Goal: Task Accomplishment & Management: Manage account settings

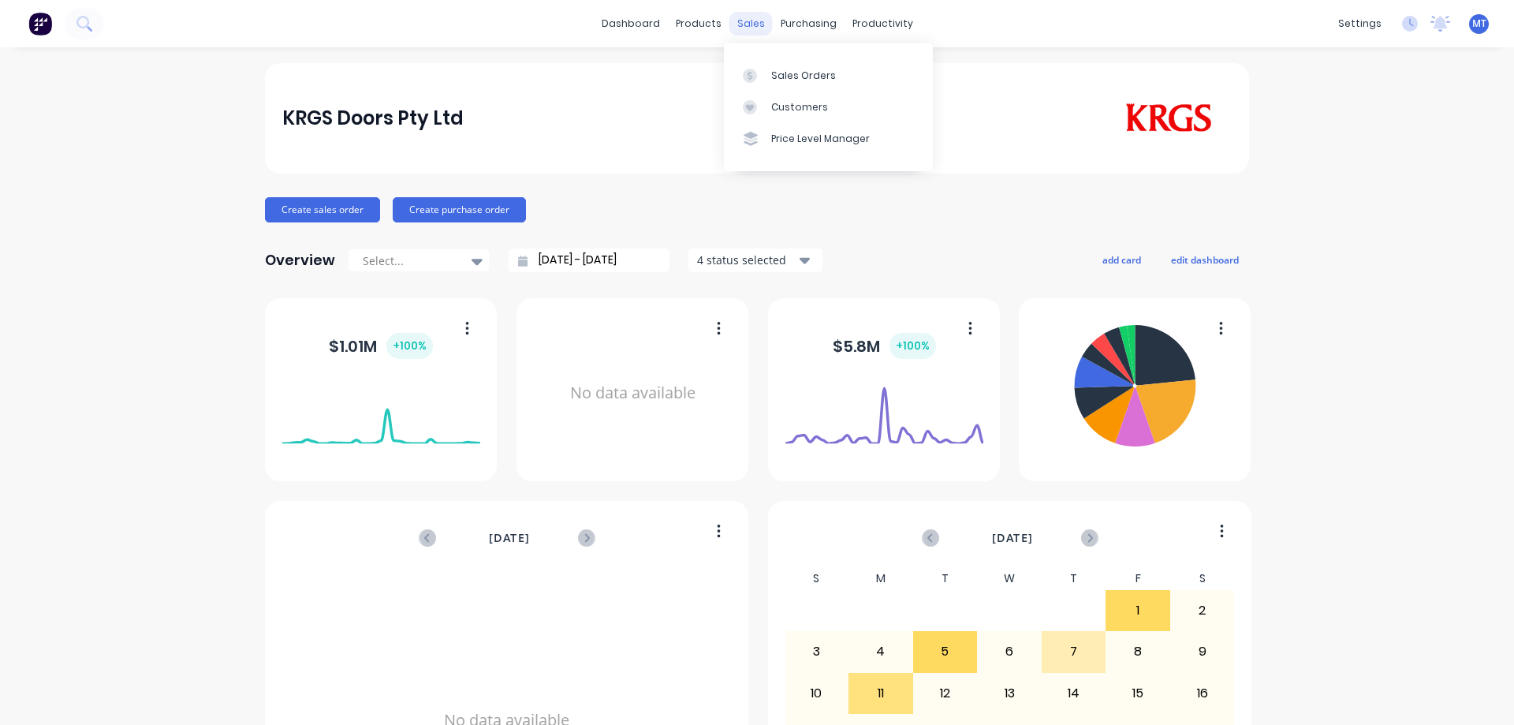
click at [734, 28] on div "sales" at bounding box center [751, 24] width 43 height 24
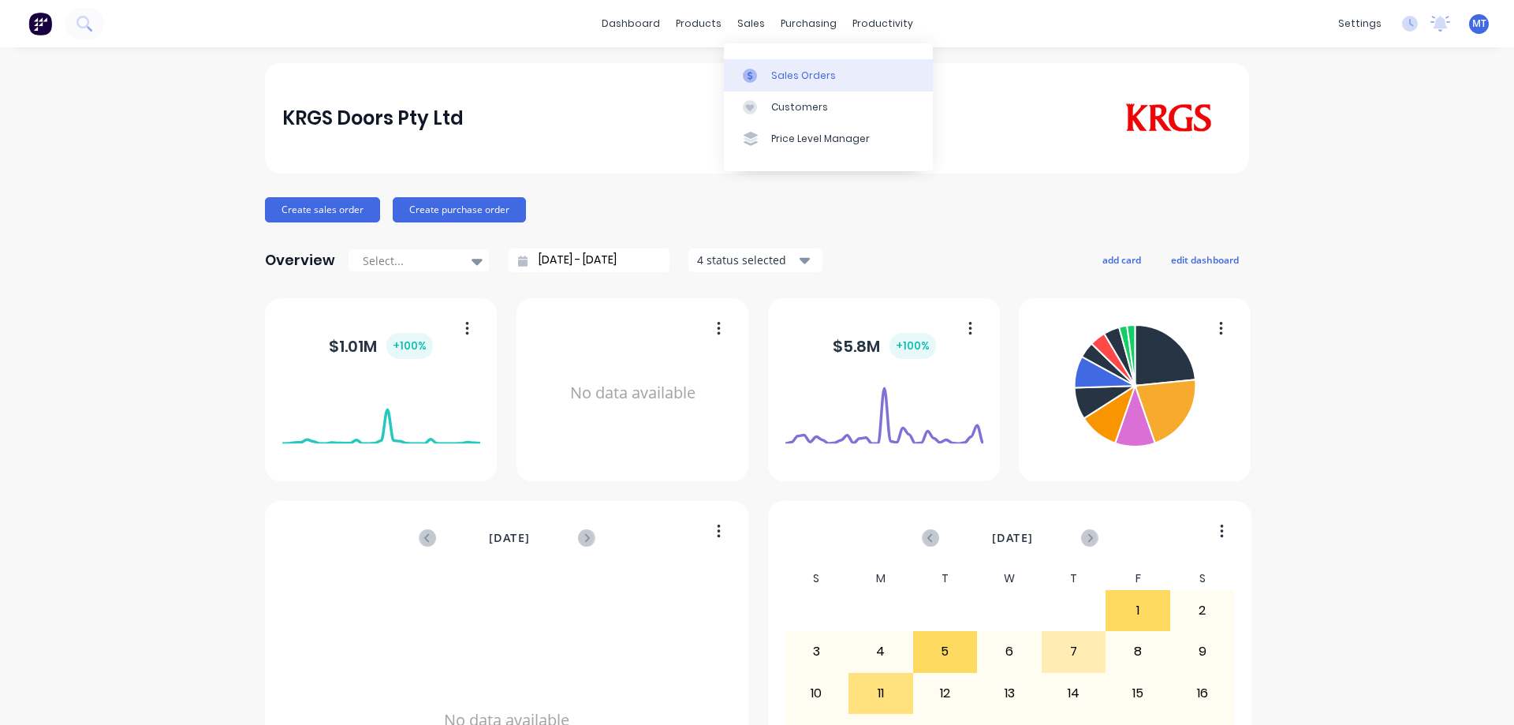
click at [774, 77] on div "Sales Orders" at bounding box center [803, 76] width 65 height 14
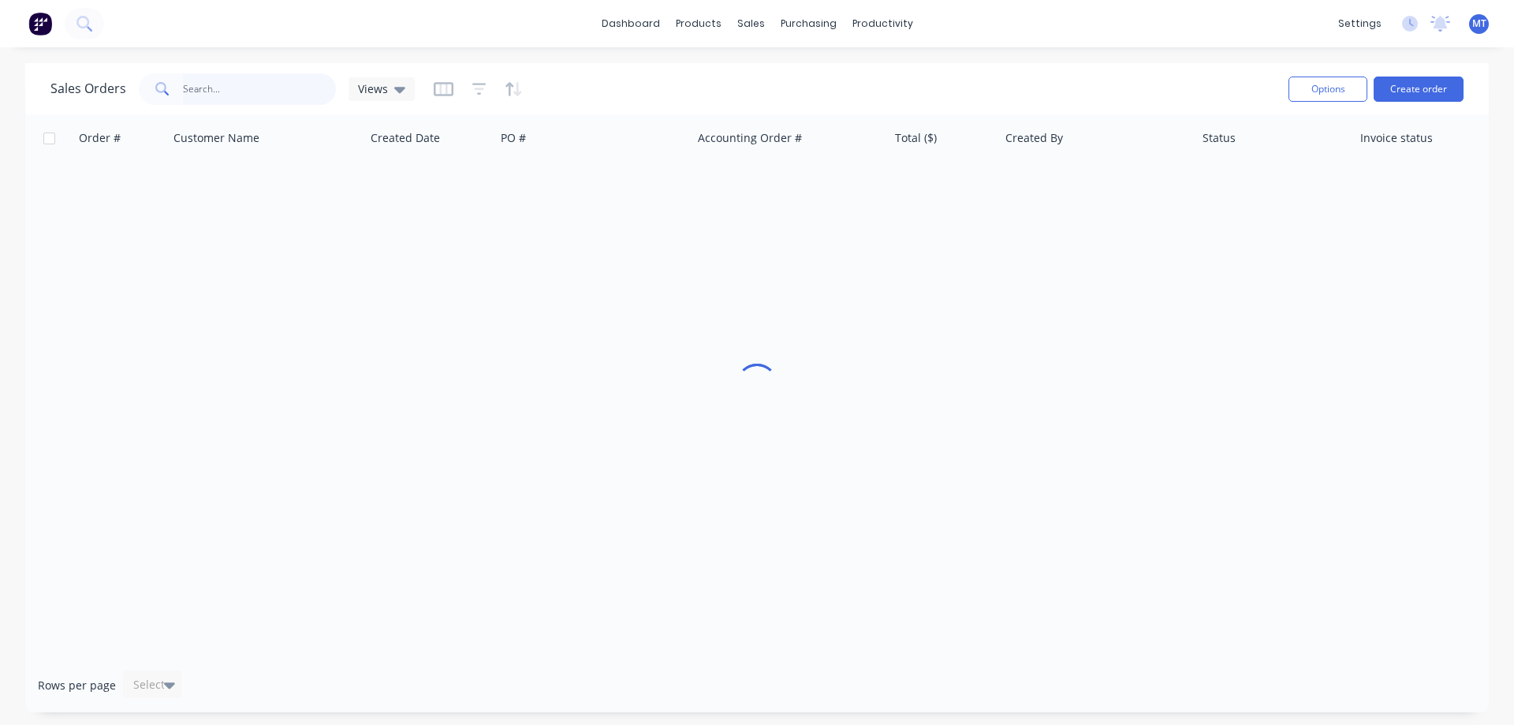
click at [242, 95] on input "text" at bounding box center [260, 89] width 154 height 32
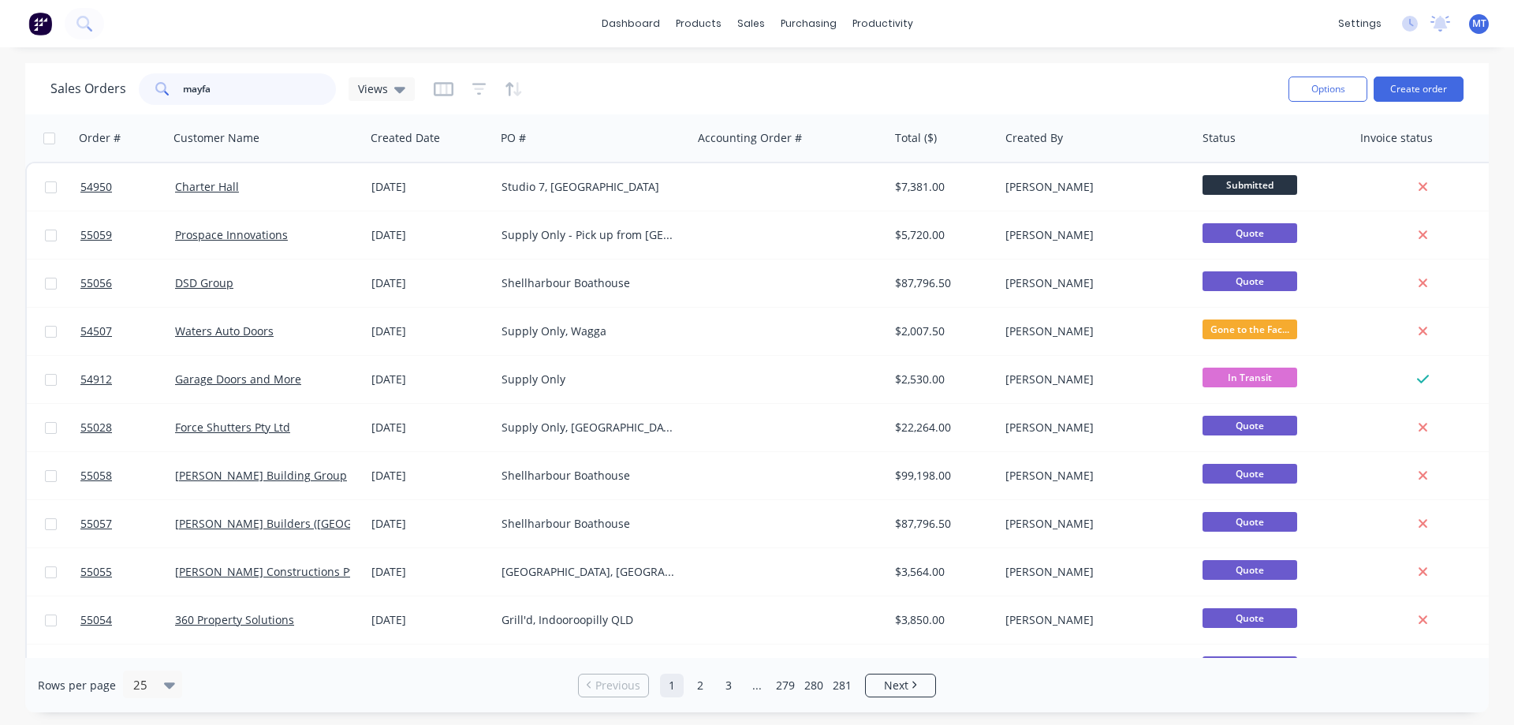
type input "mayfa"
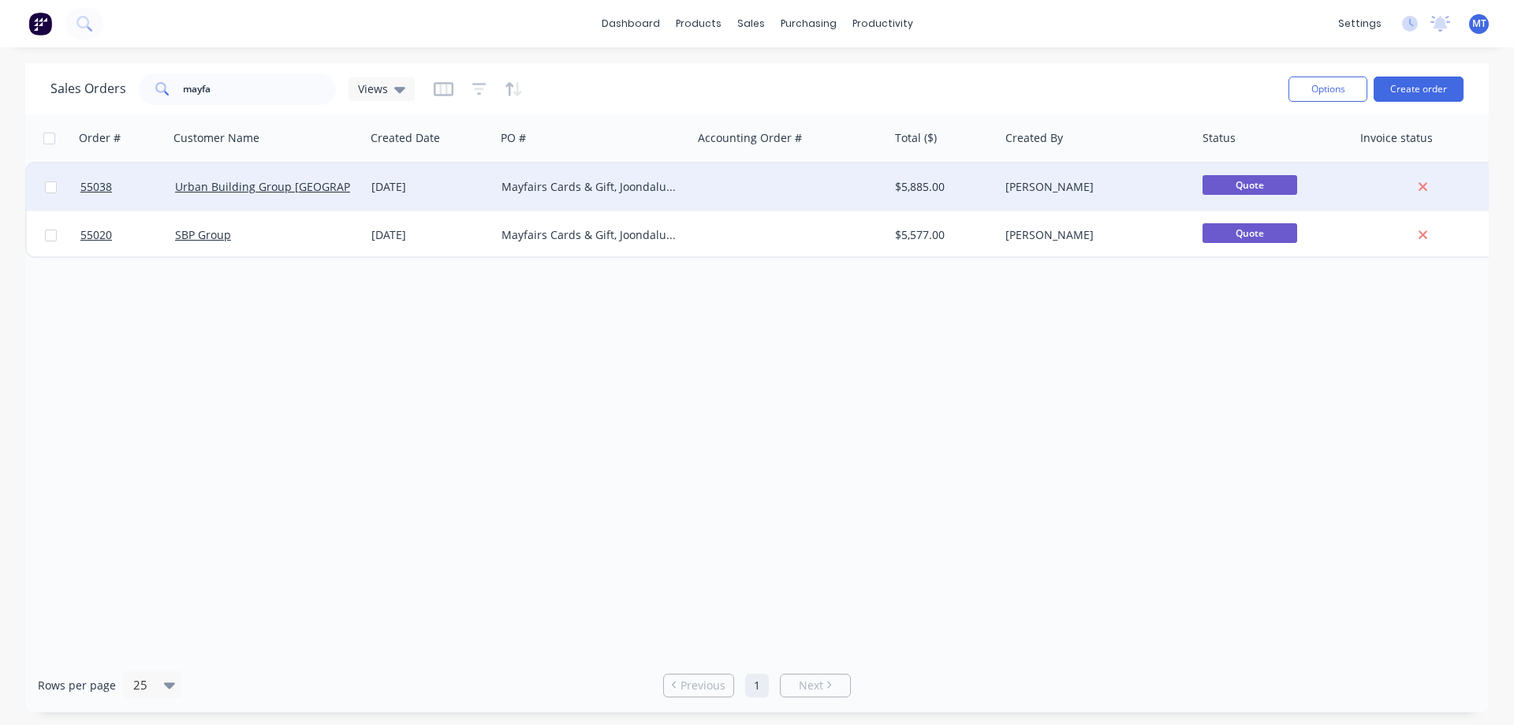
click at [547, 187] on div "Mayfairs Cards & Gift, Joondalup WA" at bounding box center [589, 187] width 175 height 16
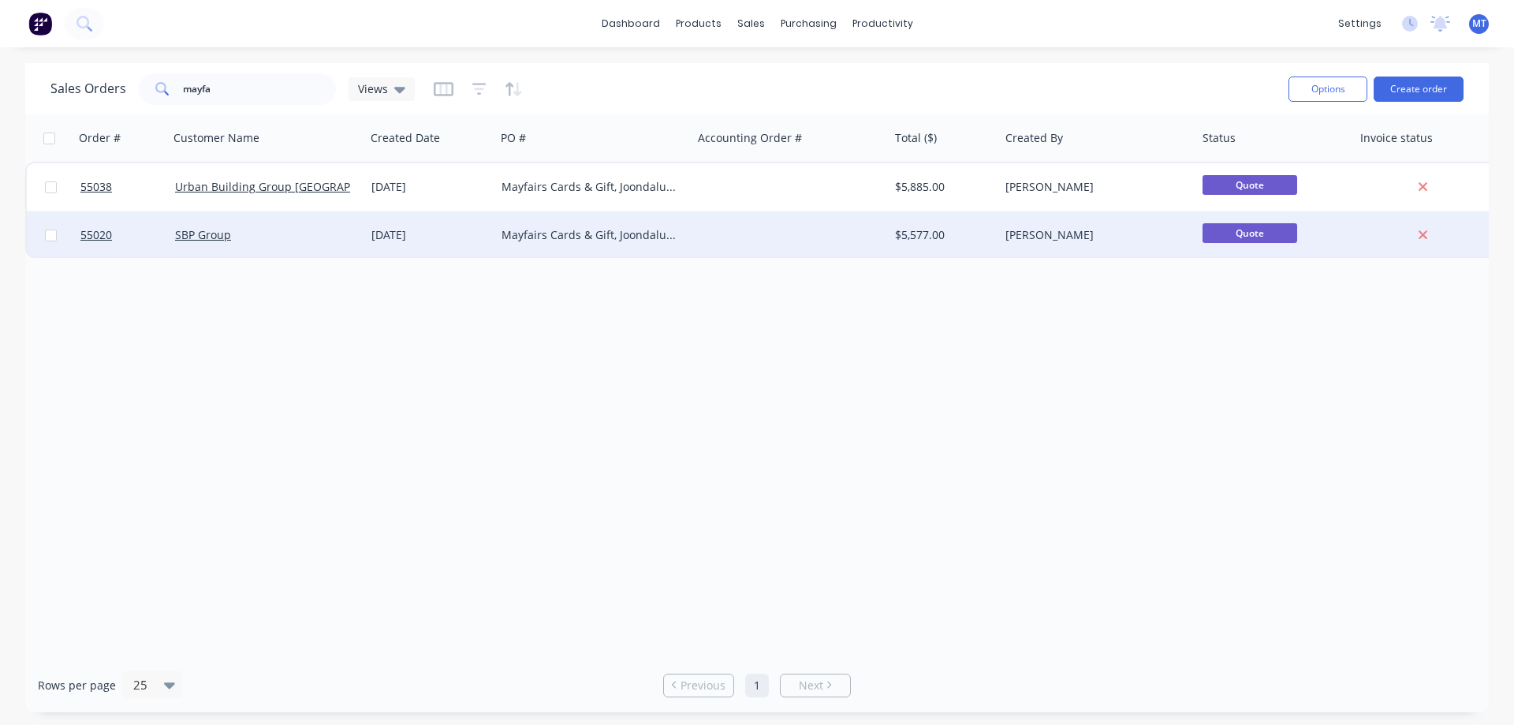
click at [272, 238] on div "SBP Group" at bounding box center [262, 235] width 175 height 16
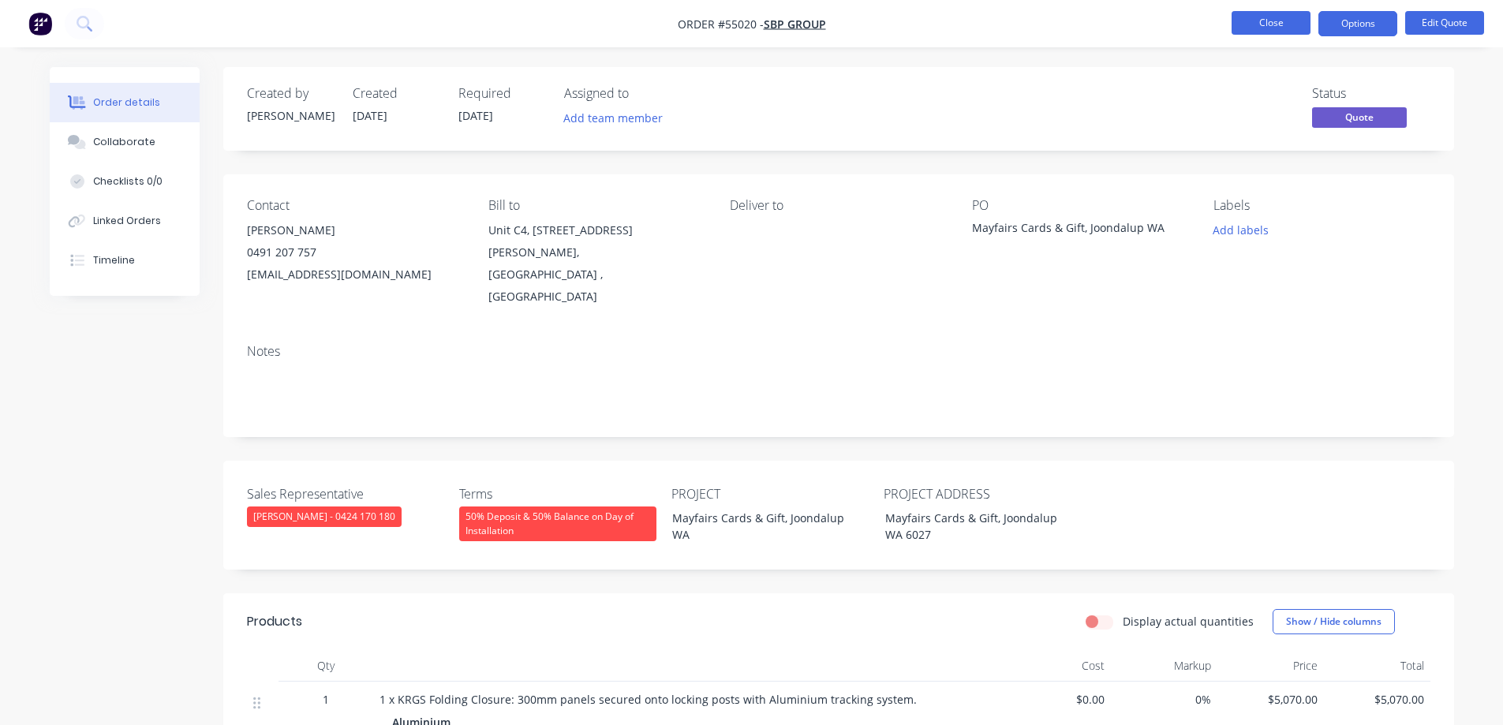
click at [1263, 26] on button "Close" at bounding box center [1270, 23] width 79 height 24
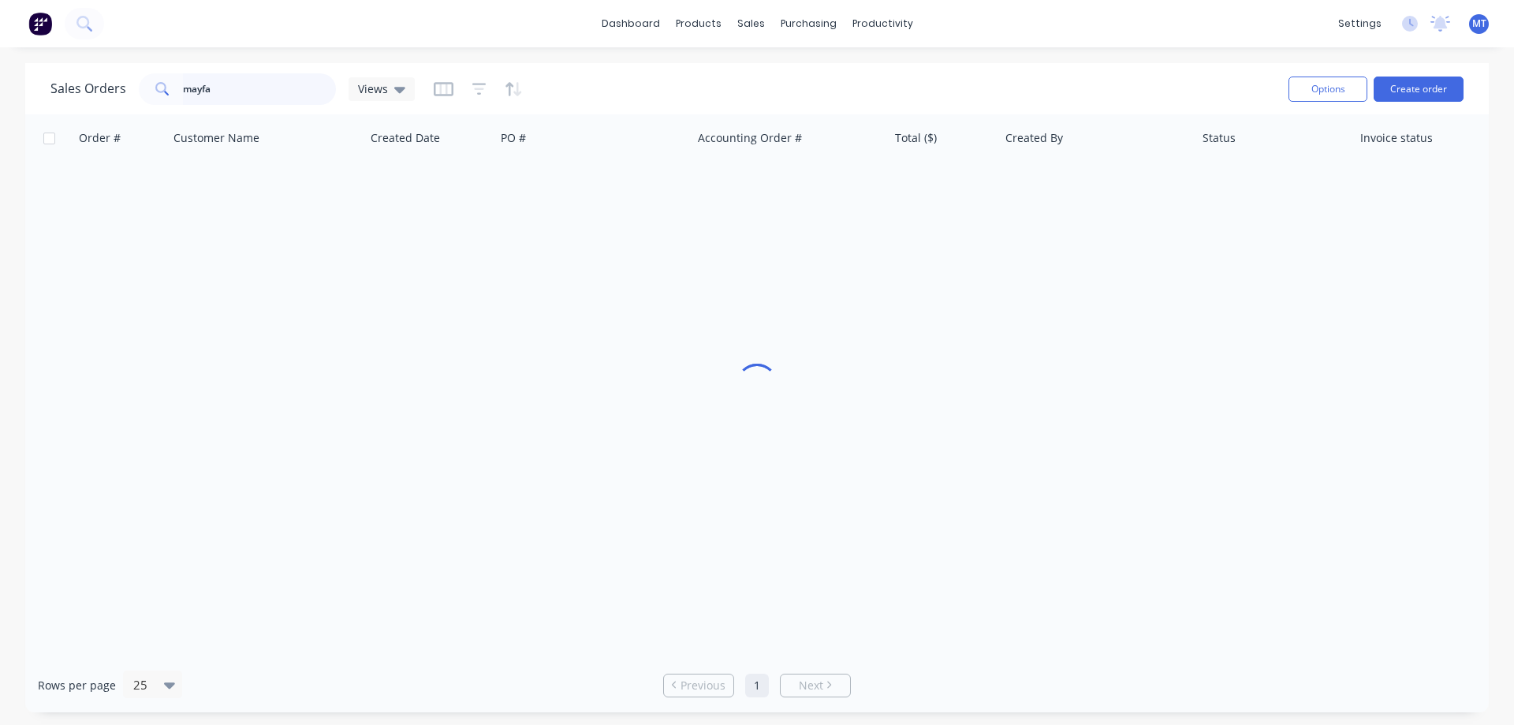
click at [248, 97] on input "mayfa" at bounding box center [260, 89] width 154 height 32
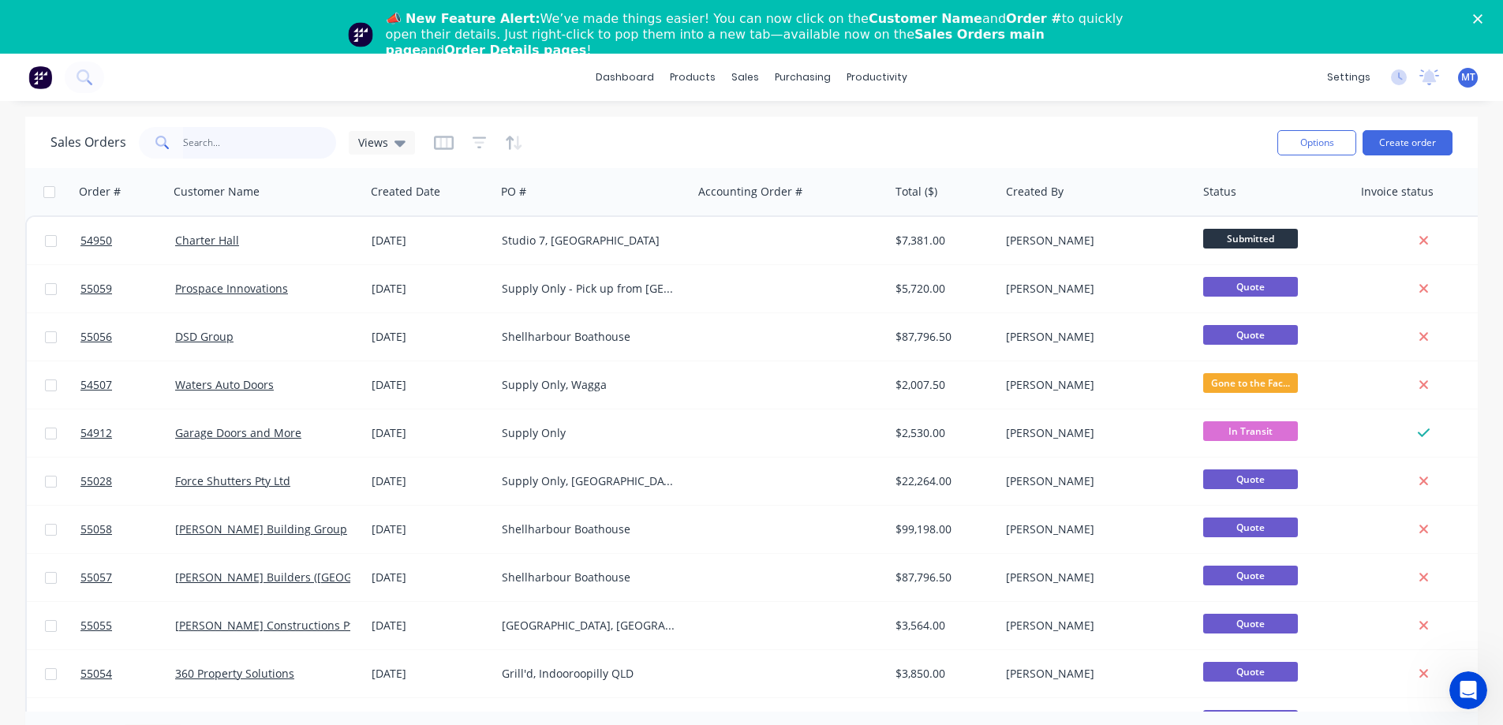
click at [221, 150] on input "text" at bounding box center [260, 143] width 154 height 32
type input "mayfair"
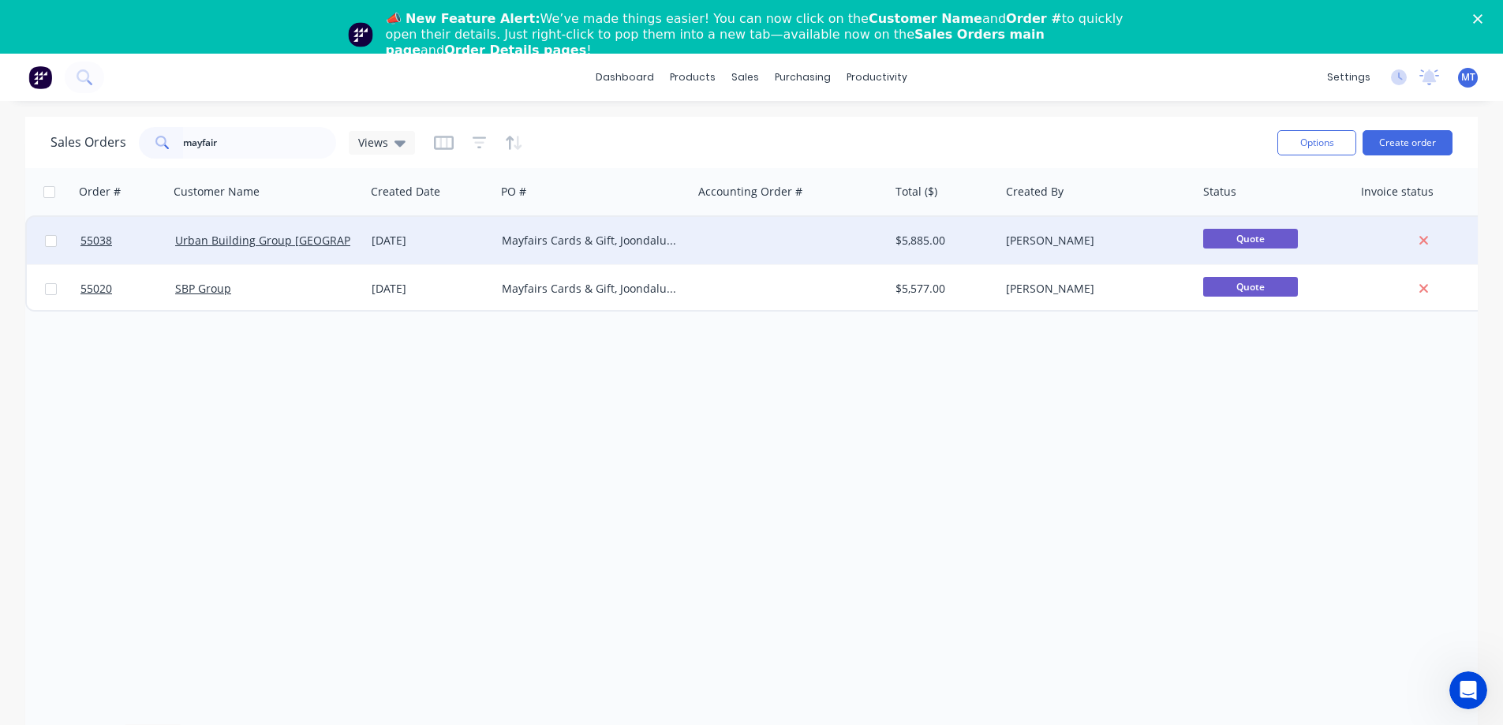
click at [413, 240] on div "[DATE]" at bounding box center [431, 241] width 118 height 16
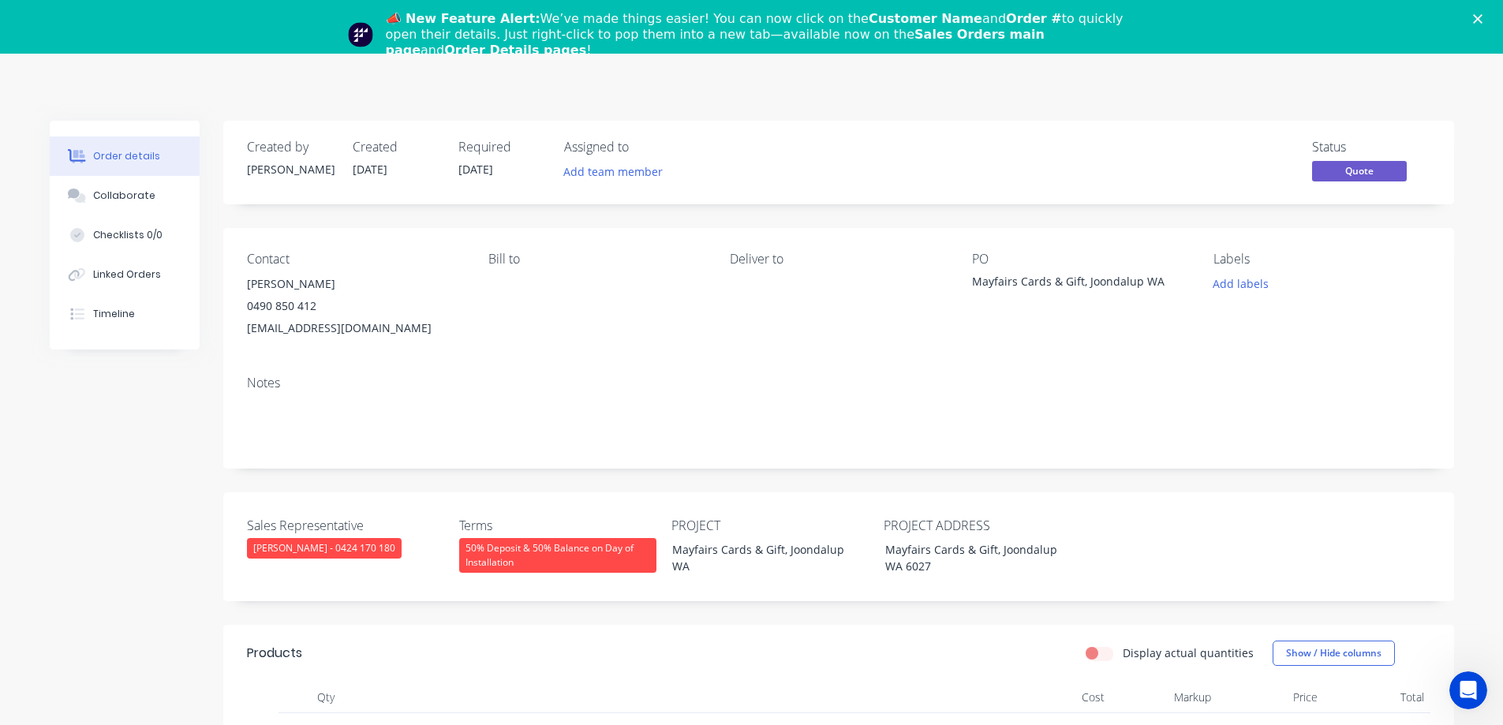
click at [1482, 21] on icon "Close" at bounding box center [1477, 18] width 9 height 9
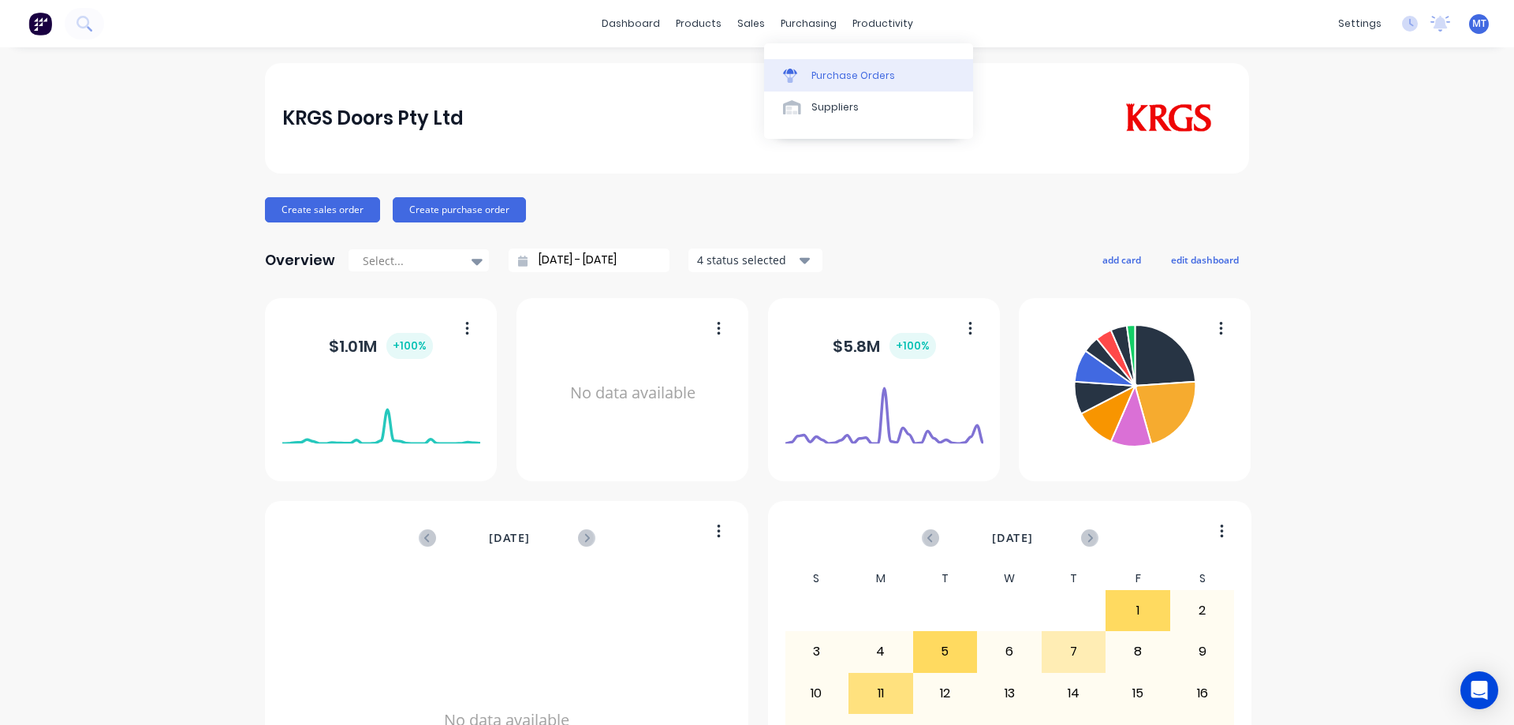
click at [786, 73] on icon at bounding box center [790, 72] width 14 height 6
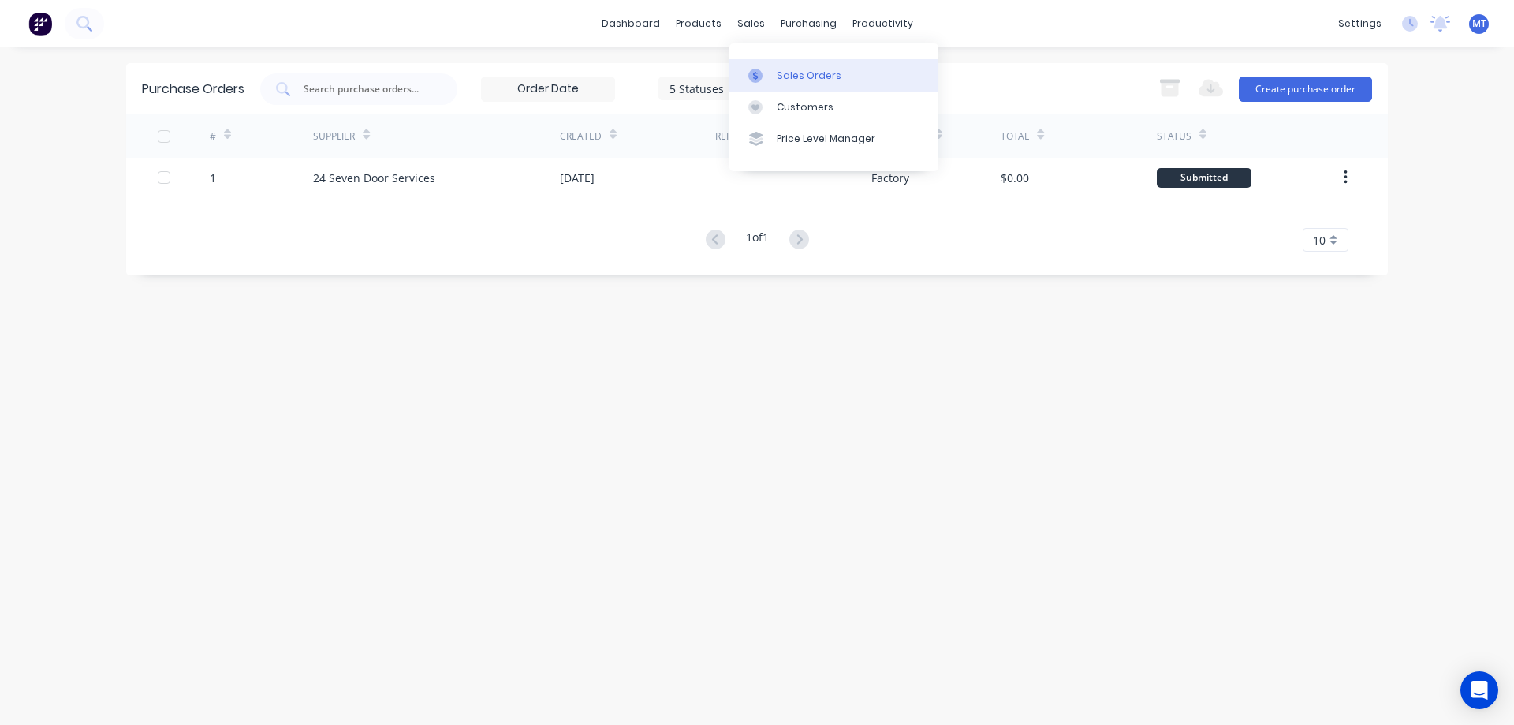
click at [767, 76] on div at bounding box center [761, 76] width 24 height 14
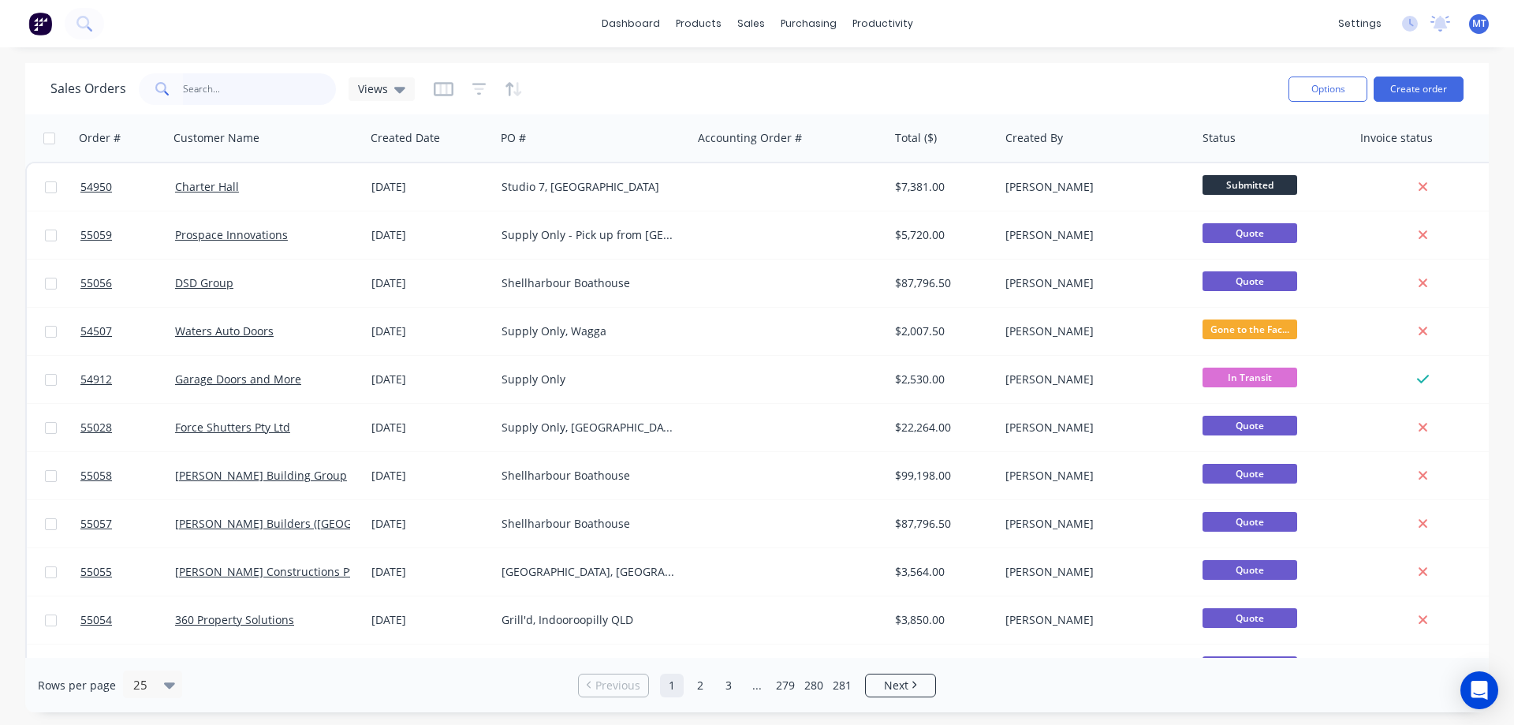
click at [232, 91] on input "text" at bounding box center [260, 89] width 154 height 32
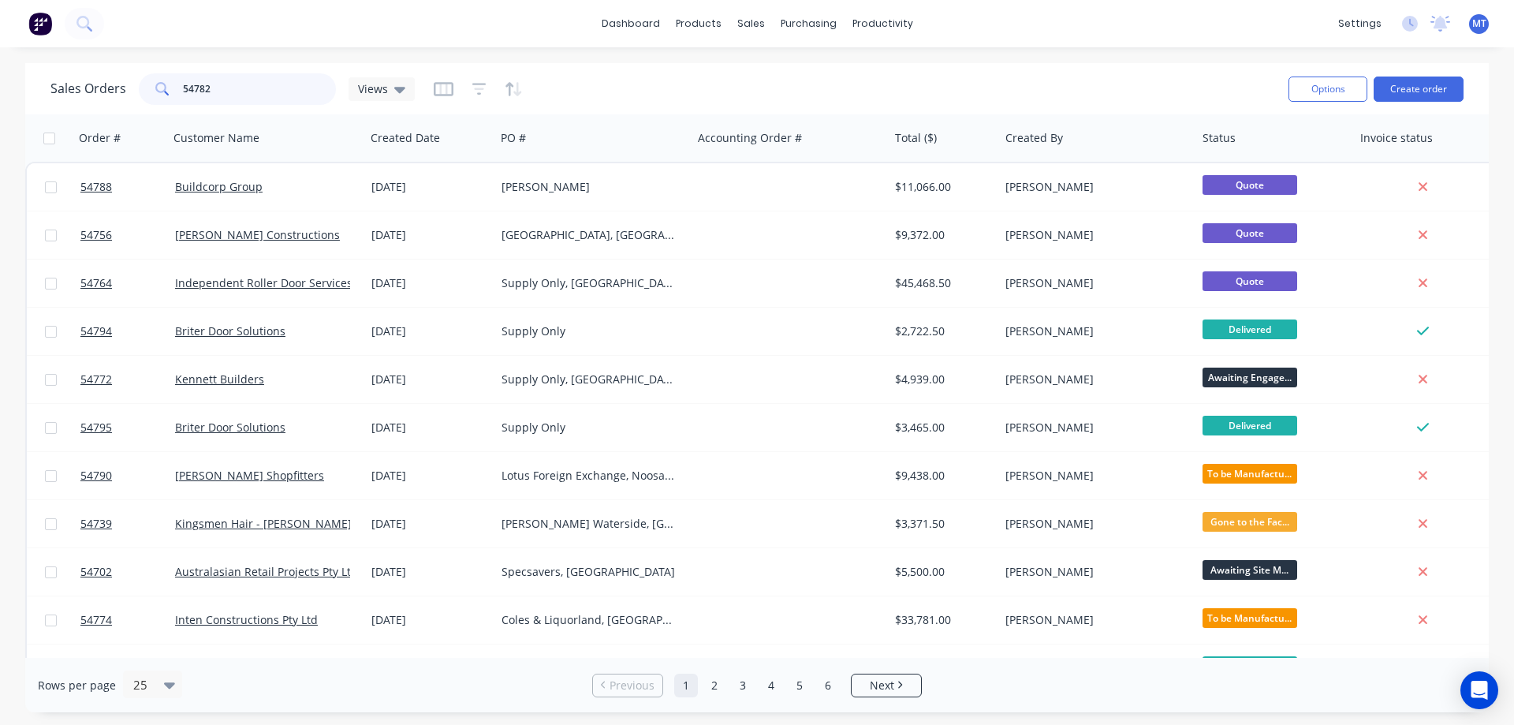
type input "54782"
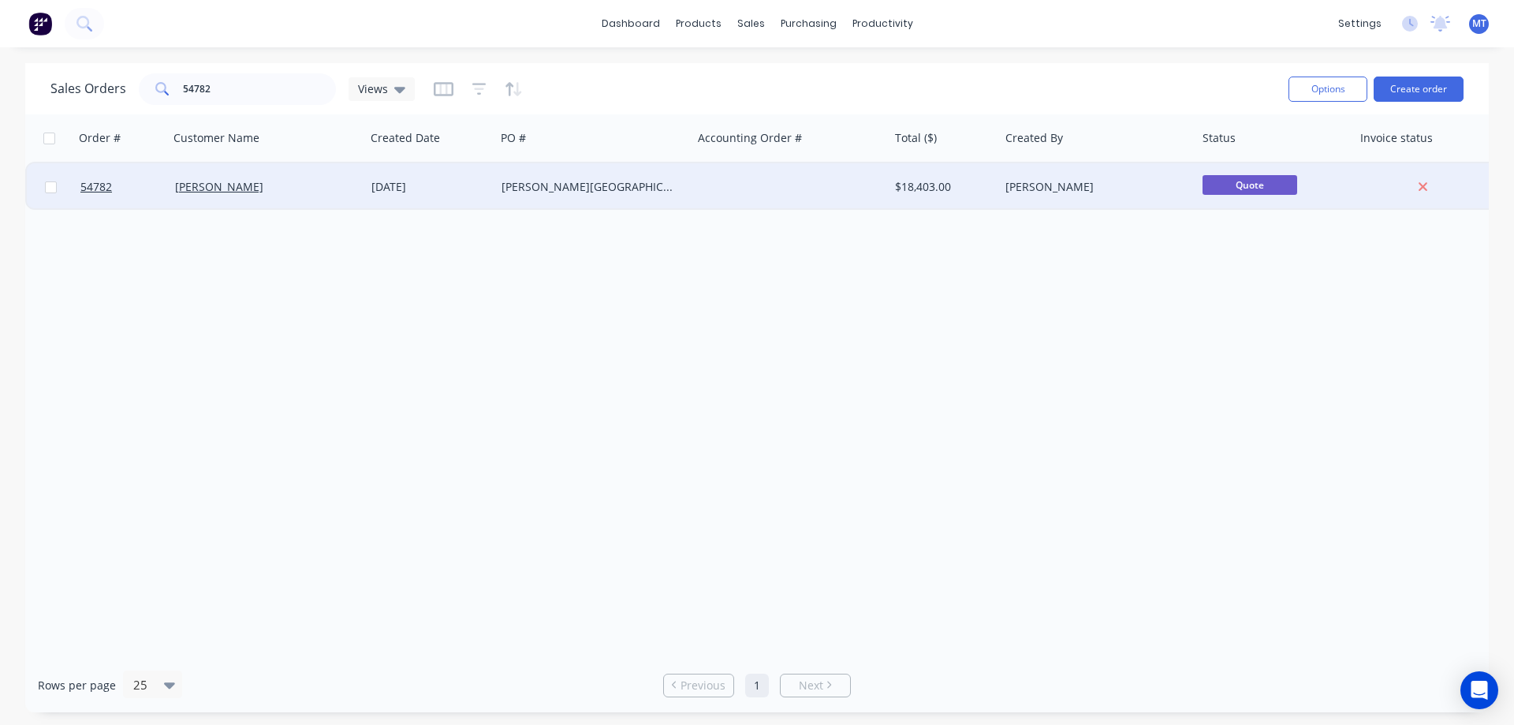
click at [391, 189] on div "[DATE]" at bounding box center [431, 187] width 118 height 16
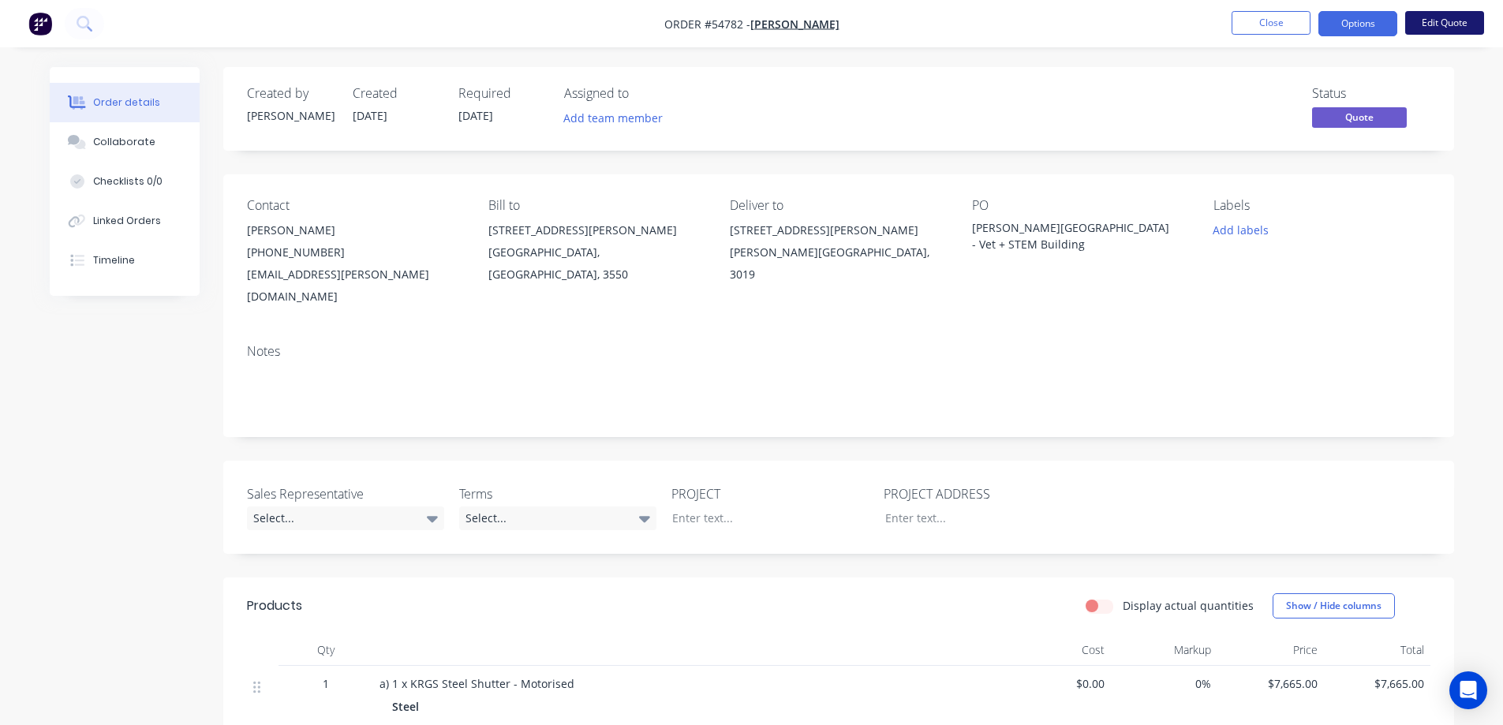
click at [1436, 27] on button "Edit Quote" at bounding box center [1444, 23] width 79 height 24
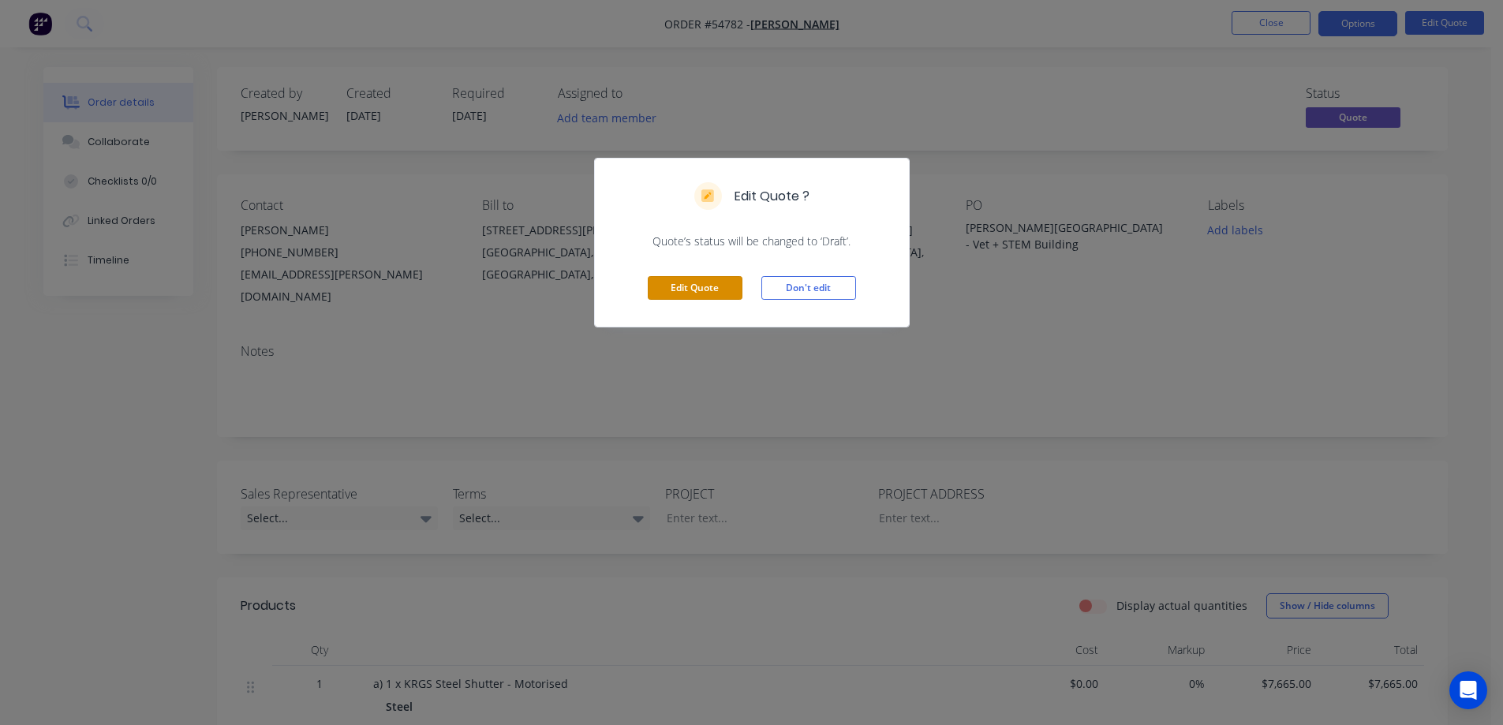
click at [703, 301] on div "Edit Quote Don't edit" at bounding box center [752, 287] width 314 height 77
click at [715, 281] on button "Edit Quote" at bounding box center [695, 288] width 95 height 24
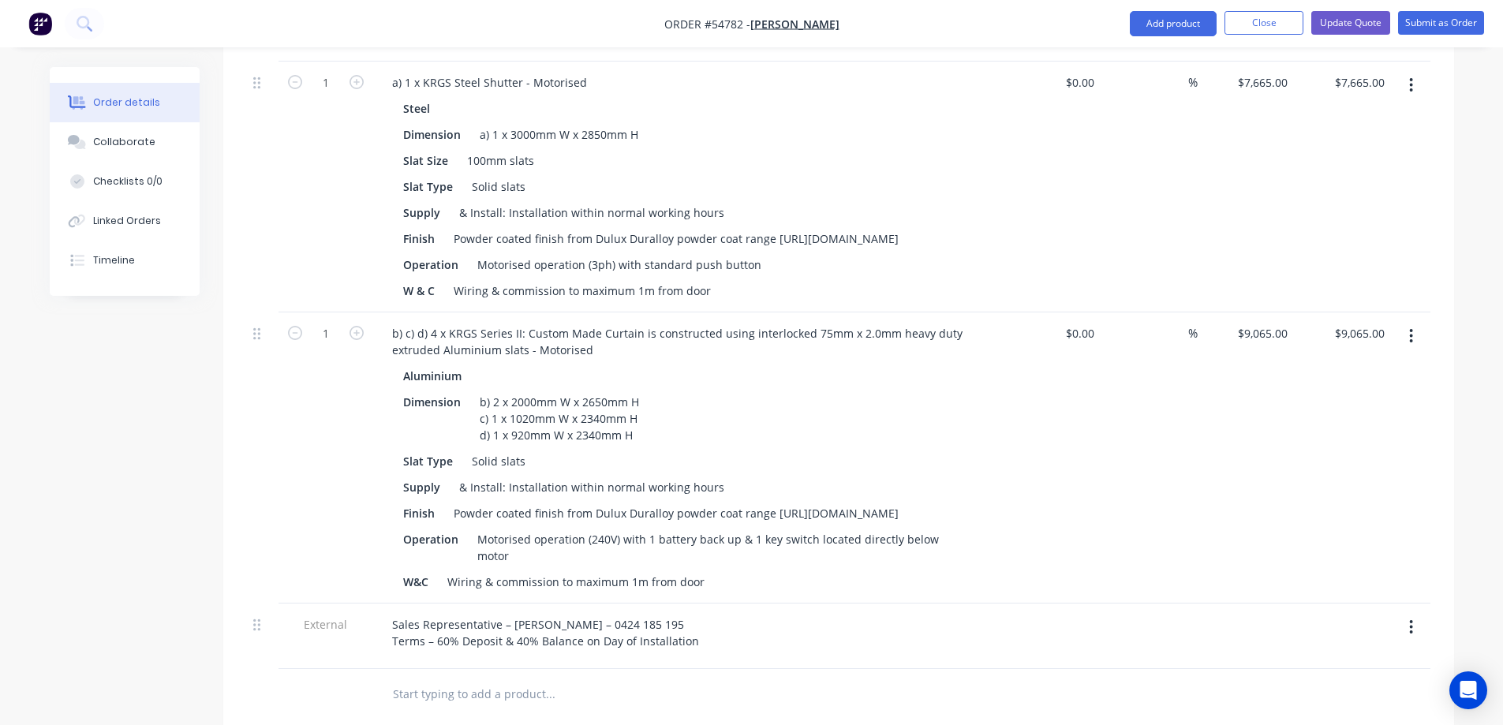
scroll to position [631, 0]
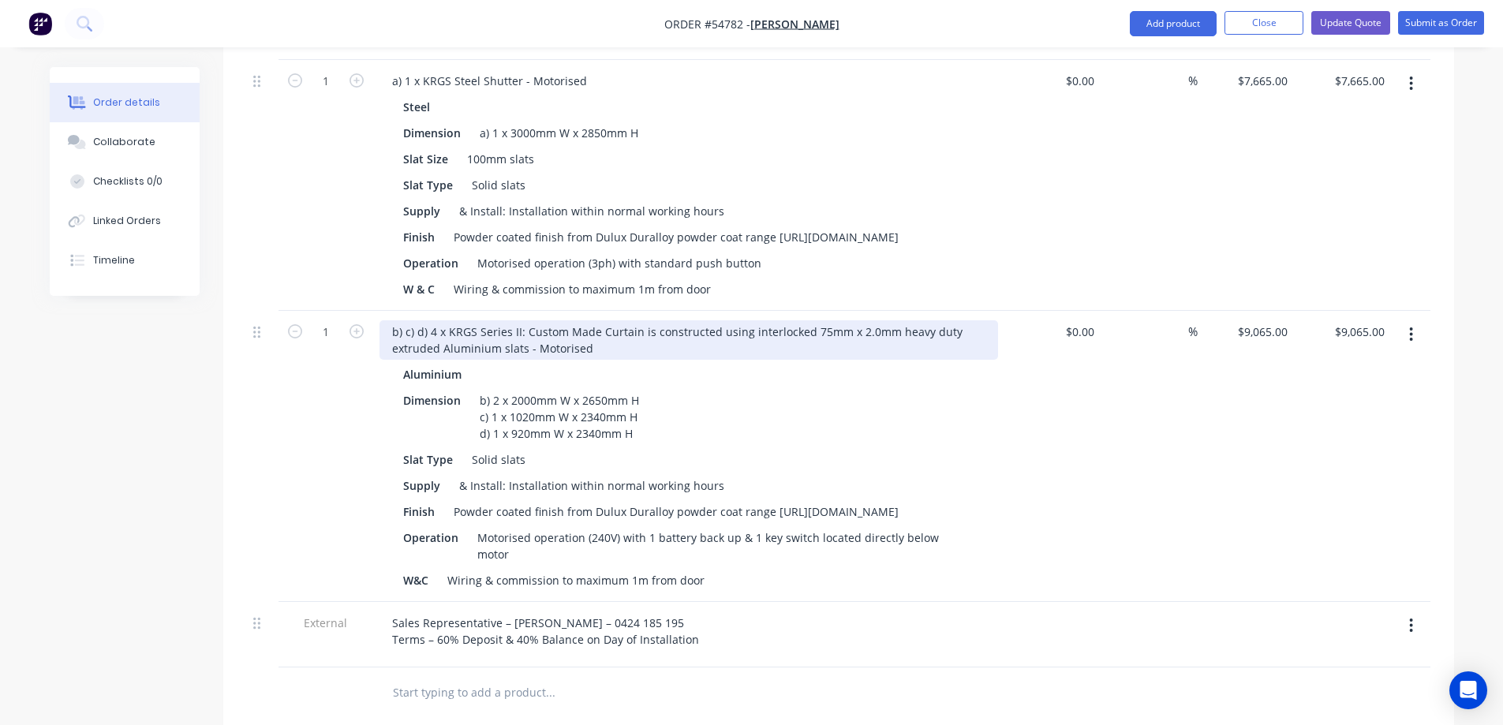
click at [435, 320] on div "b) c) d) 4 x KRGS Series II: Custom Made Curtain is constructed using interlock…" at bounding box center [688, 339] width 618 height 39
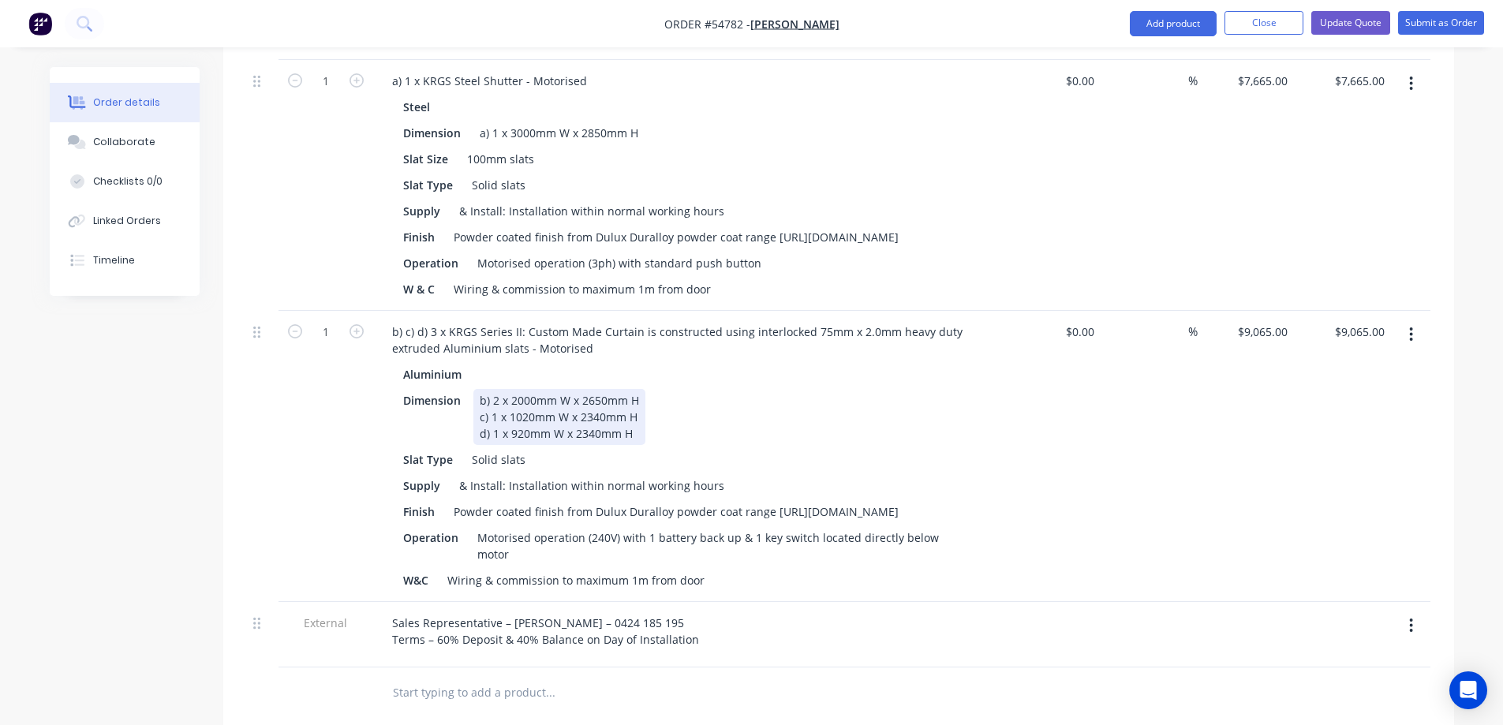
click at [491, 389] on div "b) 2 x 2000mm W x 2650mm H c) 1 x 1020mm W x 2340mm H d) 1 x 920mm W x 2340mm H" at bounding box center [559, 417] width 172 height 56
drag, startPoint x: 491, startPoint y: 383, endPoint x: 672, endPoint y: 422, distance: 184.7
click at [672, 422] on div "Aluminium Dimension b) 2 x 2000mm W x 2650mm H c) 1 x 1020mm W x 2340mm H d) 1 …" at bounding box center [688, 477] width 618 height 229
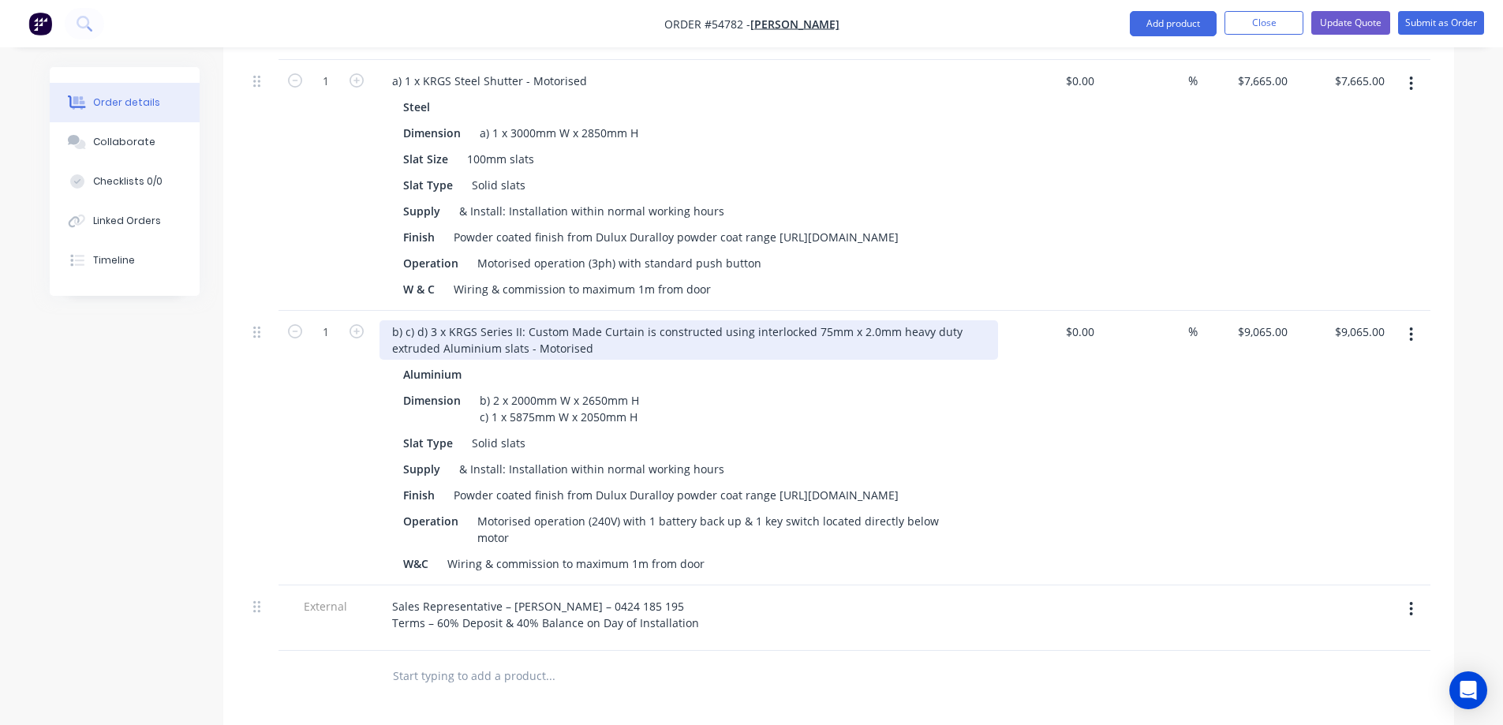
click at [411, 320] on div "b) c) d) 3 x KRGS Series II: Custom Made Curtain is constructed using interlock…" at bounding box center [688, 339] width 618 height 39
drag, startPoint x: 416, startPoint y: 303, endPoint x: 427, endPoint y: 304, distance: 11.1
click at [427, 320] on div "b) c) d) 3 x KRGS Series II: Custom Made Curtain is constructed using interlock…" at bounding box center [688, 339] width 618 height 39
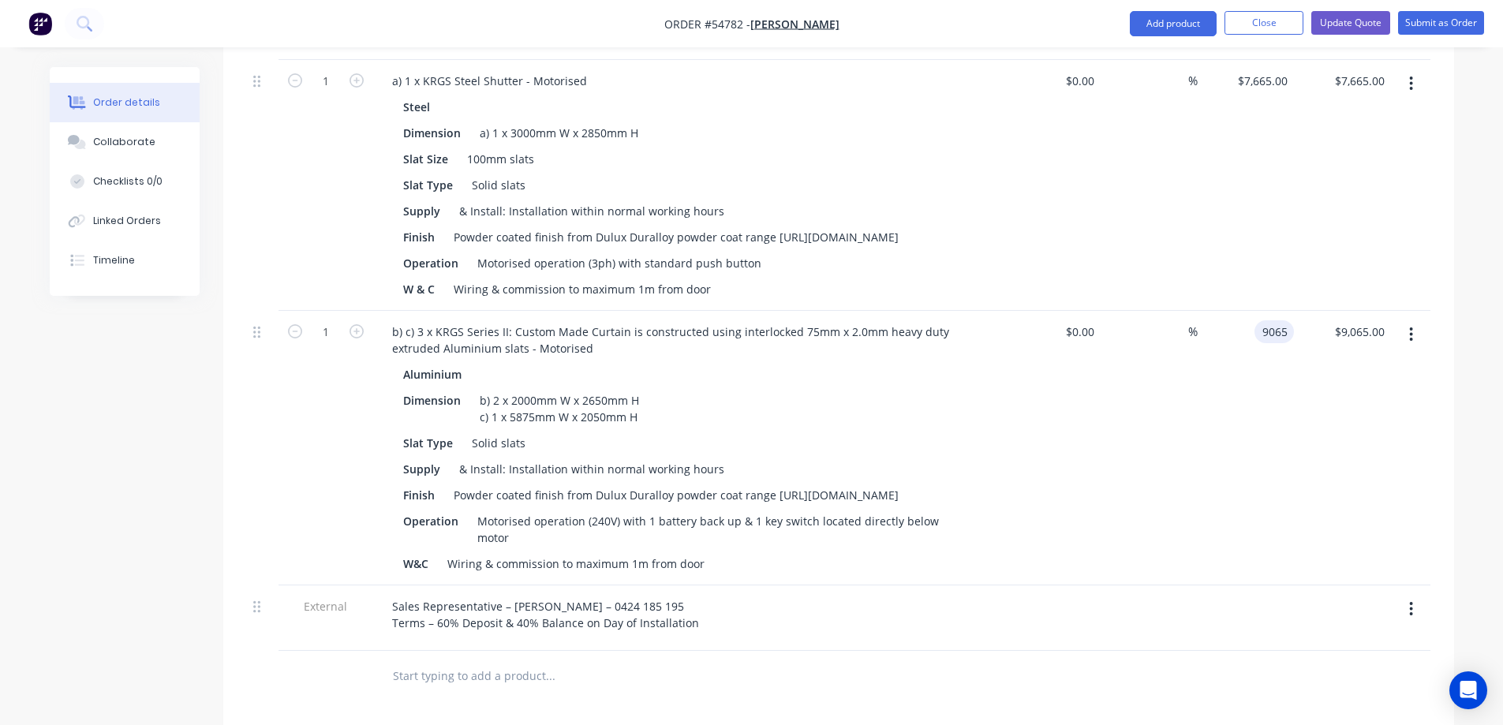
click at [1260, 320] on div "9065 9065" at bounding box center [1276, 331] width 33 height 23
type input "$30,615.00"
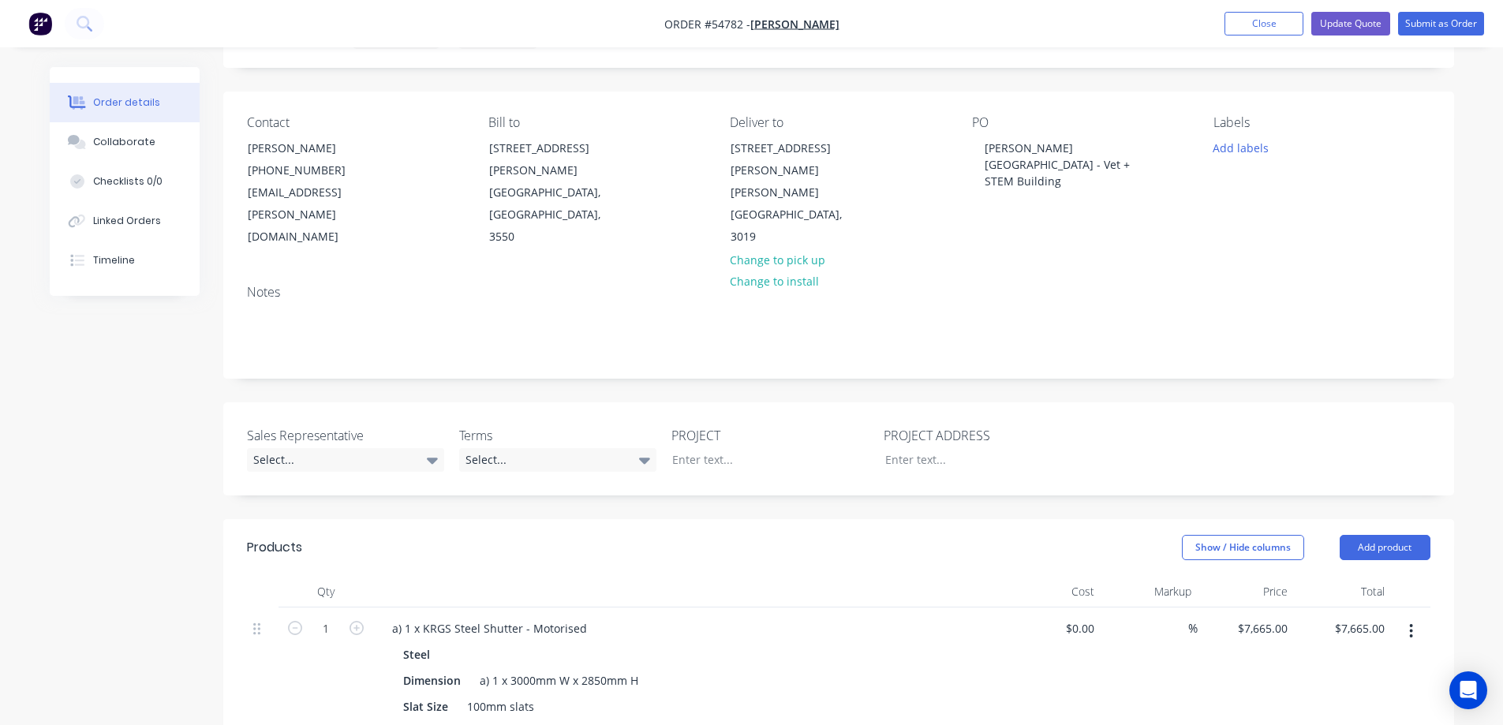
scroll to position [0, 0]
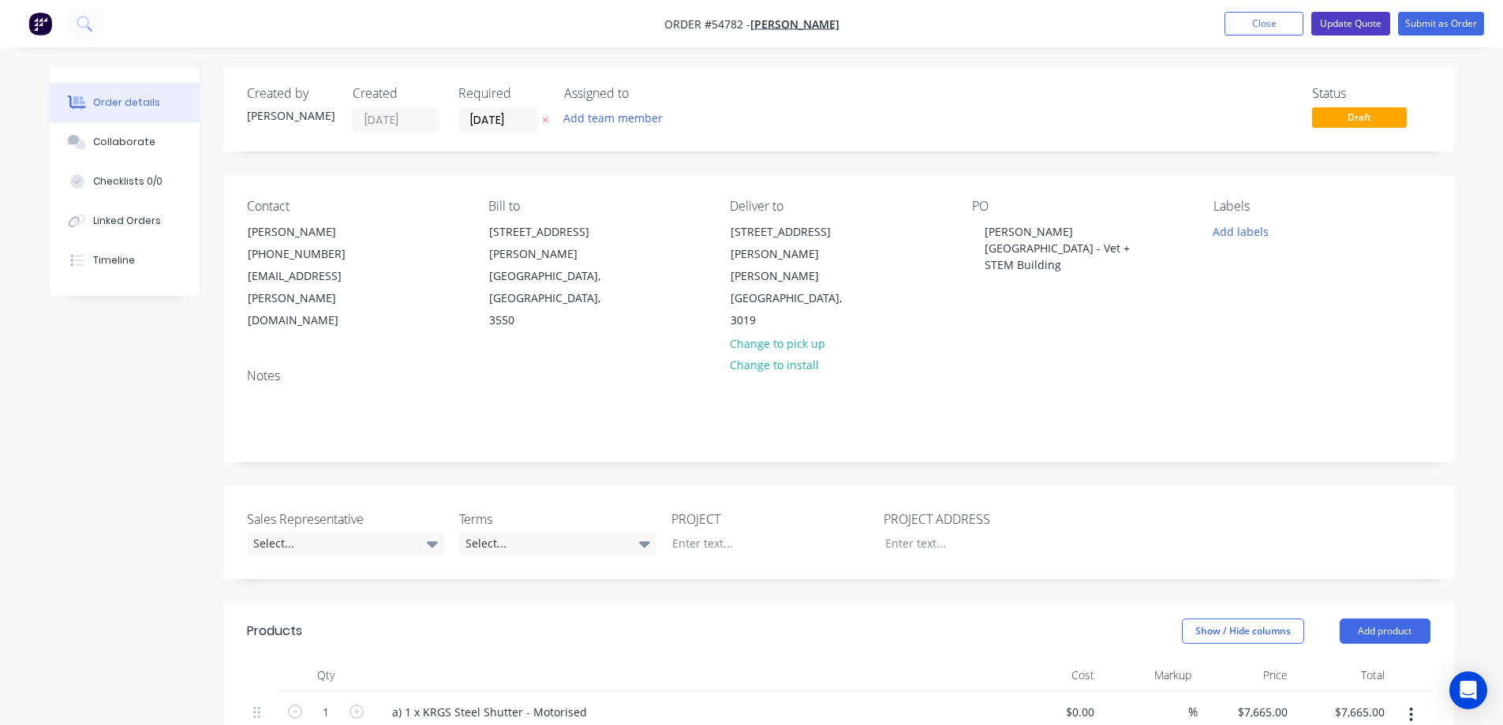
type input "$30,615.00"
click at [1346, 21] on button "Update Quote" at bounding box center [1350, 24] width 79 height 24
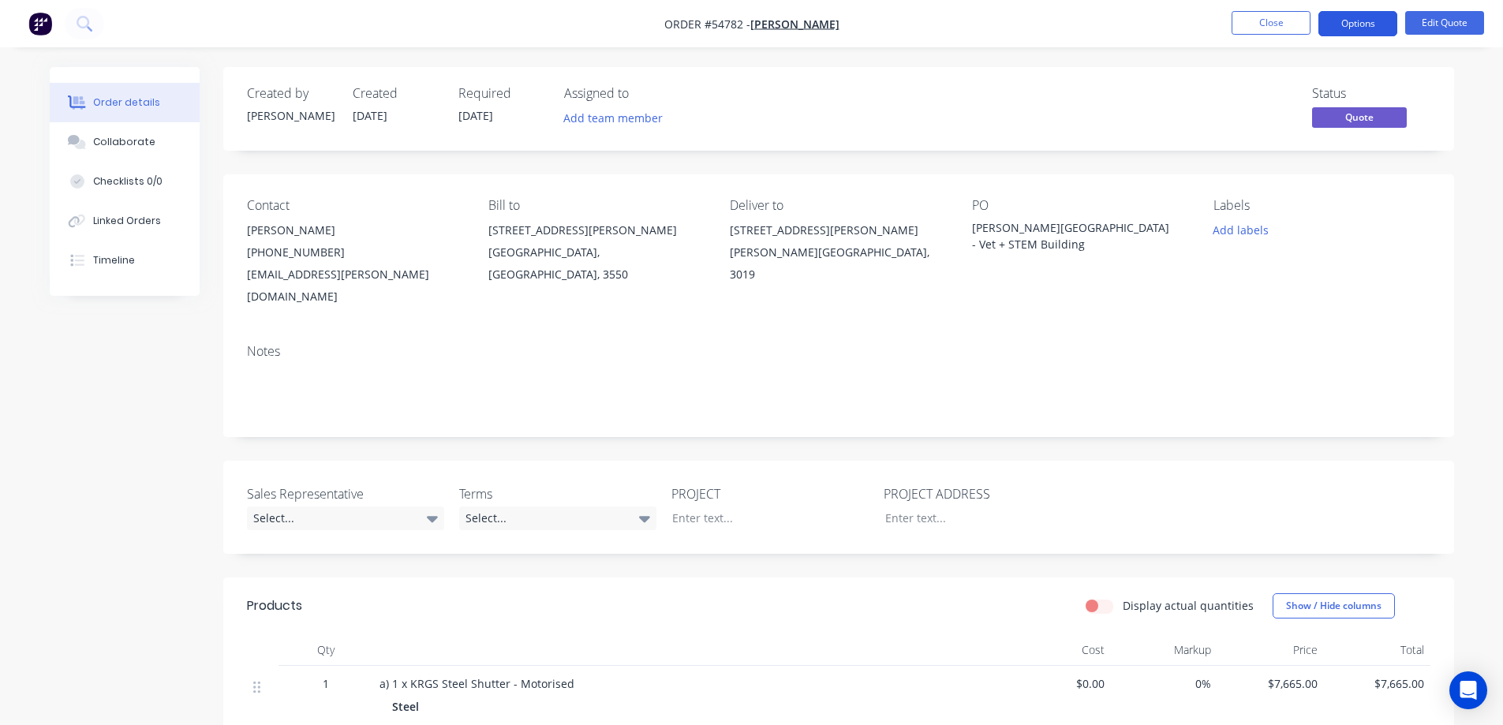
click at [1351, 28] on button "Options" at bounding box center [1357, 23] width 79 height 25
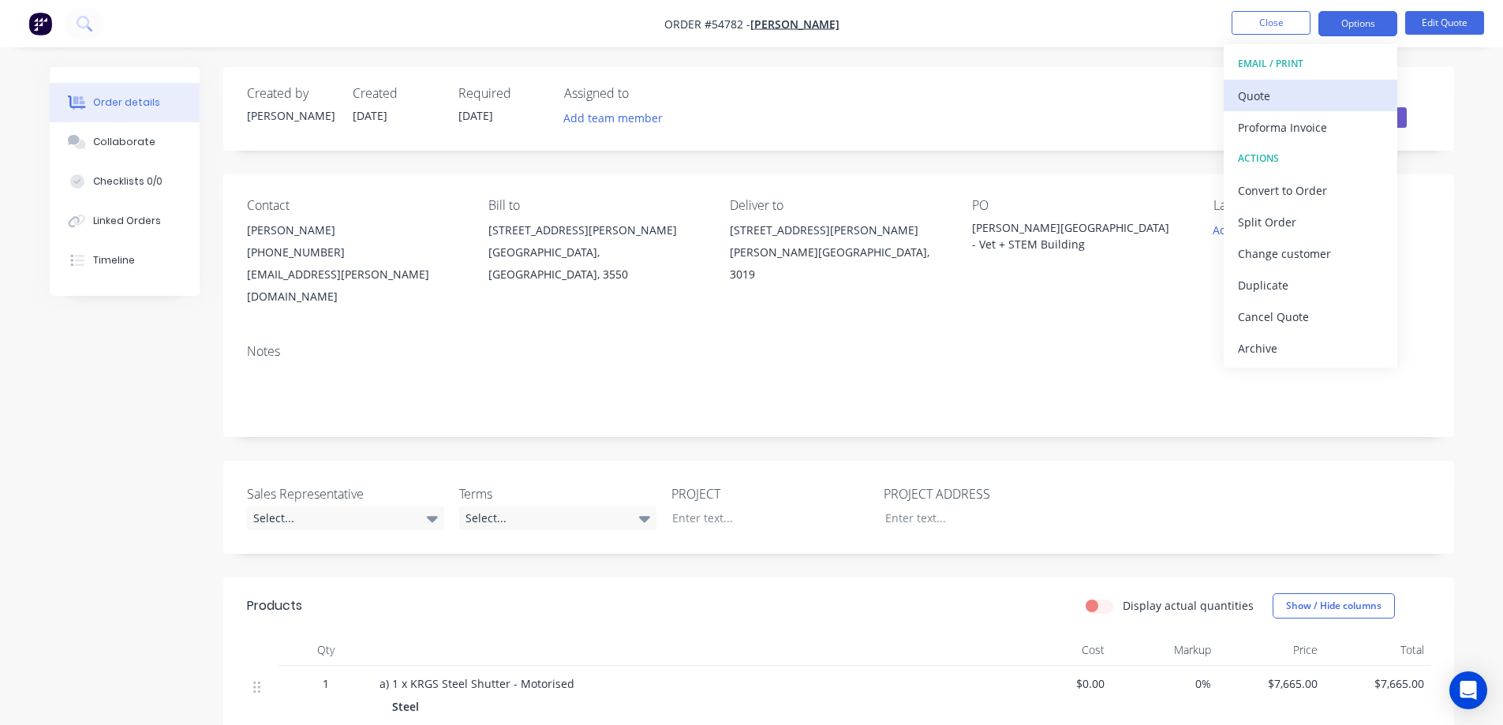
click at [1324, 88] on div "Quote" at bounding box center [1310, 95] width 145 height 23
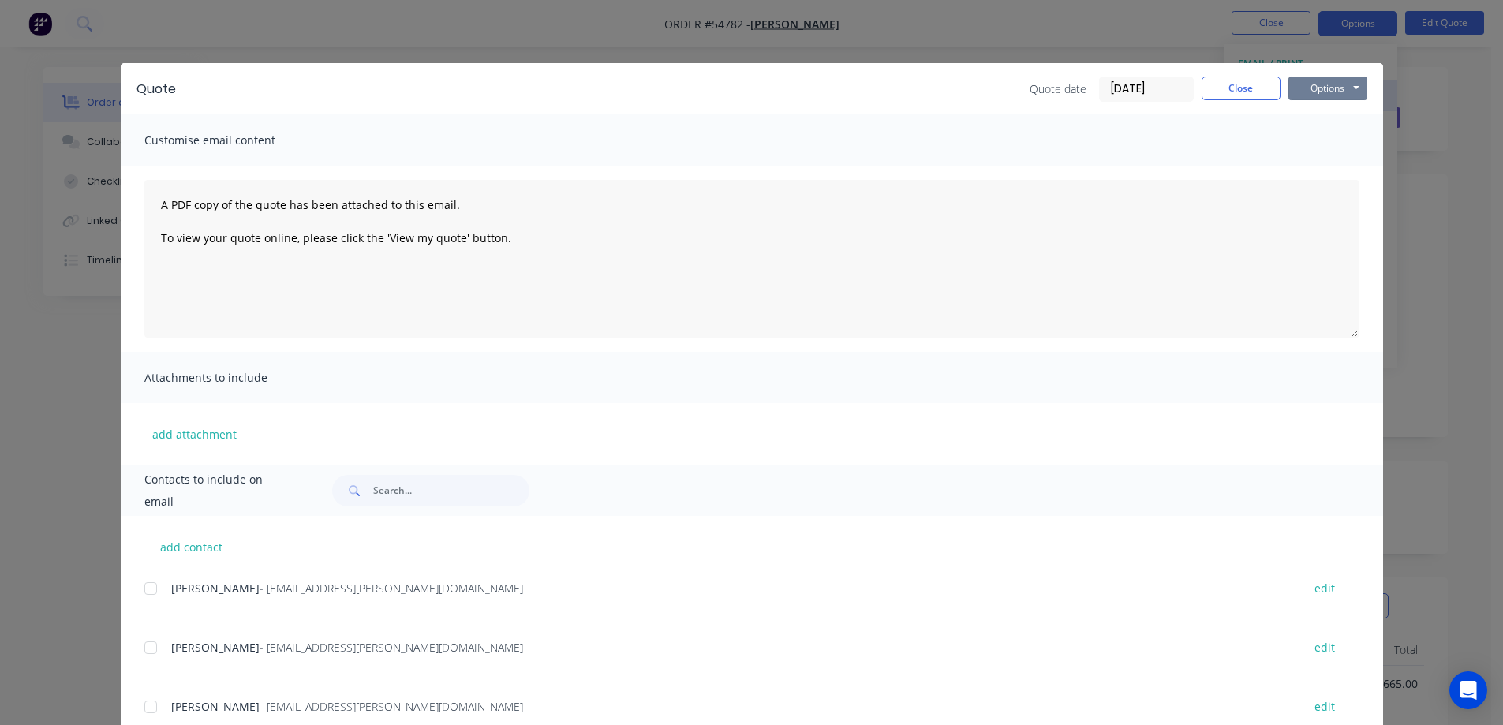
click at [1342, 87] on button "Options" at bounding box center [1327, 89] width 79 height 24
click at [1321, 148] on button "Print" at bounding box center [1338, 142] width 101 height 26
click at [1251, 91] on button "Close" at bounding box center [1240, 89] width 79 height 24
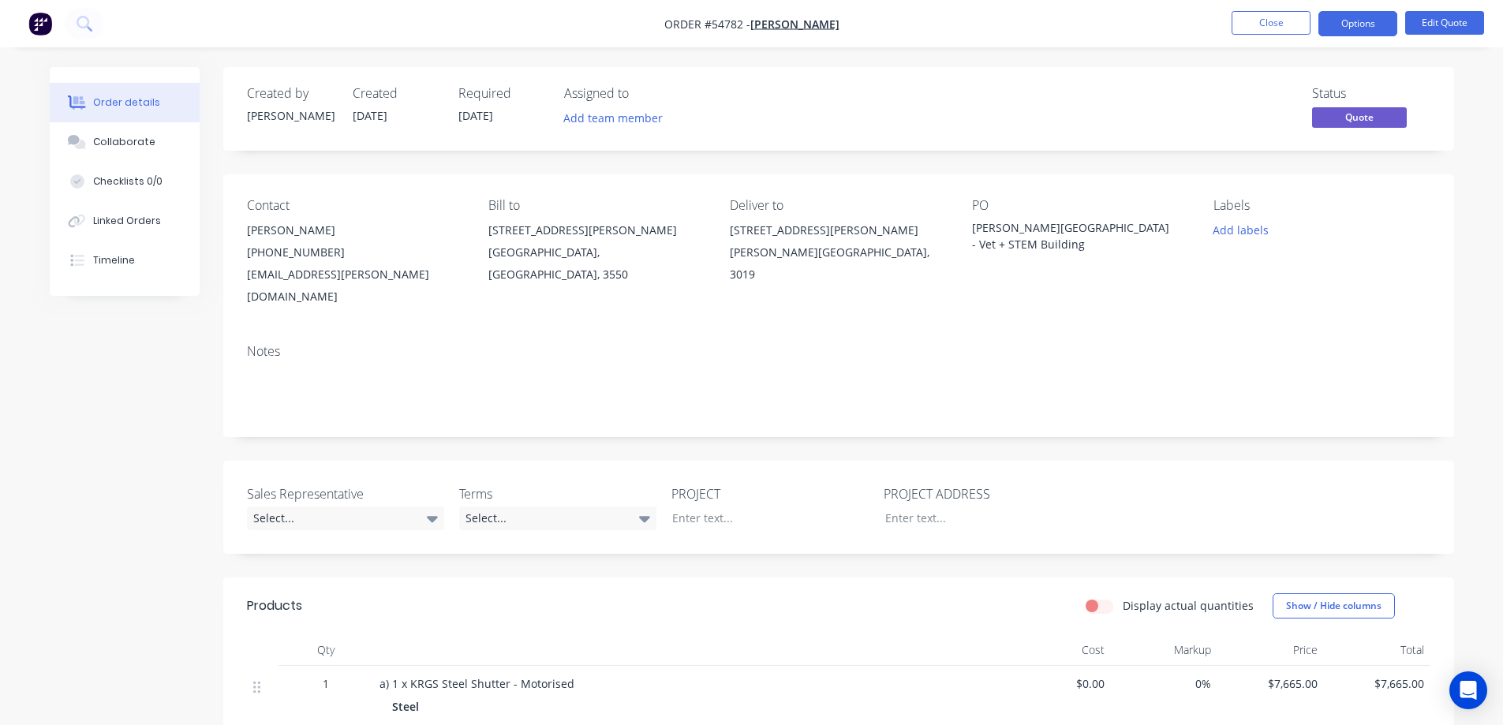
drag, startPoint x: 1085, startPoint y: 246, endPoint x: 962, endPoint y: 230, distance: 124.2
click at [962, 230] on div "Contact [PERSON_NAME] [PHONE_NUMBER] [EMAIL_ADDRESS][PERSON_NAME][DOMAIN_NAME] …" at bounding box center [838, 252] width 1230 height 157
copy div "[PERSON_NAME][GEOGRAPHIC_DATA] - Vet + STEM Building"
click at [696, 506] on div at bounding box center [757, 517] width 197 height 23
paste div
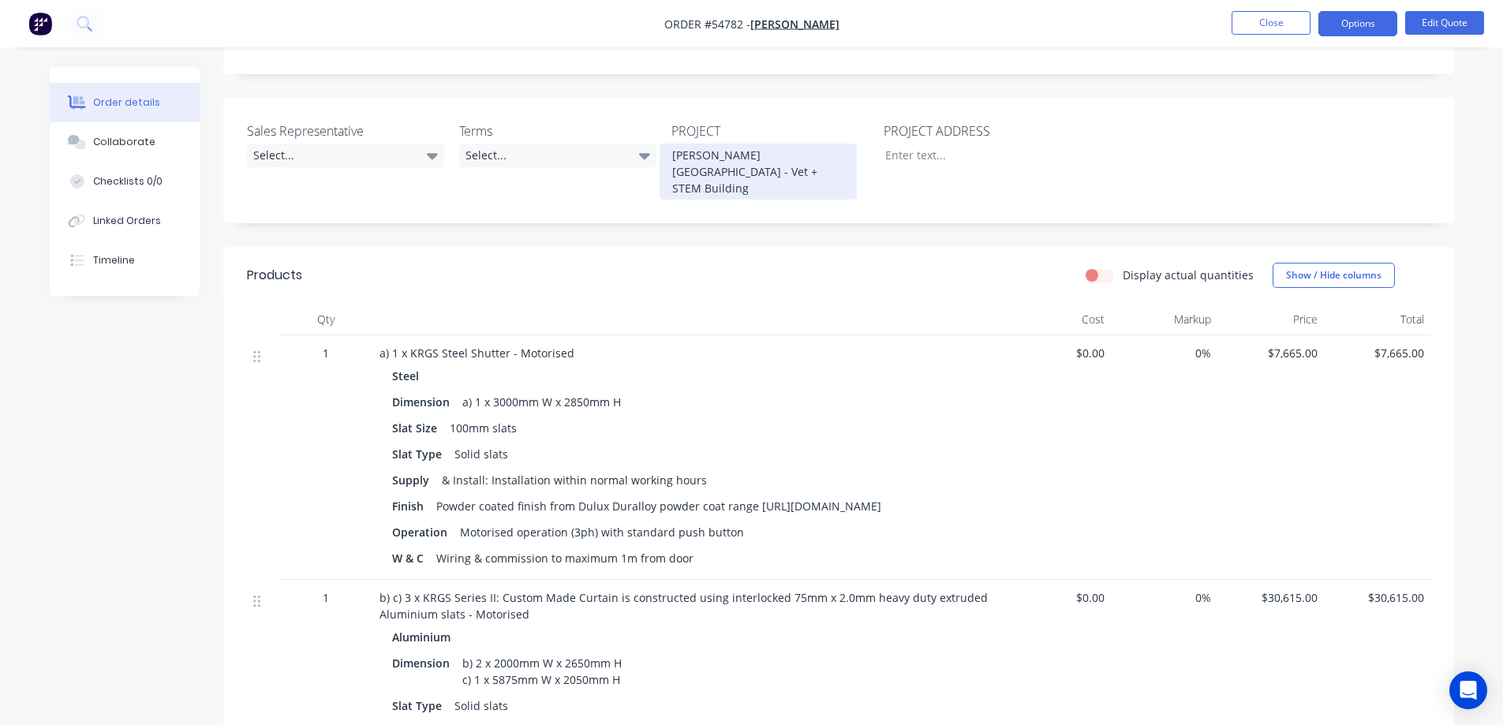
scroll to position [252, 0]
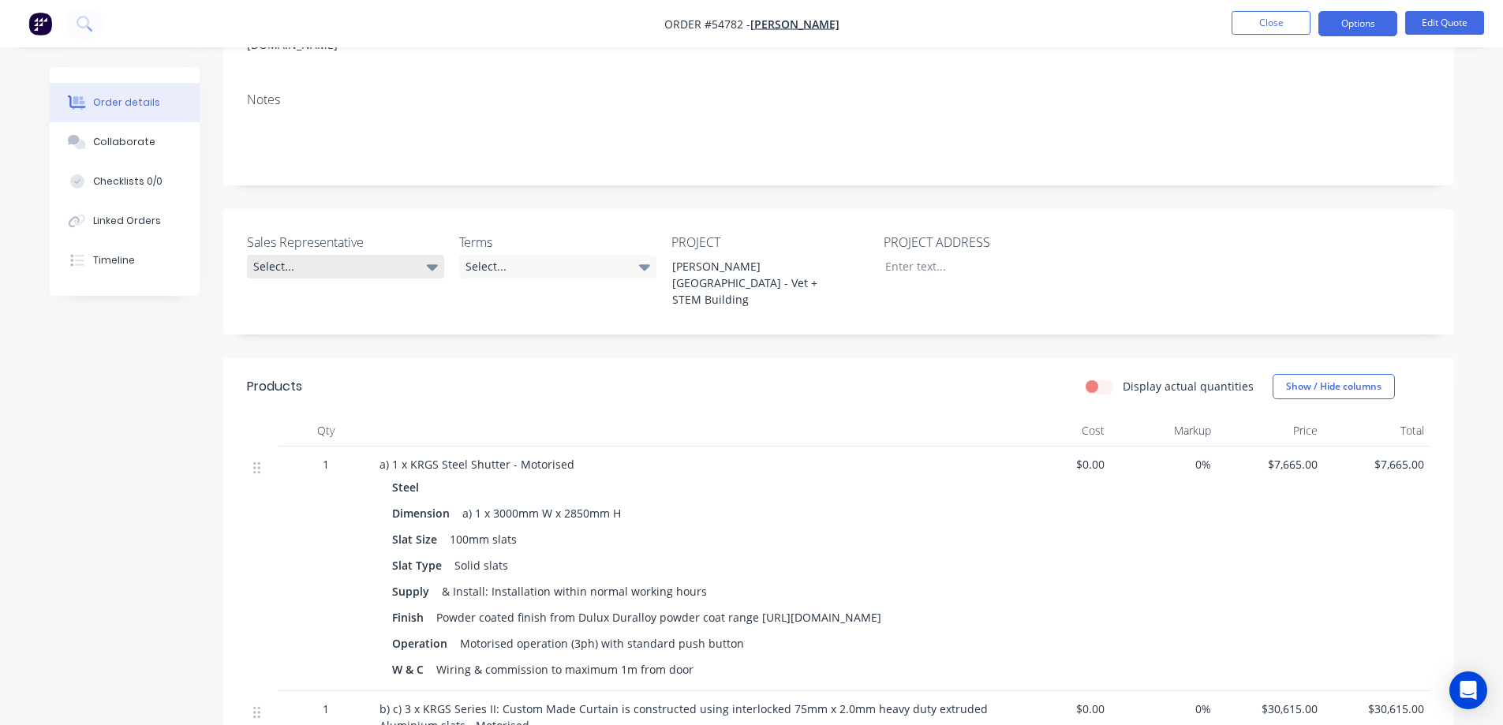
click at [338, 255] on div "Select..." at bounding box center [345, 267] width 197 height 24
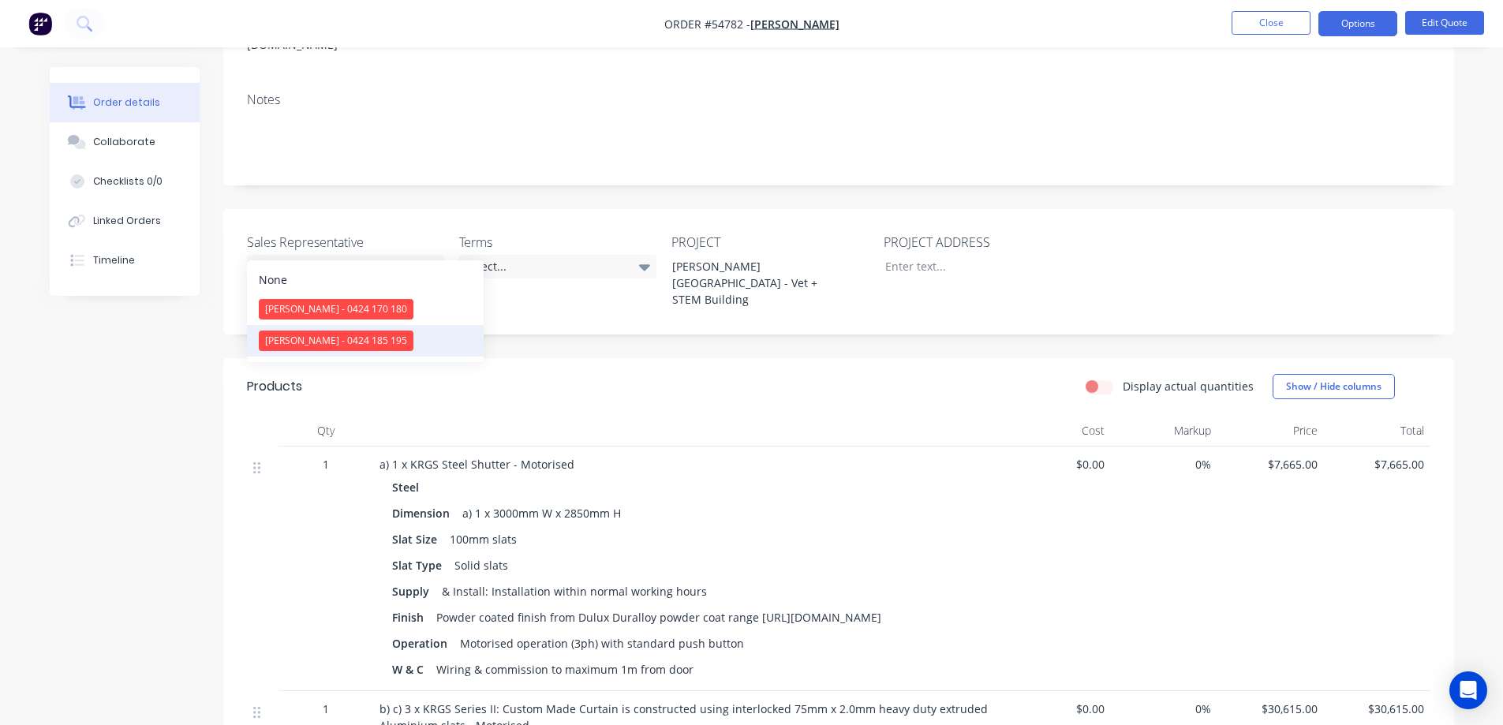
click at [304, 346] on div "[PERSON_NAME] - 0424 185 195" at bounding box center [336, 340] width 155 height 21
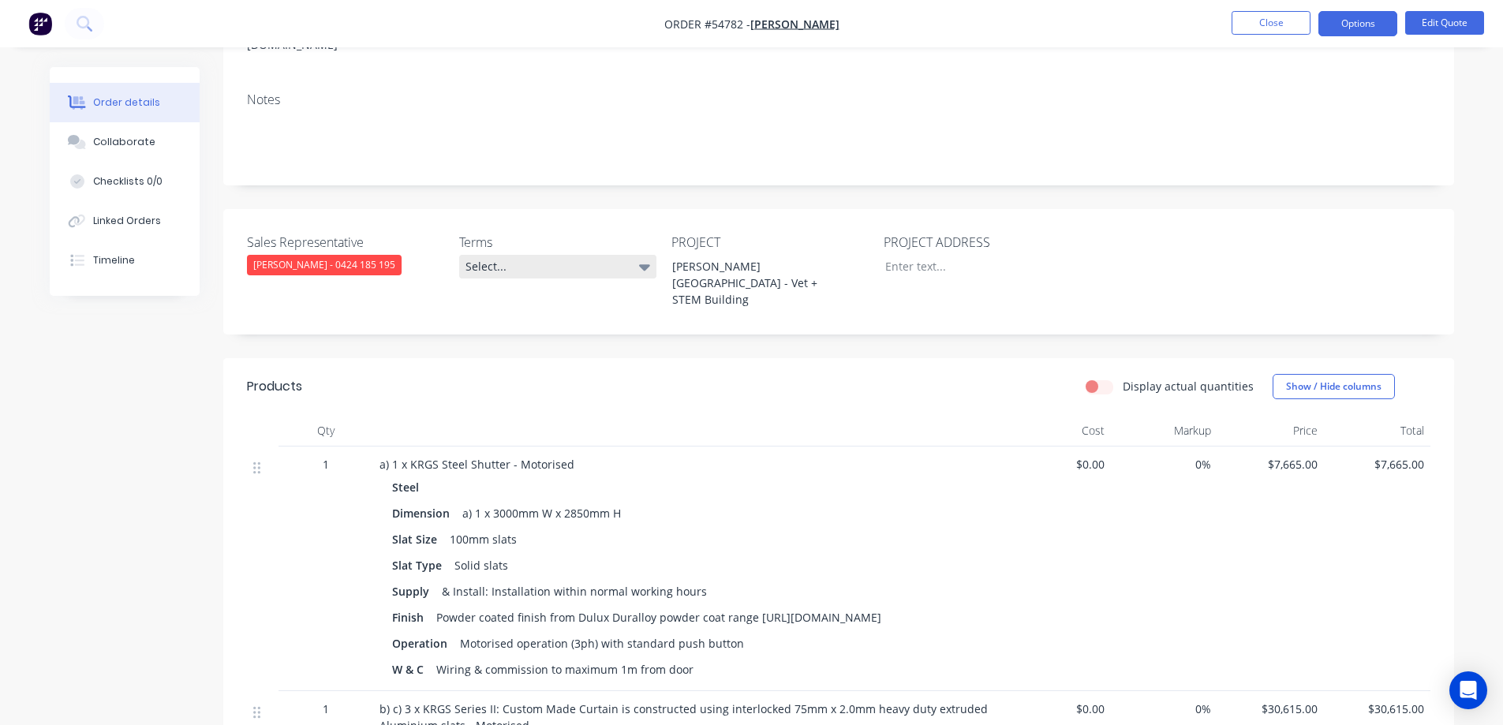
click at [513, 255] on div "Select..." at bounding box center [557, 267] width 197 height 24
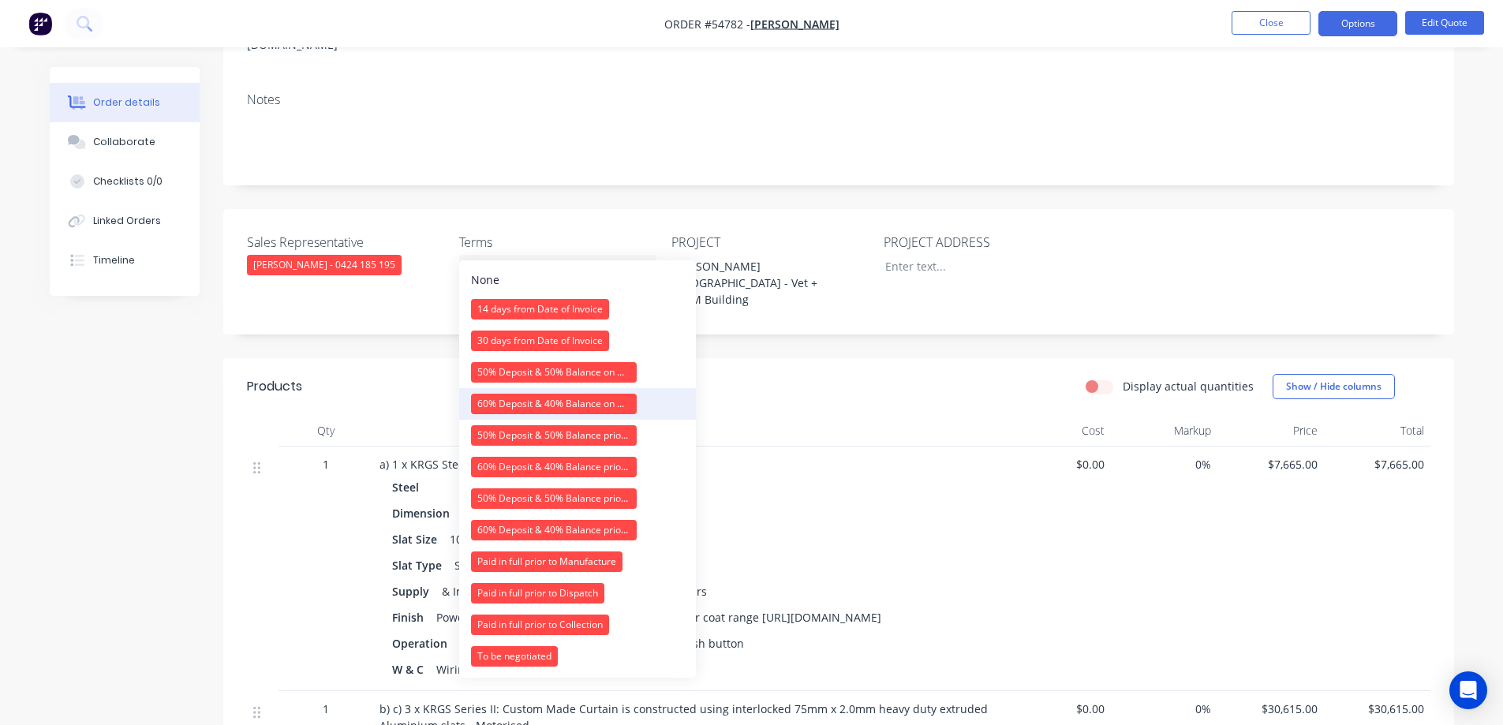
click at [550, 407] on div "60% Deposit & 40% Balance on Day of Installation" at bounding box center [554, 404] width 166 height 21
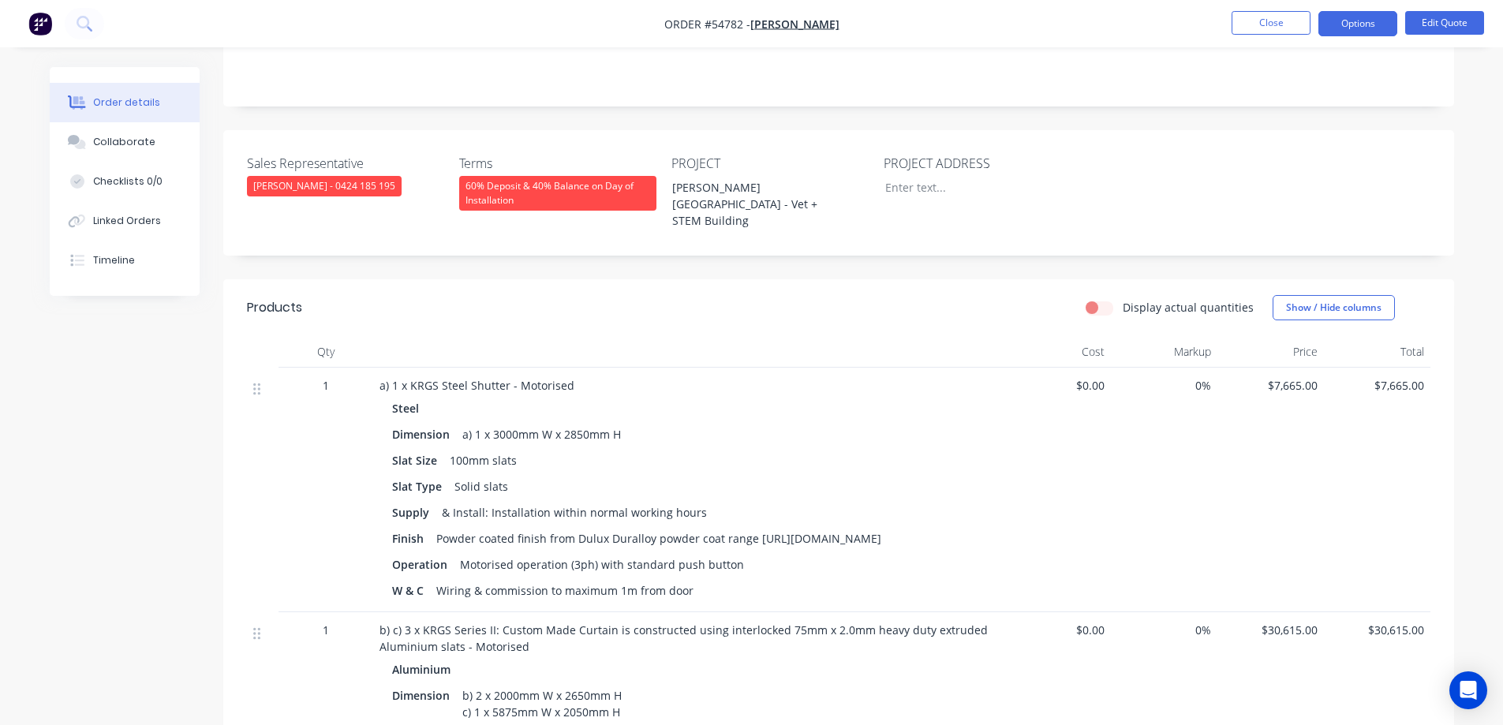
scroll to position [15, 0]
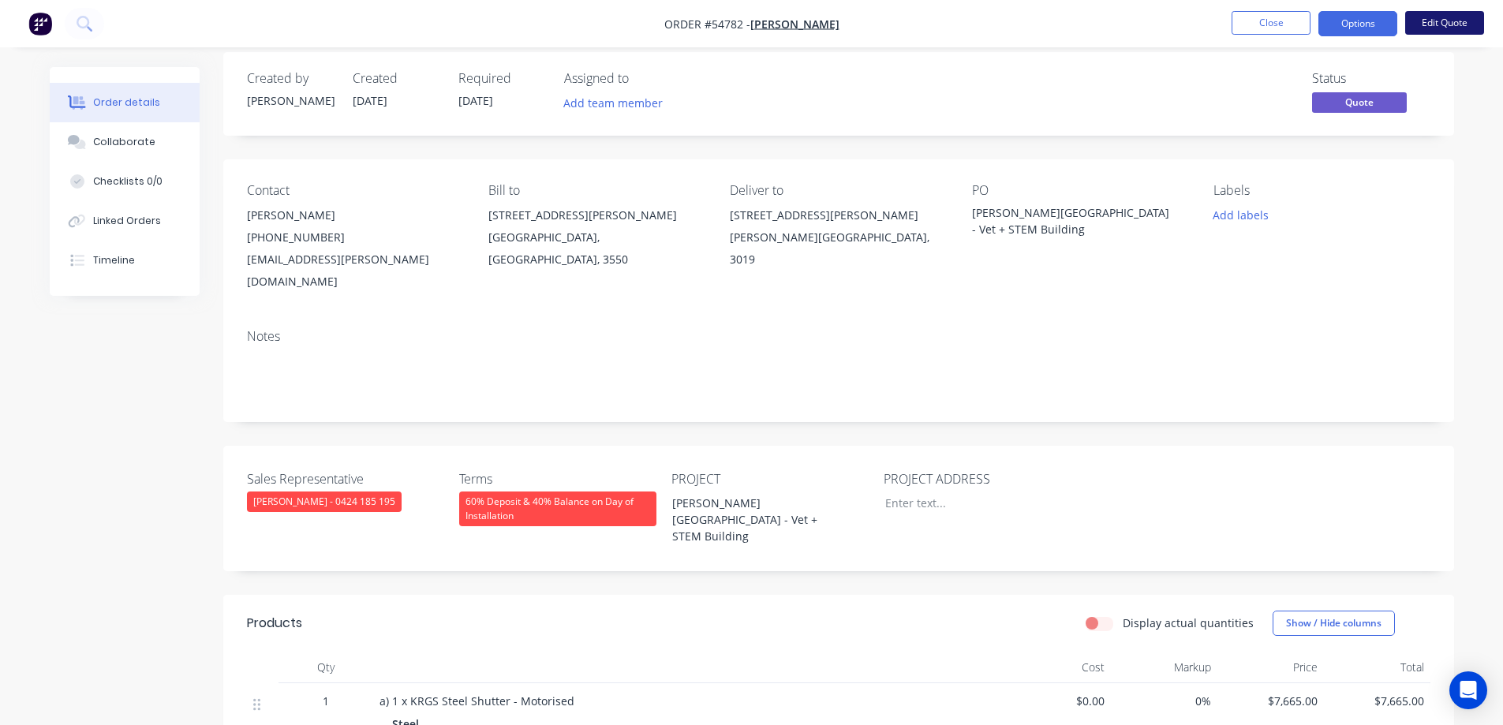
click at [1433, 25] on button "Edit Quote" at bounding box center [1444, 23] width 79 height 24
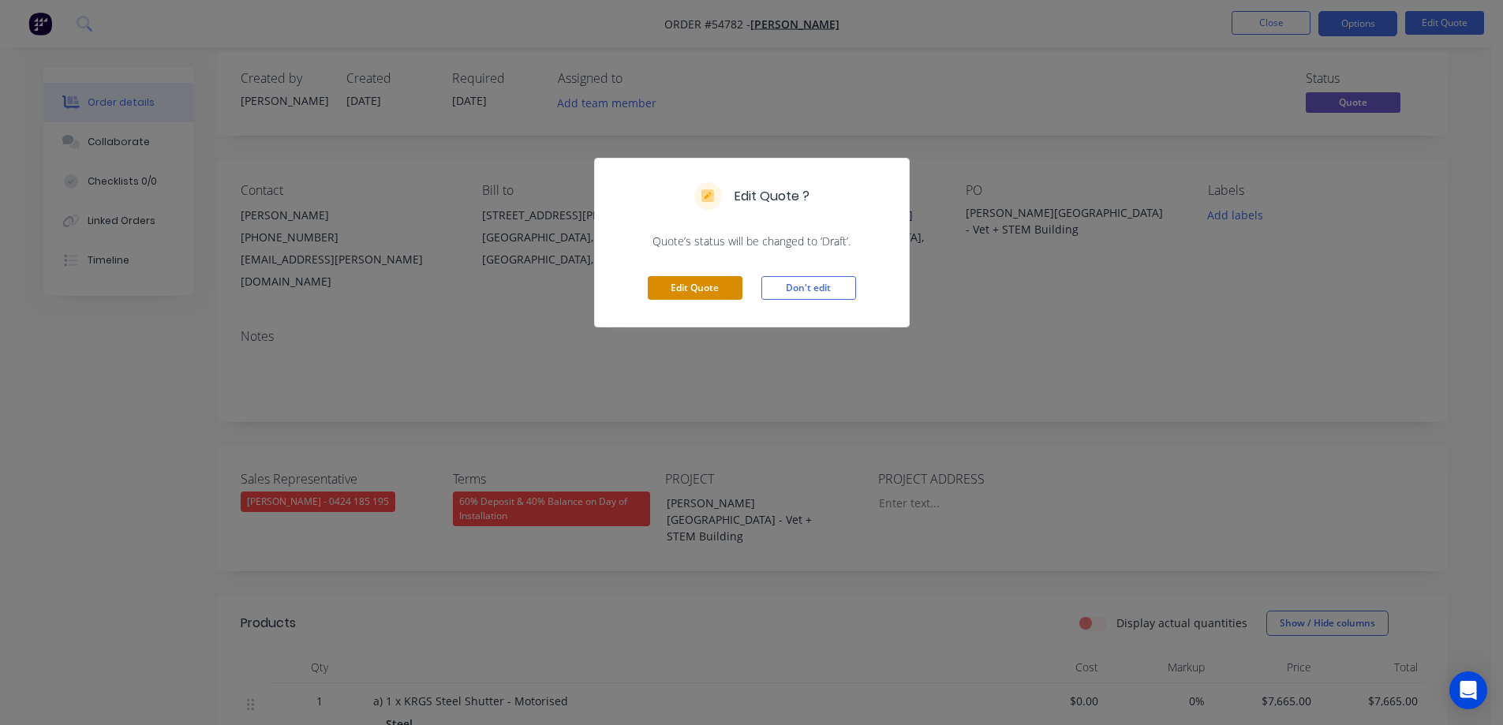
click at [704, 297] on button "Edit Quote" at bounding box center [695, 288] width 95 height 24
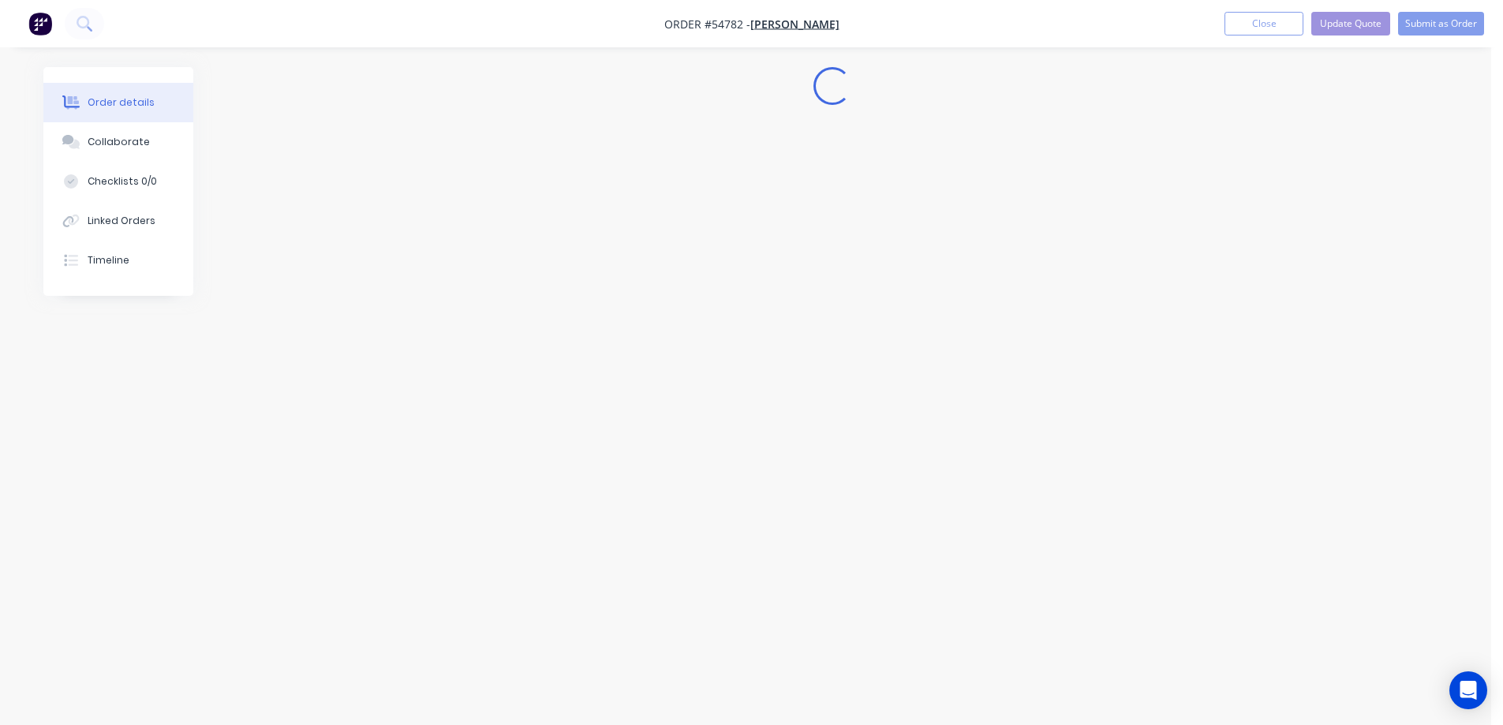
scroll to position [0, 0]
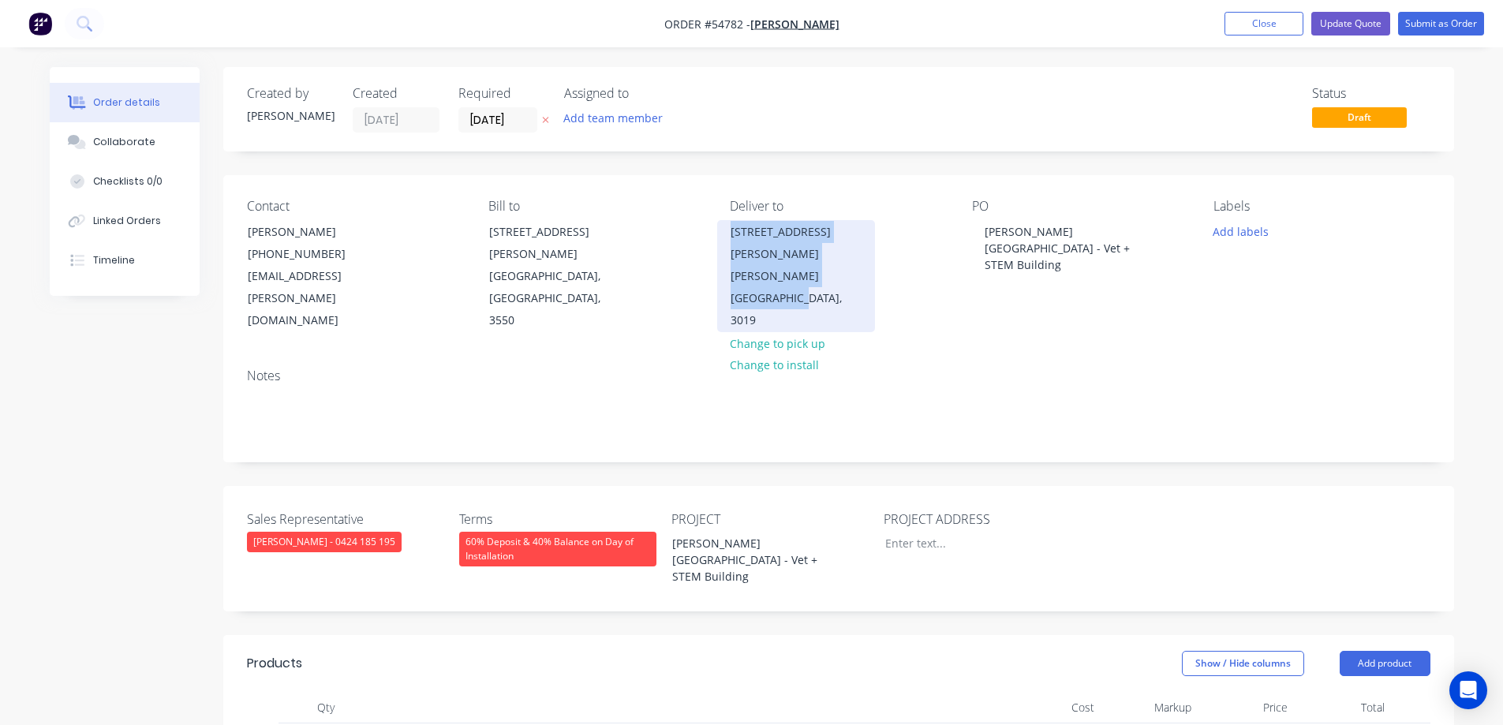
drag, startPoint x: 861, startPoint y: 252, endPoint x: 729, endPoint y: 227, distance: 134.0
click at [729, 227] on div "[STREET_ADDRESS][PERSON_NAME][PERSON_NAME]" at bounding box center [796, 276] width 158 height 112
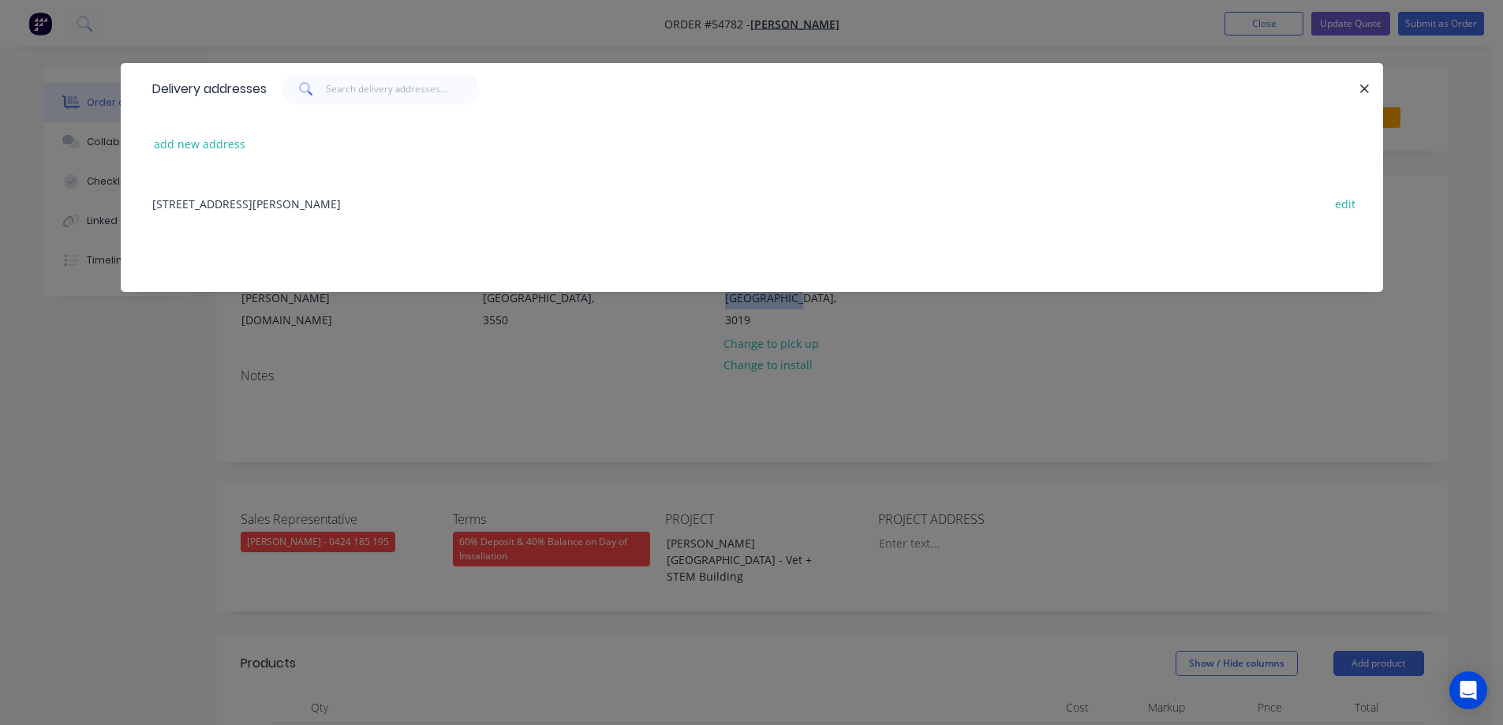
copy div "[STREET_ADDRESS][PERSON_NAME][PERSON_NAME]"
click at [1365, 92] on icon "button" at bounding box center [1364, 89] width 10 height 14
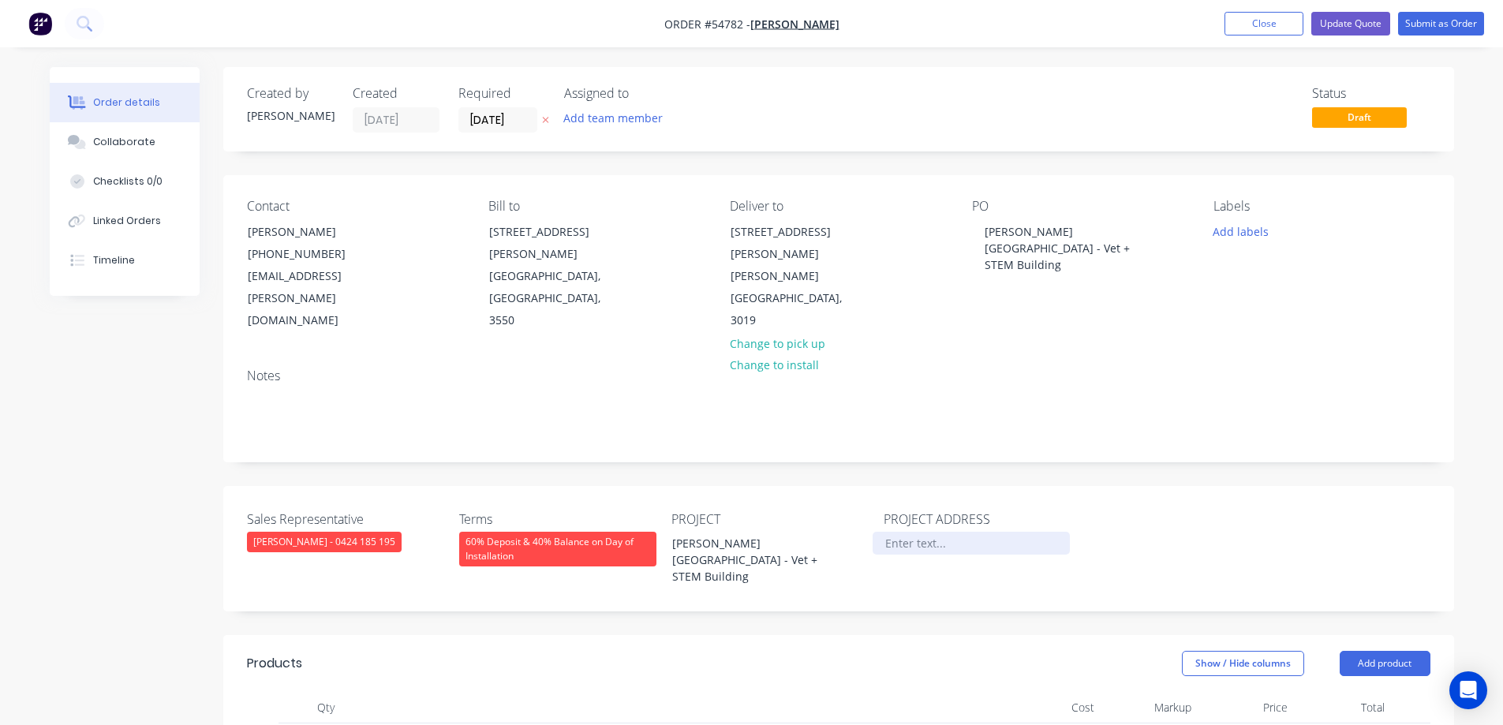
click at [906, 532] on div at bounding box center [970, 543] width 197 height 23
paste div
click at [1371, 26] on button "Update Quote" at bounding box center [1350, 24] width 79 height 24
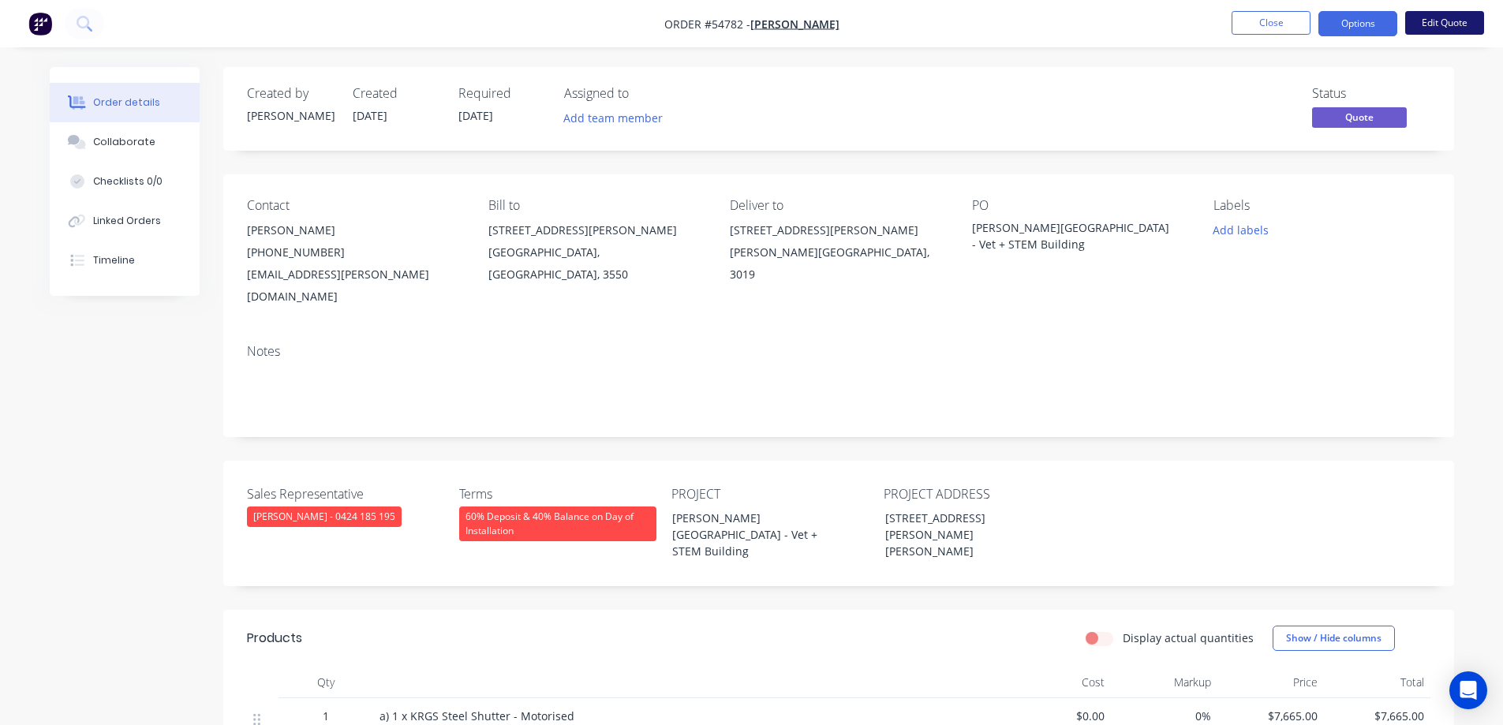
click at [1445, 24] on button "Edit Quote" at bounding box center [1444, 23] width 79 height 24
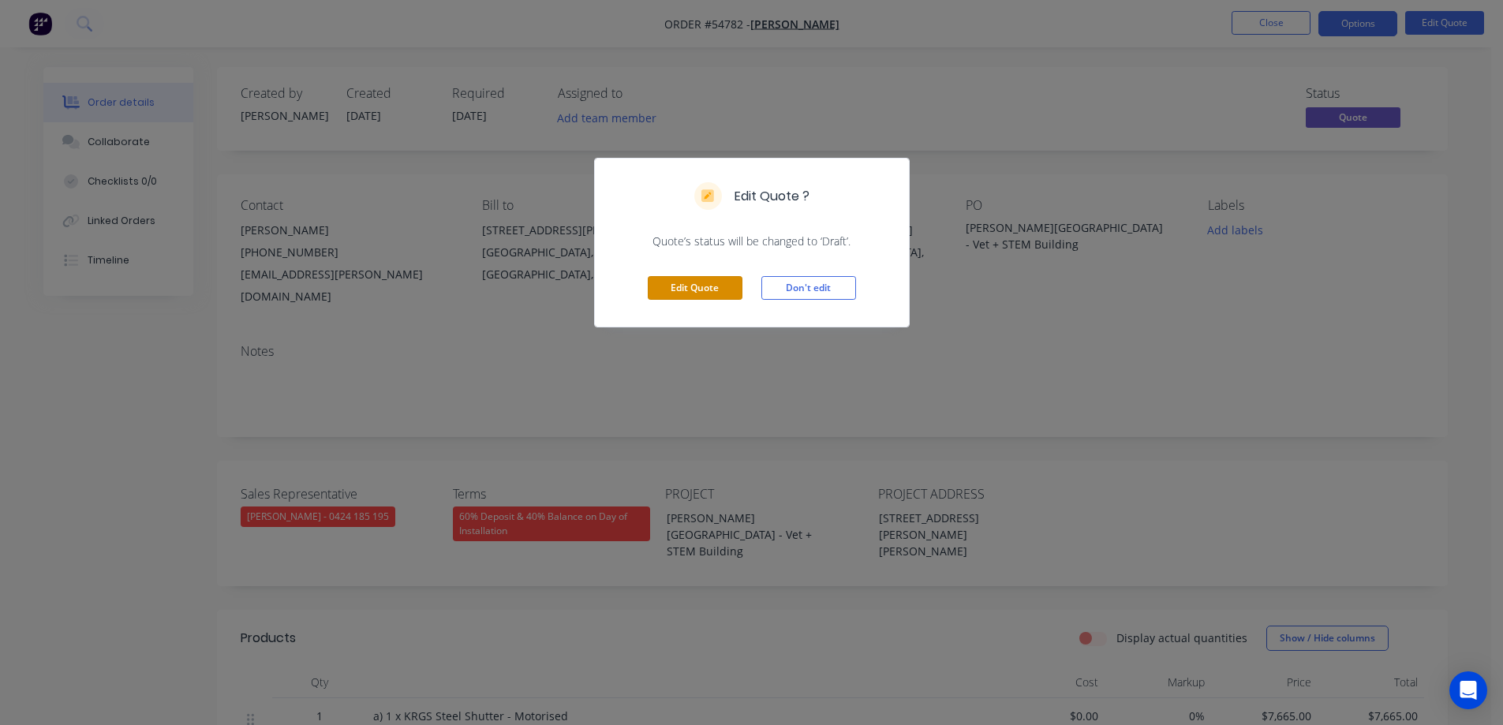
drag, startPoint x: 696, startPoint y: 286, endPoint x: 868, endPoint y: 217, distance: 185.9
click at [695, 285] on button "Edit Quote" at bounding box center [695, 288] width 95 height 24
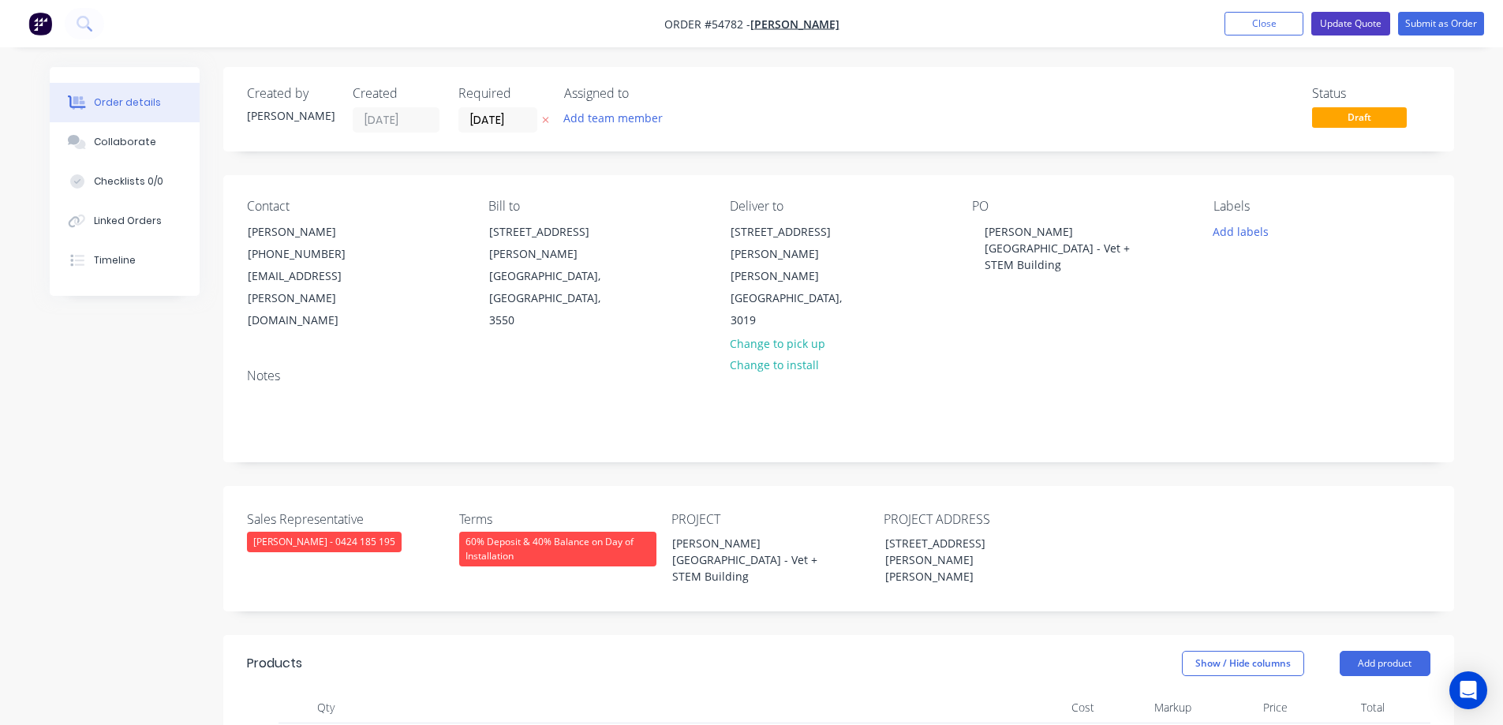
click at [1334, 28] on button "Update Quote" at bounding box center [1350, 24] width 79 height 24
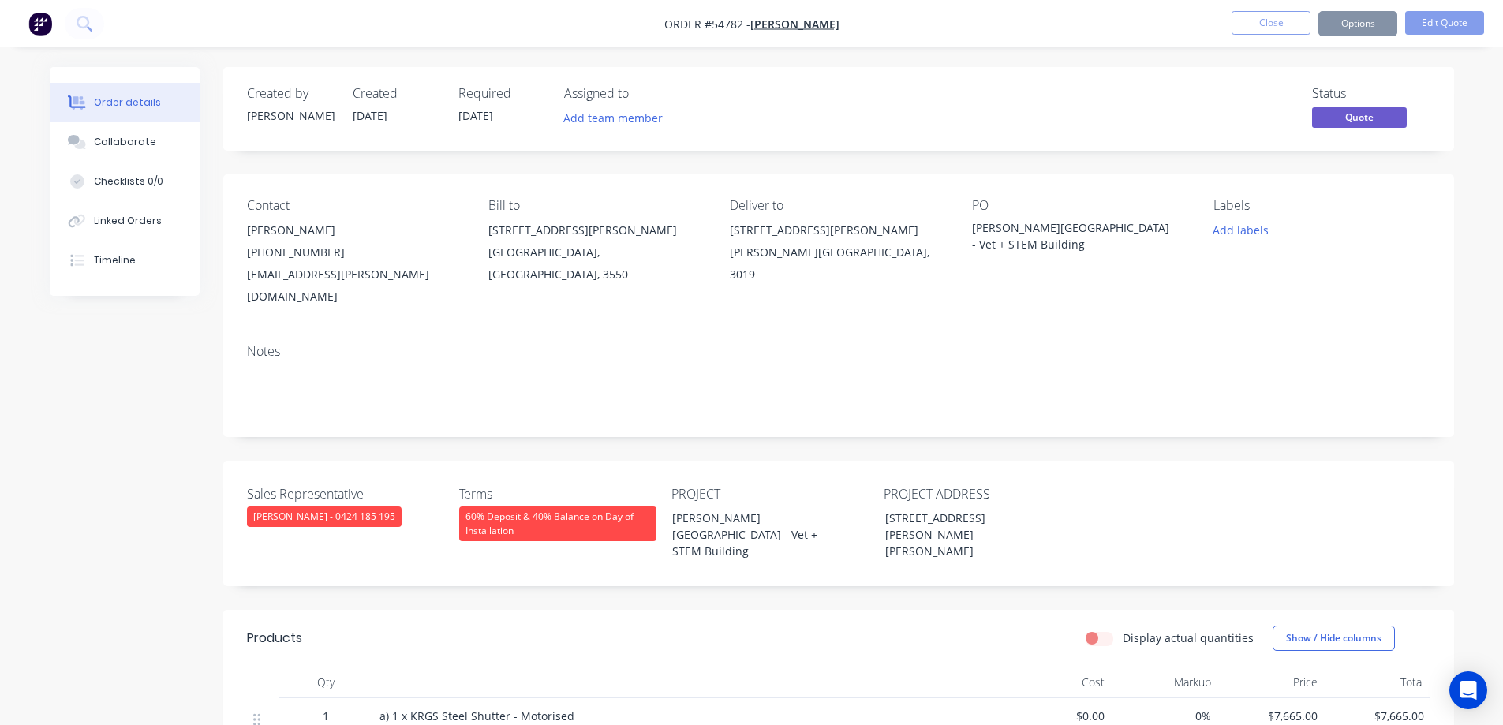
click at [1335, 27] on button "Options" at bounding box center [1357, 23] width 79 height 25
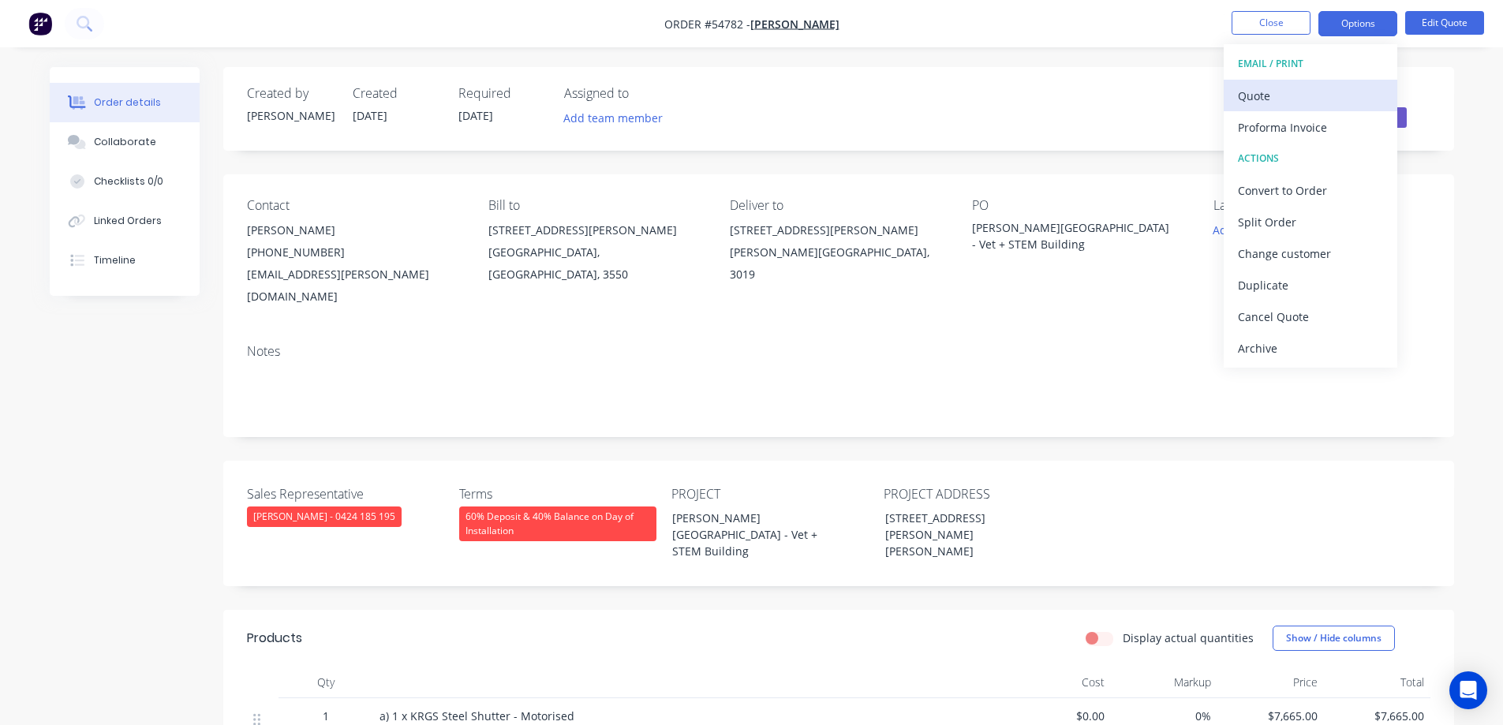
click at [1290, 99] on div "Quote" at bounding box center [1310, 95] width 145 height 23
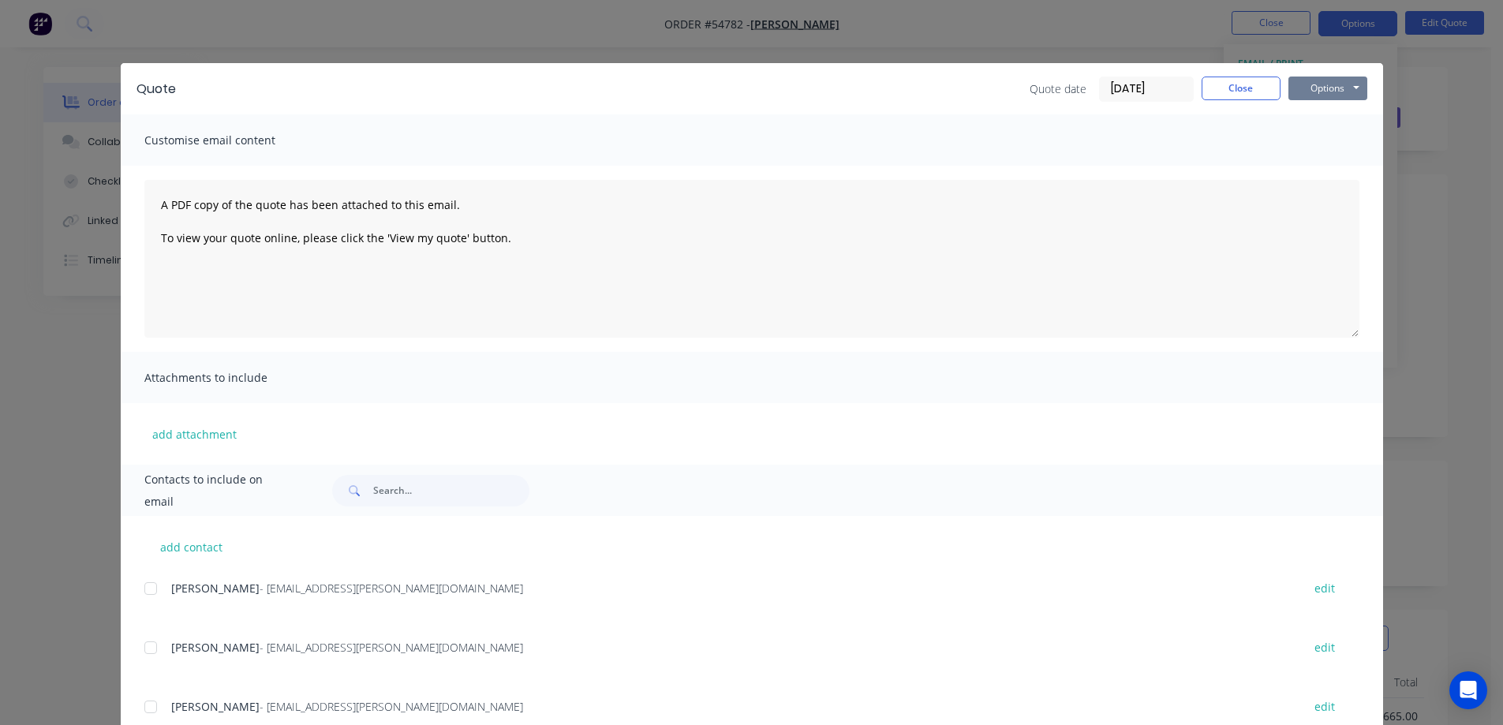
click at [1317, 92] on button "Options" at bounding box center [1327, 89] width 79 height 24
click at [1316, 140] on button "Print" at bounding box center [1338, 142] width 101 height 26
drag, startPoint x: 390, startPoint y: 37, endPoint x: 471, endPoint y: 38, distance: 80.5
click at [390, 37] on div "Quote Quote date [DATE] Close Options Preview Print Email Customise email conte…" at bounding box center [751, 362] width 1503 height 725
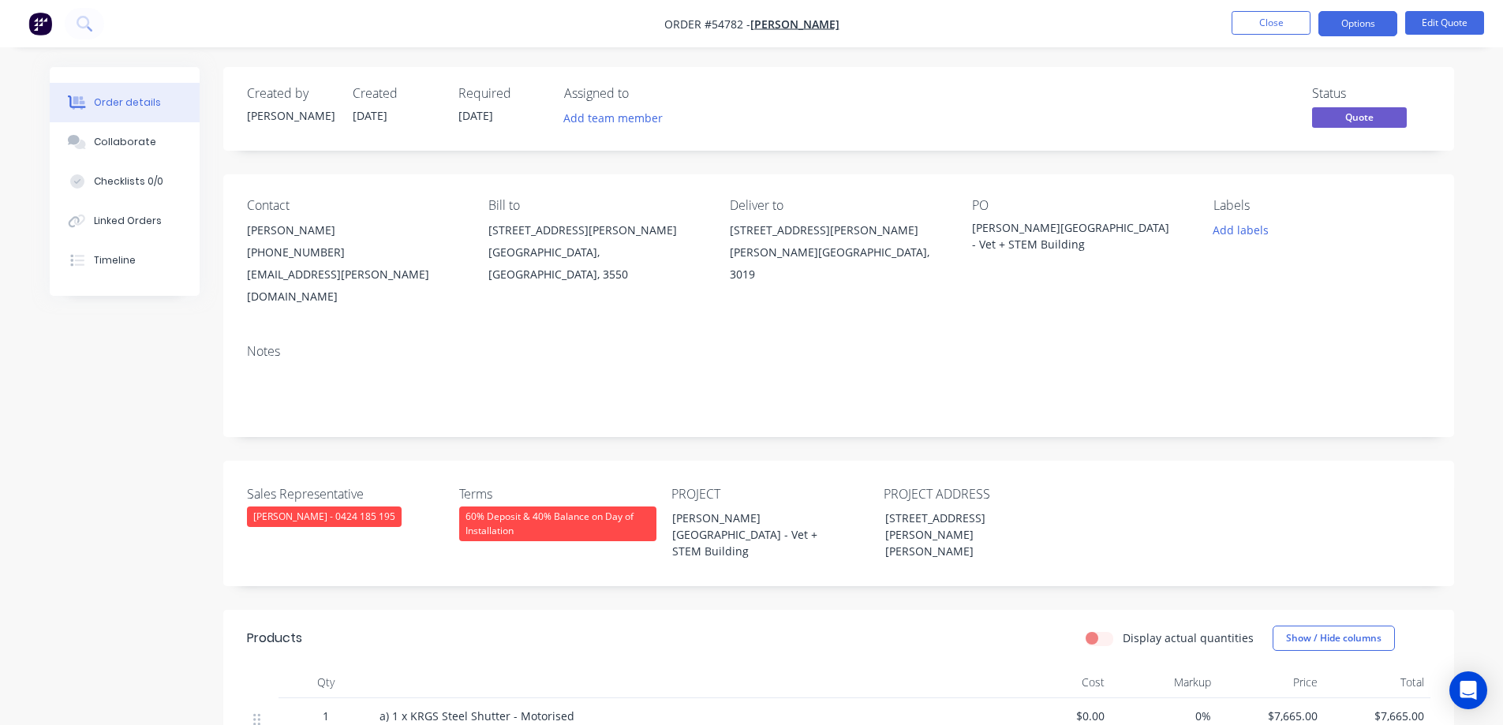
click at [1111, 31] on nav "Order #54782 - [PERSON_NAME] Close Options Edit Quote" at bounding box center [751, 23] width 1503 height 47
click at [1248, 25] on button "Close" at bounding box center [1270, 23] width 79 height 24
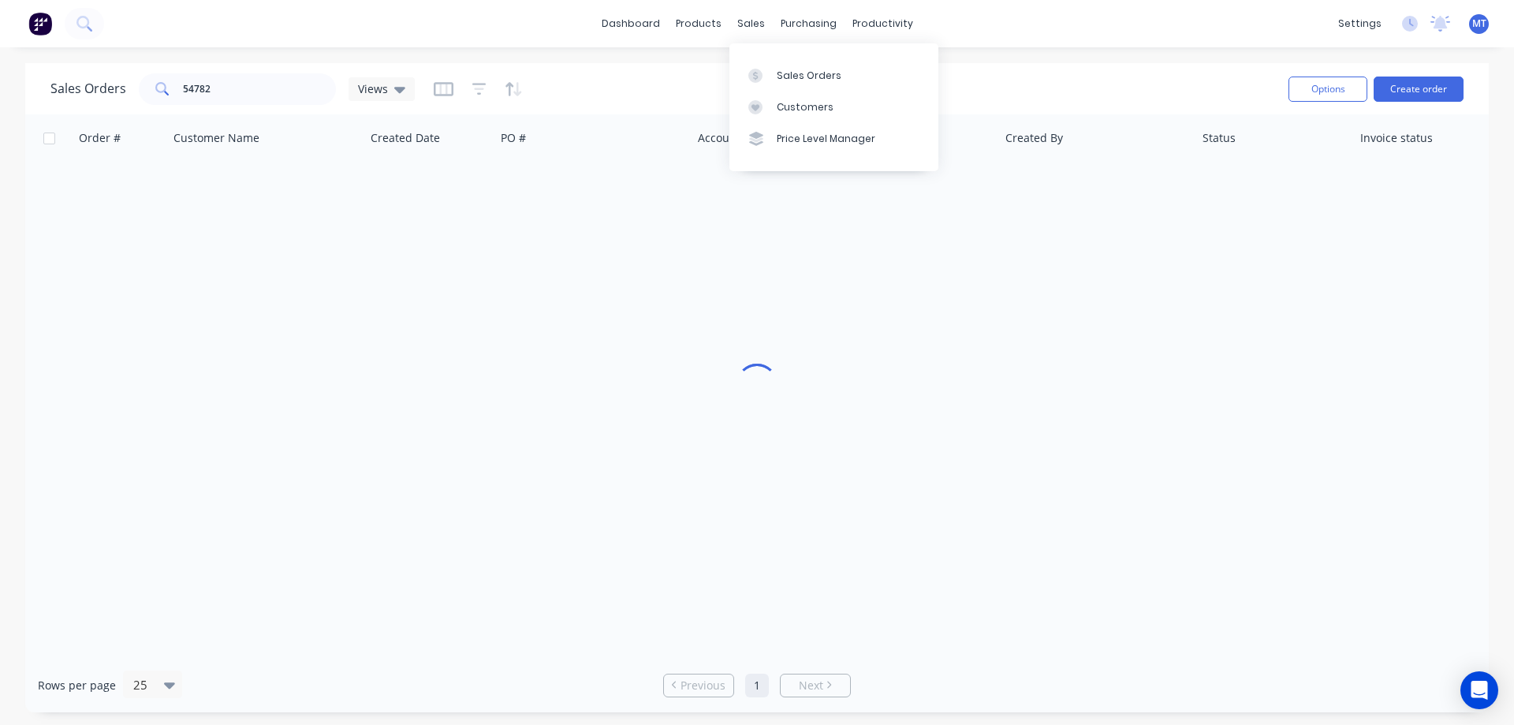
click at [749, 24] on div "sales" at bounding box center [751, 24] width 43 height 24
click at [778, 81] on div "Sales Orders" at bounding box center [809, 76] width 65 height 14
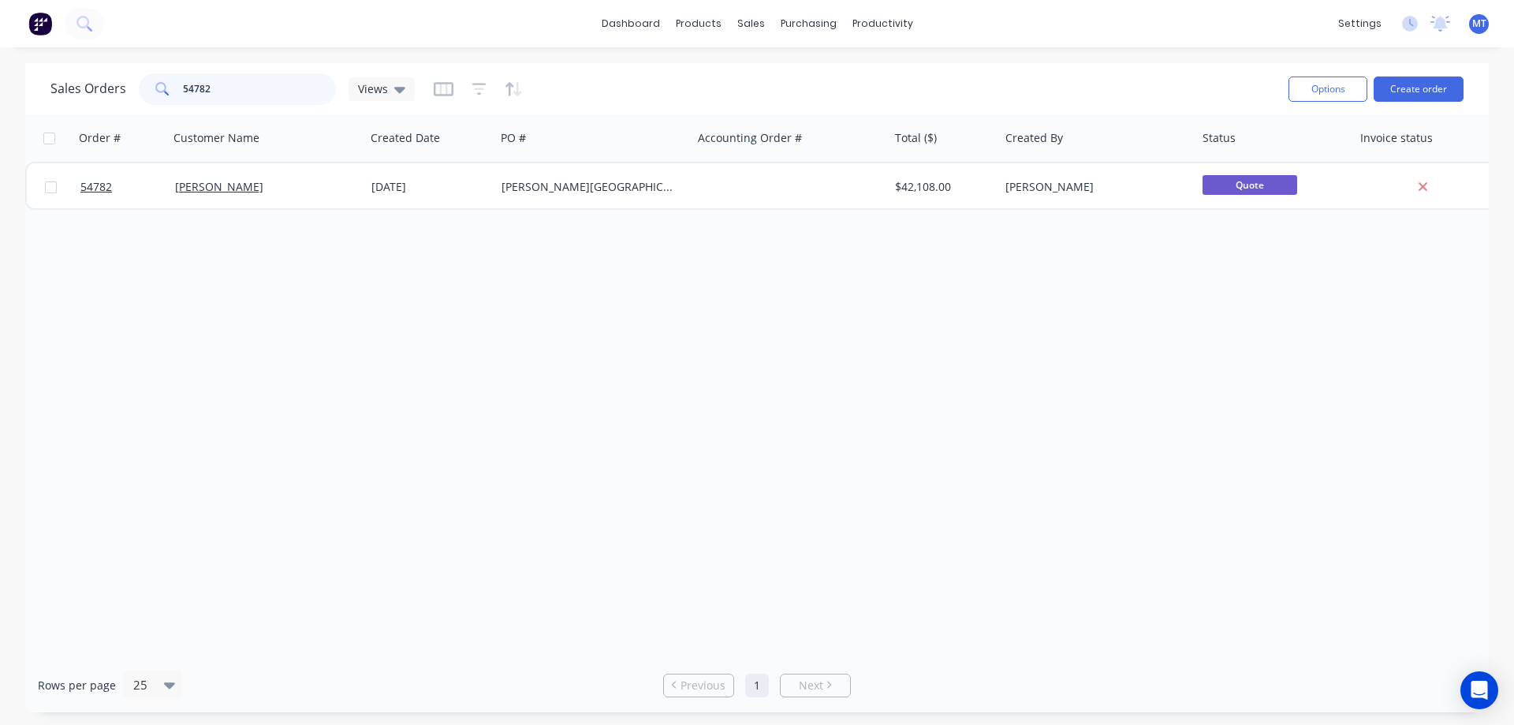
drag, startPoint x: 256, startPoint y: 77, endPoint x: 54, endPoint y: 22, distance: 208.6
click at [69, 81] on div "Sales Orders 54782 Views" at bounding box center [232, 89] width 364 height 32
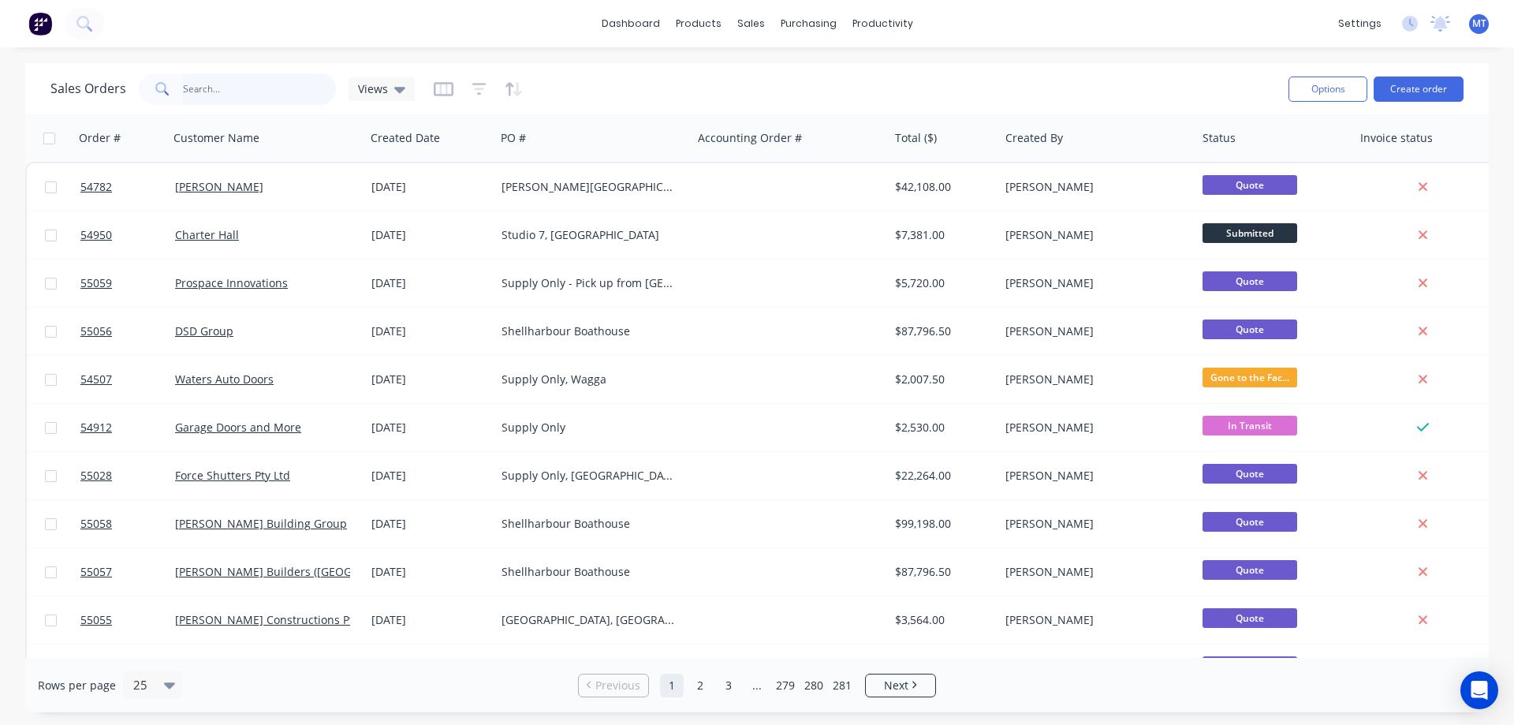
click at [213, 90] on input "text" at bounding box center [260, 89] width 154 height 32
click at [240, 94] on input "text" at bounding box center [260, 89] width 154 height 32
type input "parkwood"
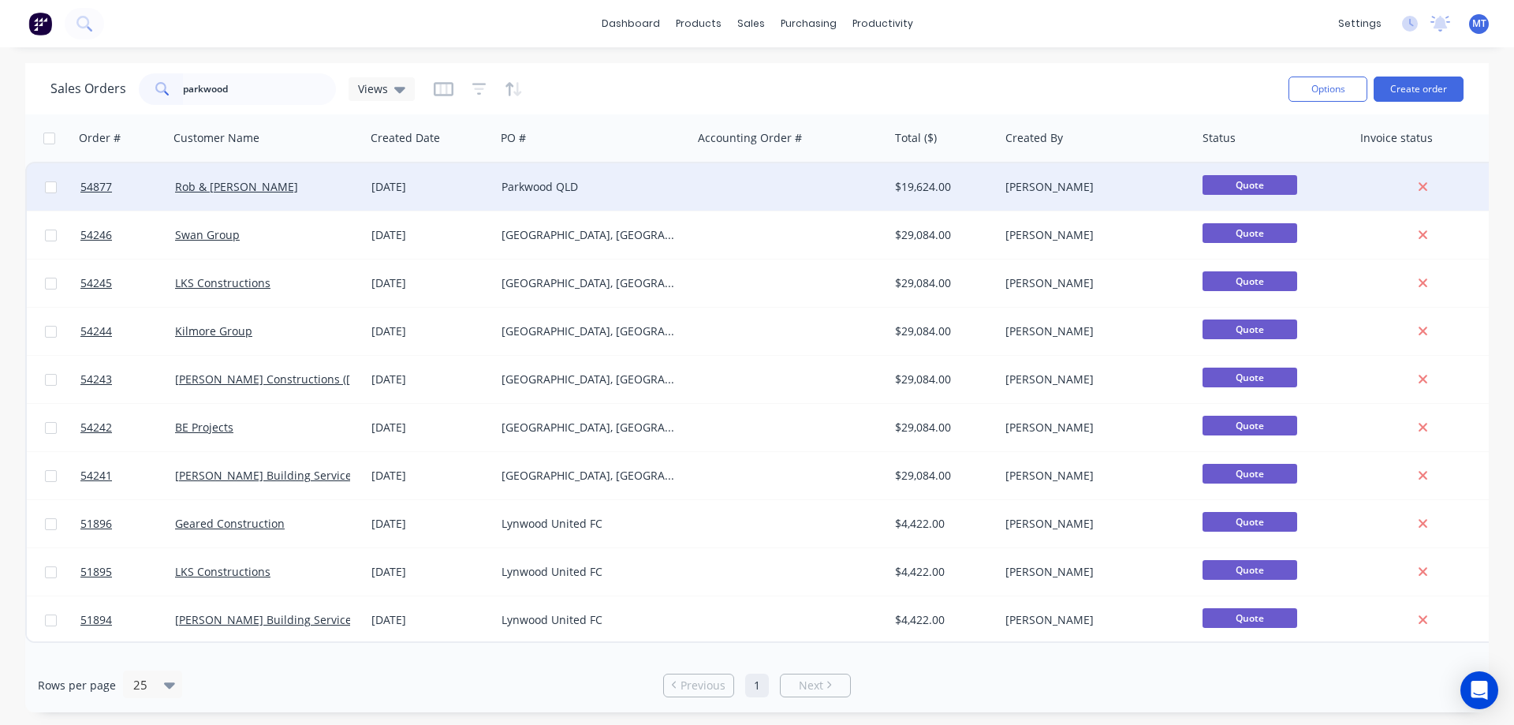
click at [249, 186] on div "Rob & [PERSON_NAME]" at bounding box center [262, 187] width 175 height 16
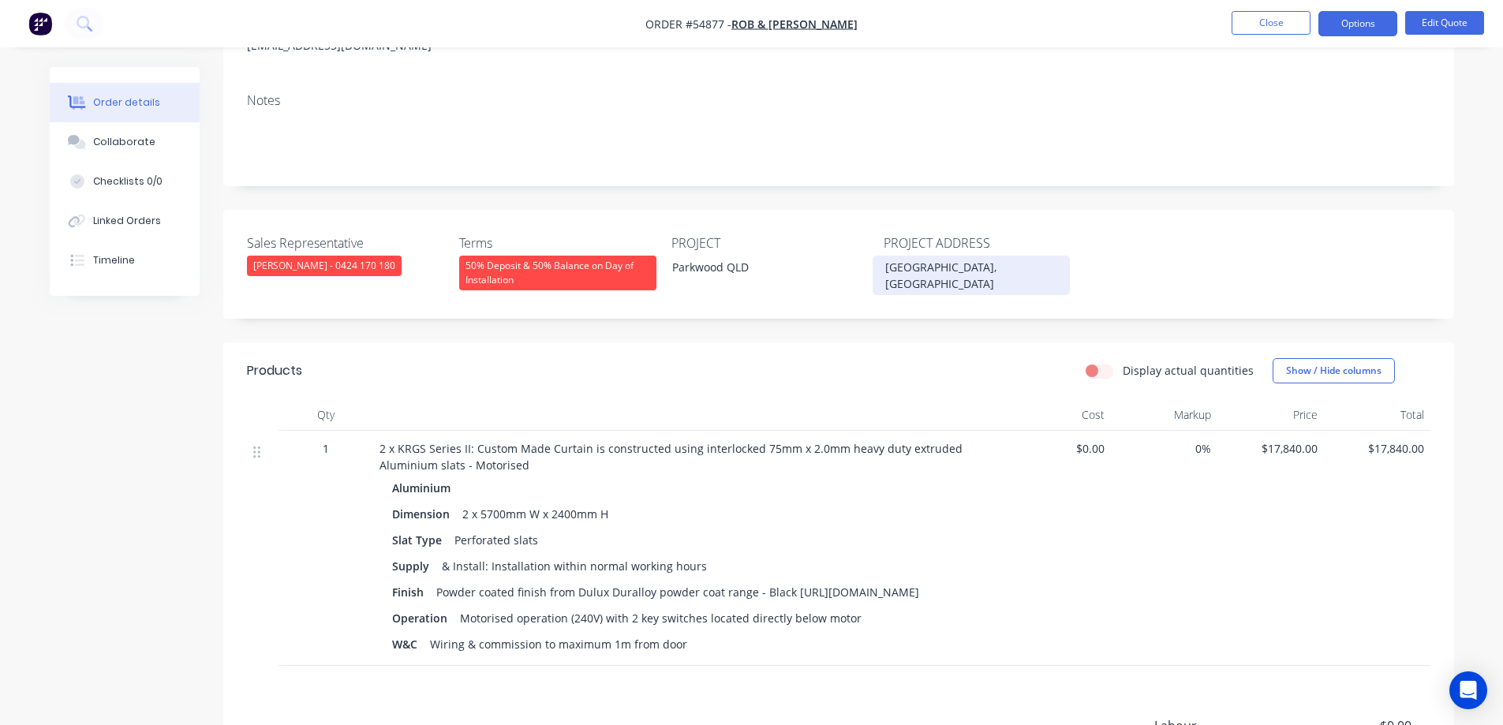
scroll to position [316, 0]
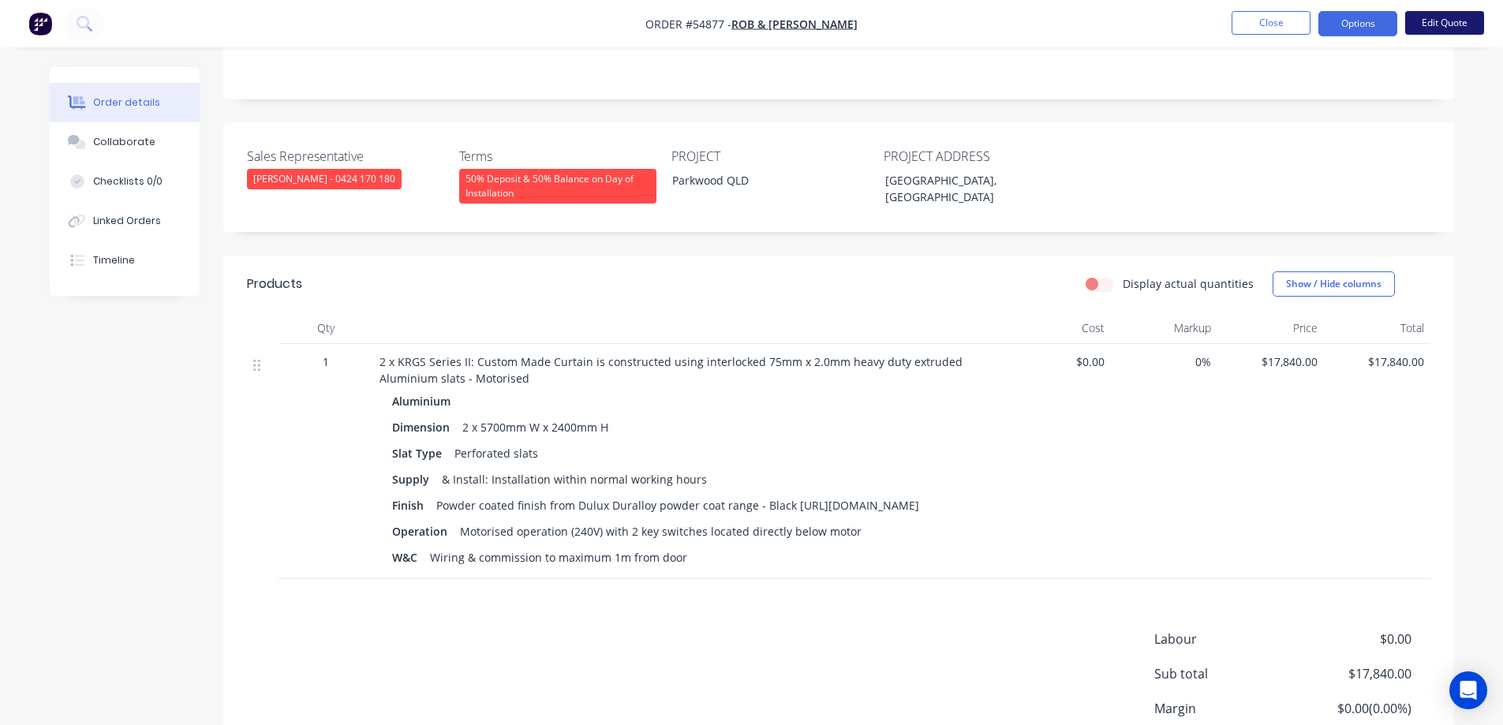
click at [1418, 13] on button "Edit Quote" at bounding box center [1444, 23] width 79 height 24
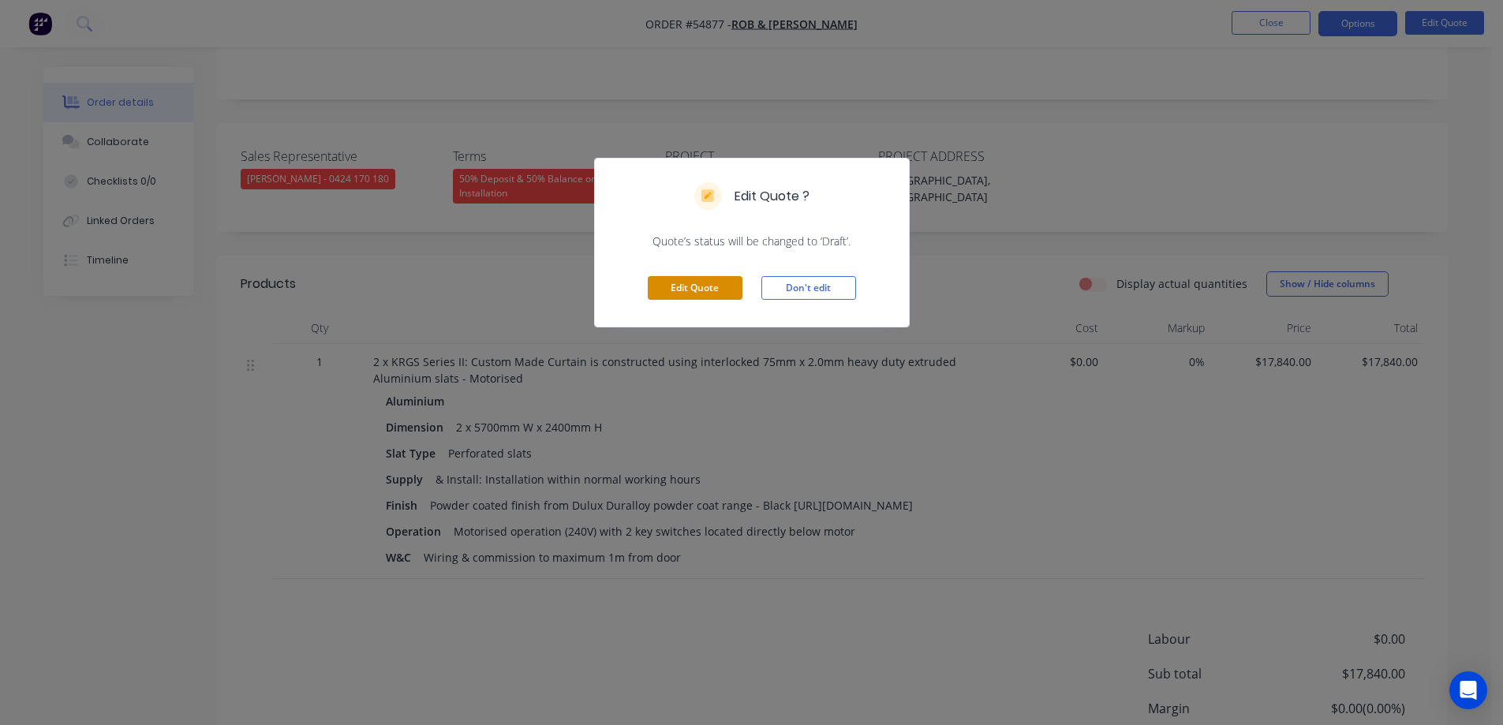
click at [708, 290] on button "Edit Quote" at bounding box center [695, 288] width 95 height 24
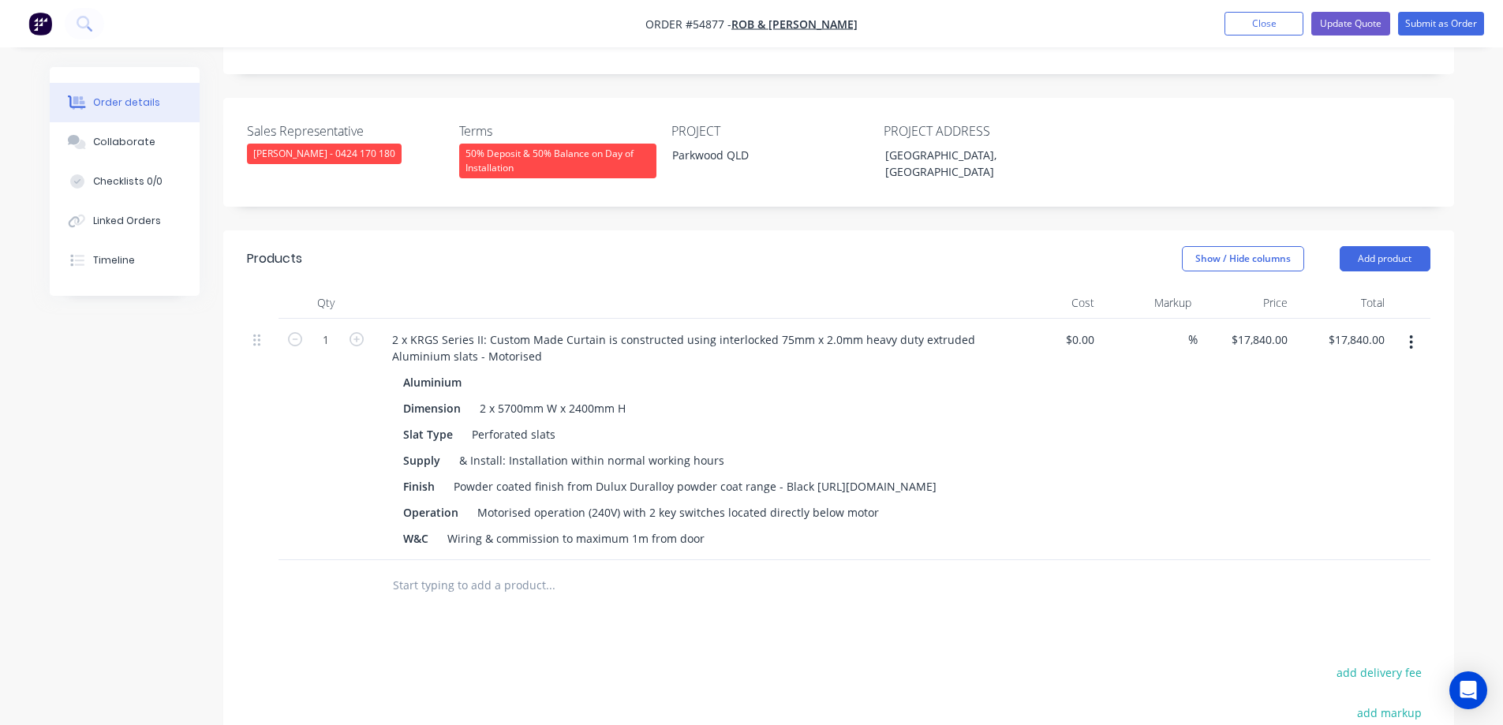
scroll to position [394, 0]
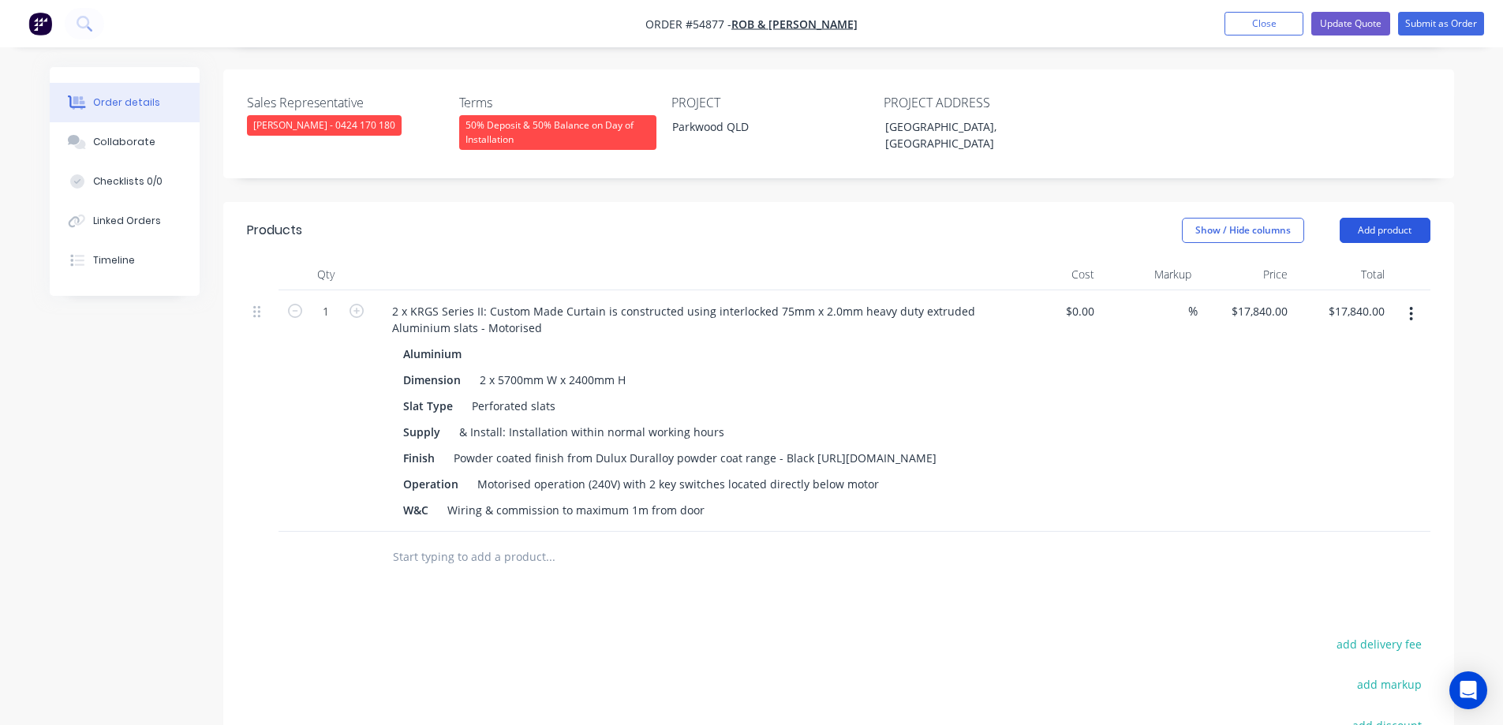
click at [1361, 218] on button "Add product" at bounding box center [1384, 230] width 91 height 25
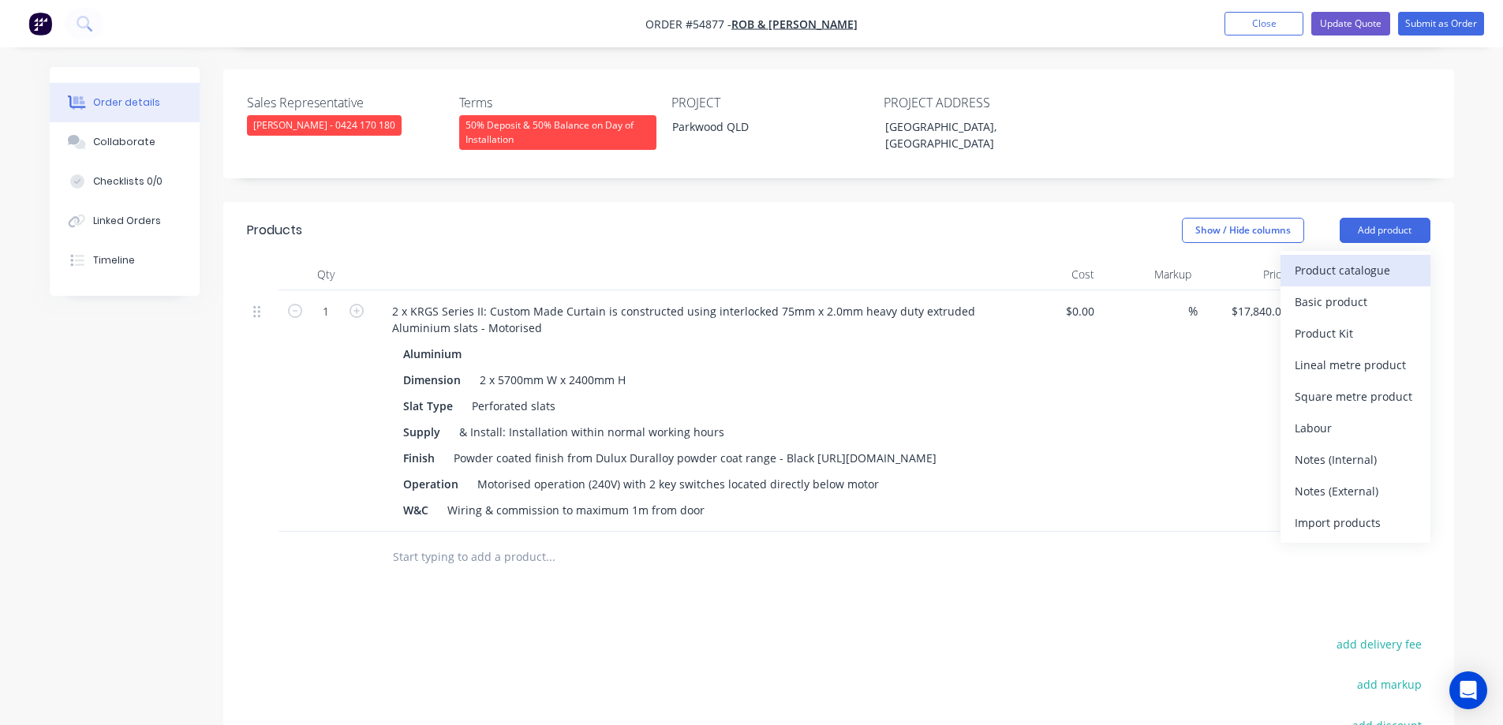
click at [1356, 259] on div "Product catalogue" at bounding box center [1354, 270] width 121 height 23
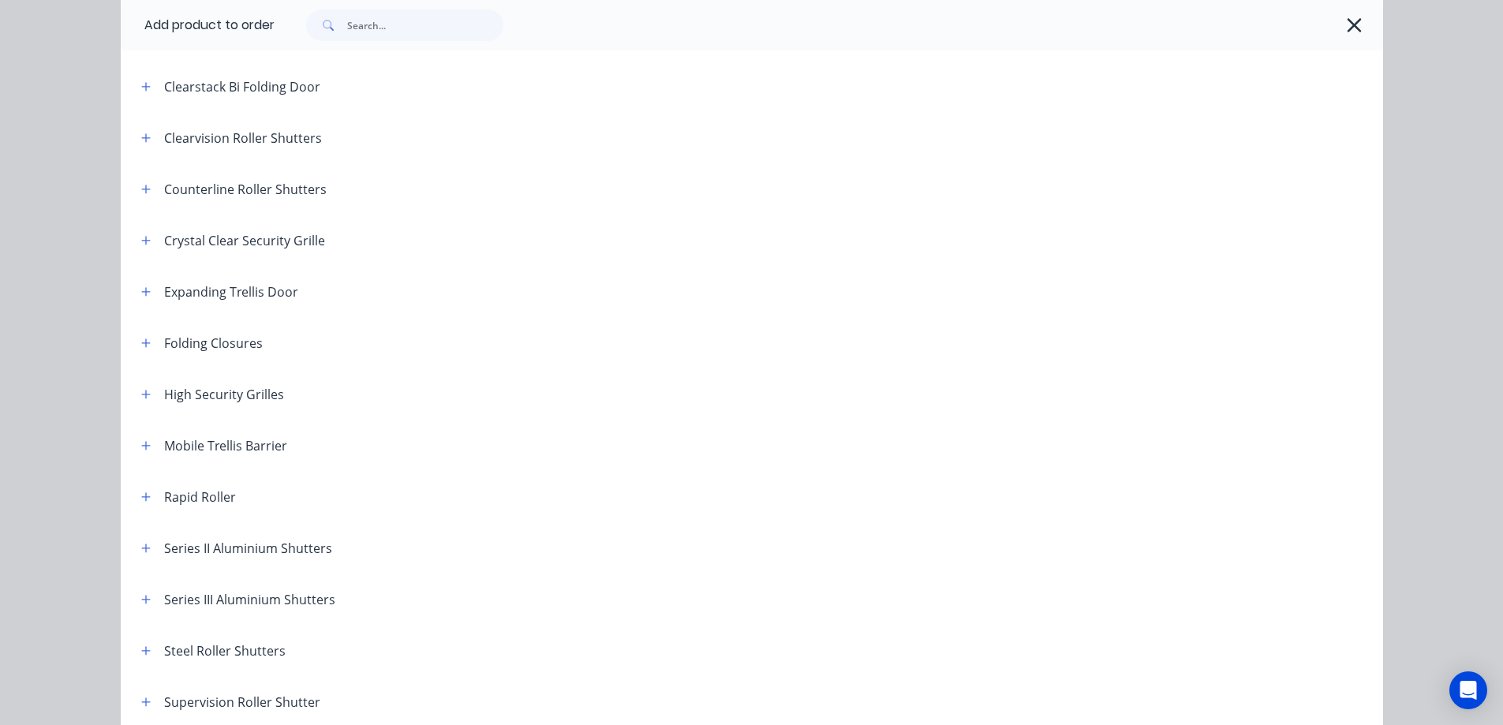
scroll to position [316, 0]
click at [142, 292] on icon "button" at bounding box center [145, 293] width 9 height 11
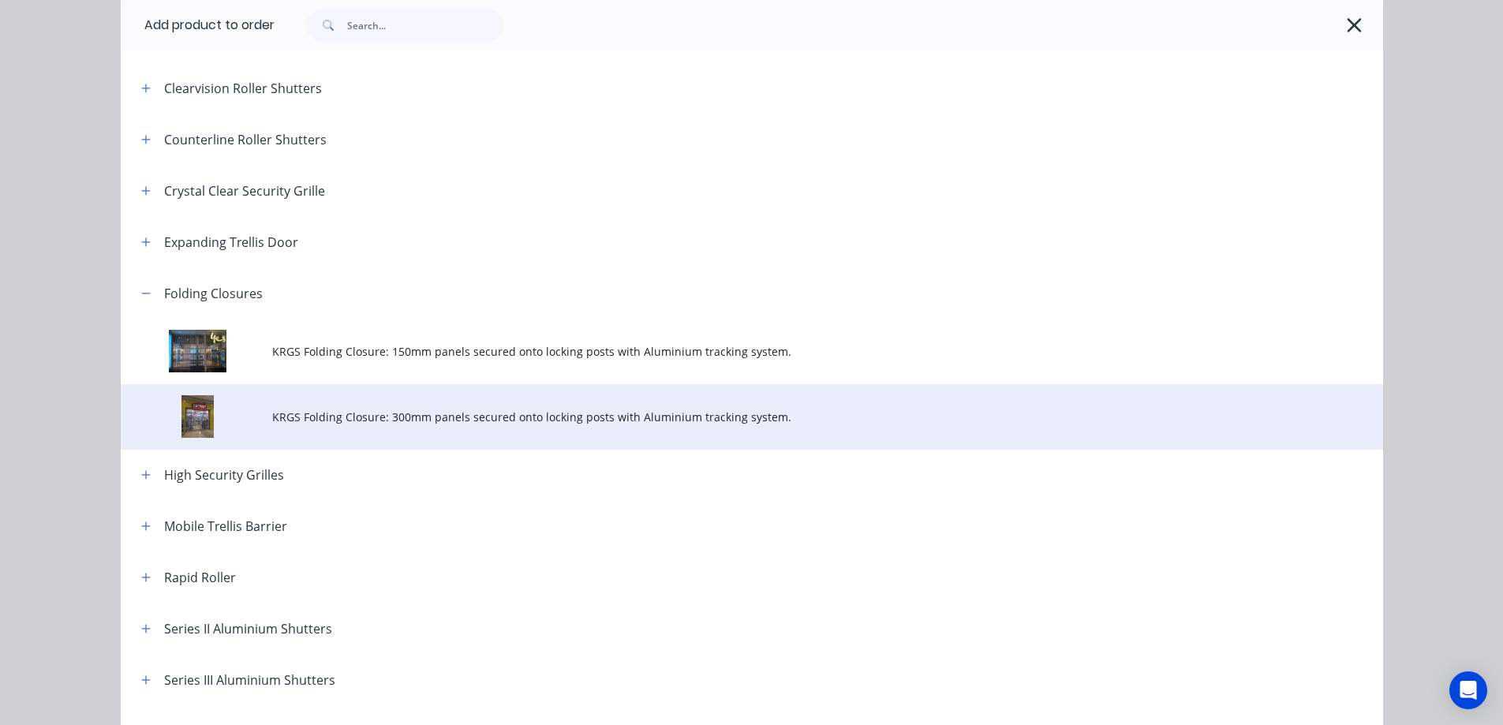
click at [375, 413] on span "KRGS Folding Closure: 300mm panels secured onto locking posts with Aluminium tr…" at bounding box center [716, 417] width 888 height 17
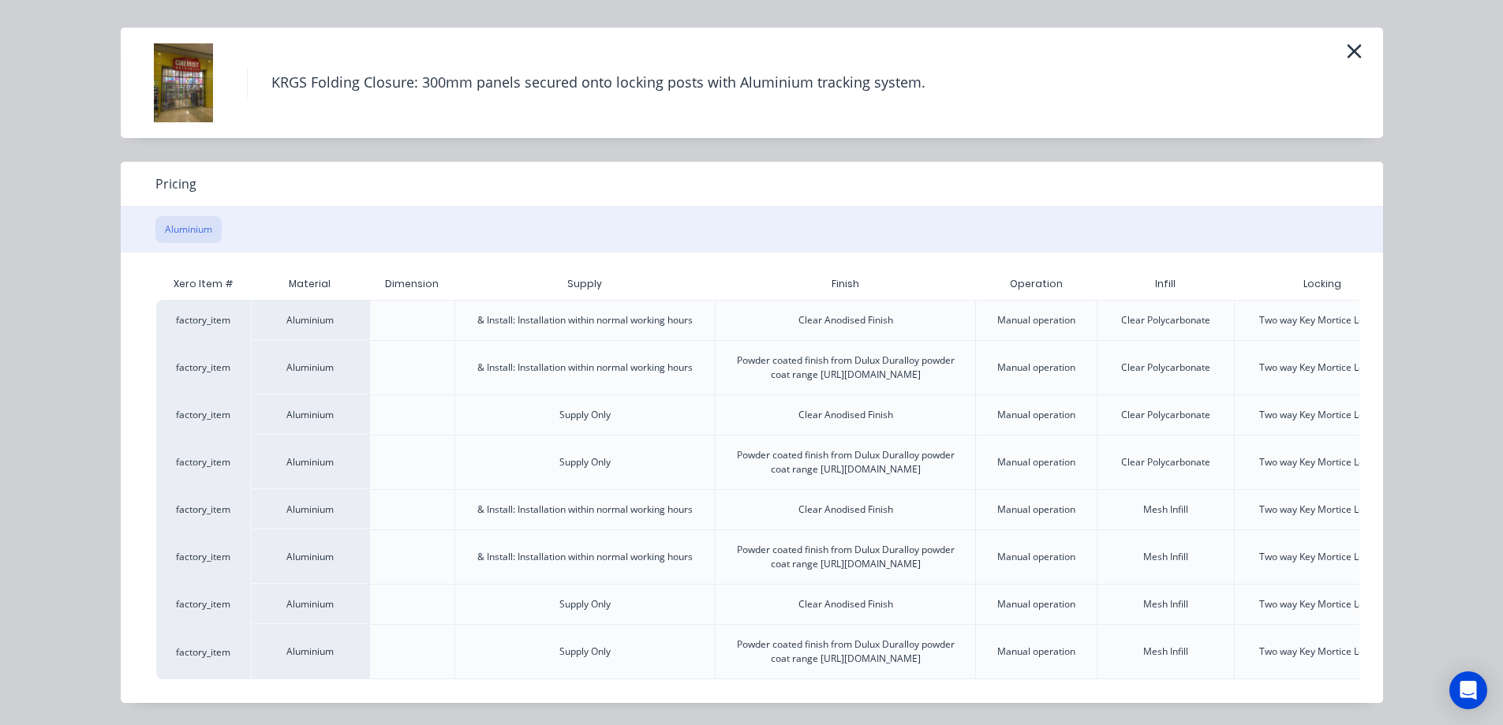
scroll to position [0, 138]
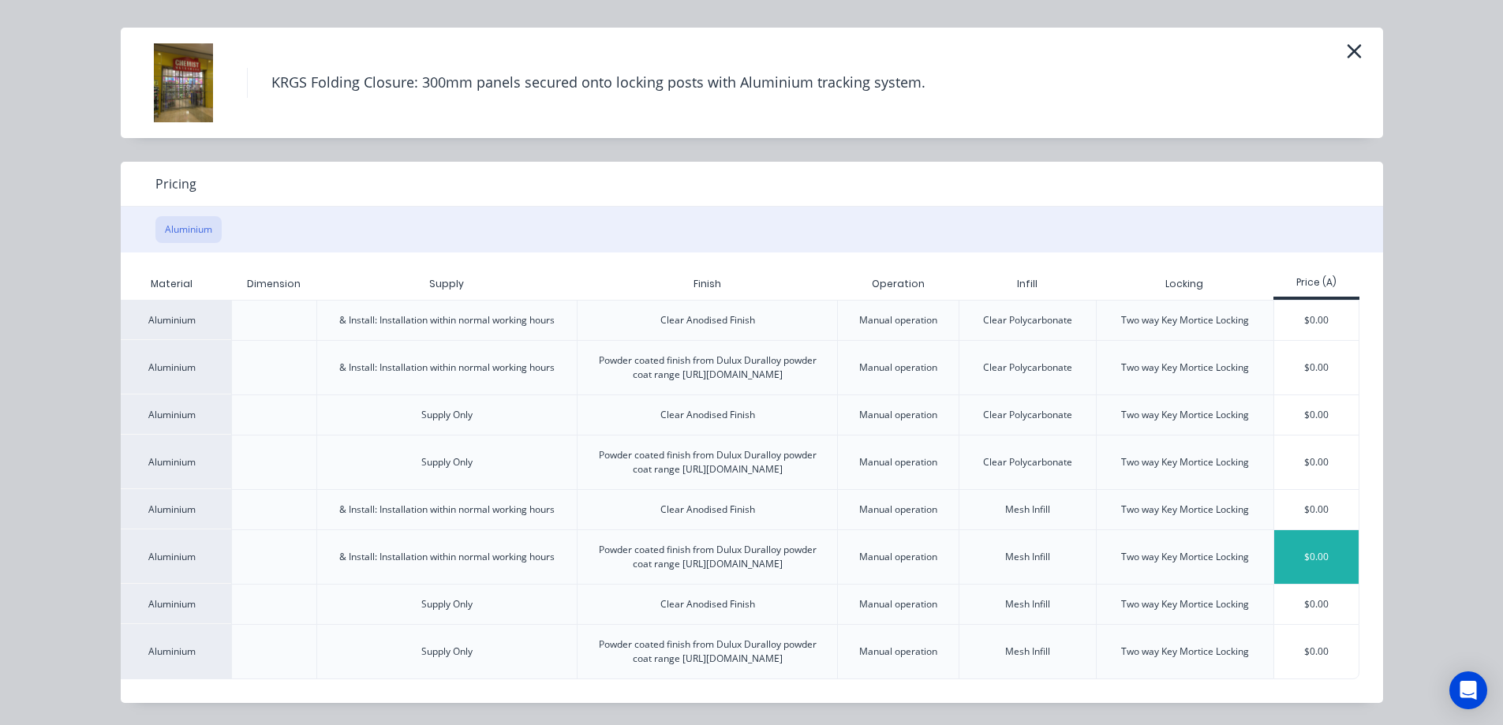
click at [1311, 530] on div "$0.00" at bounding box center [1316, 557] width 84 height 54
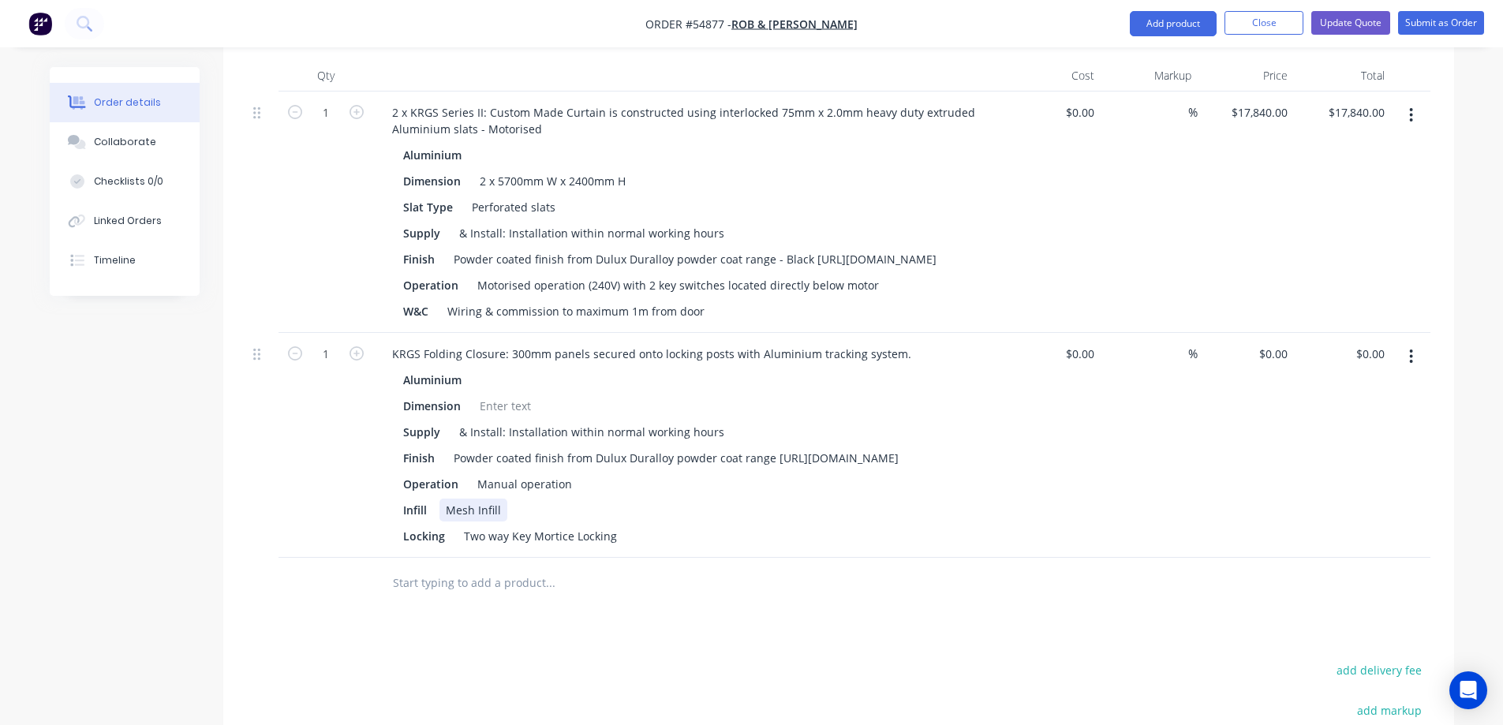
scroll to position [710, 0]
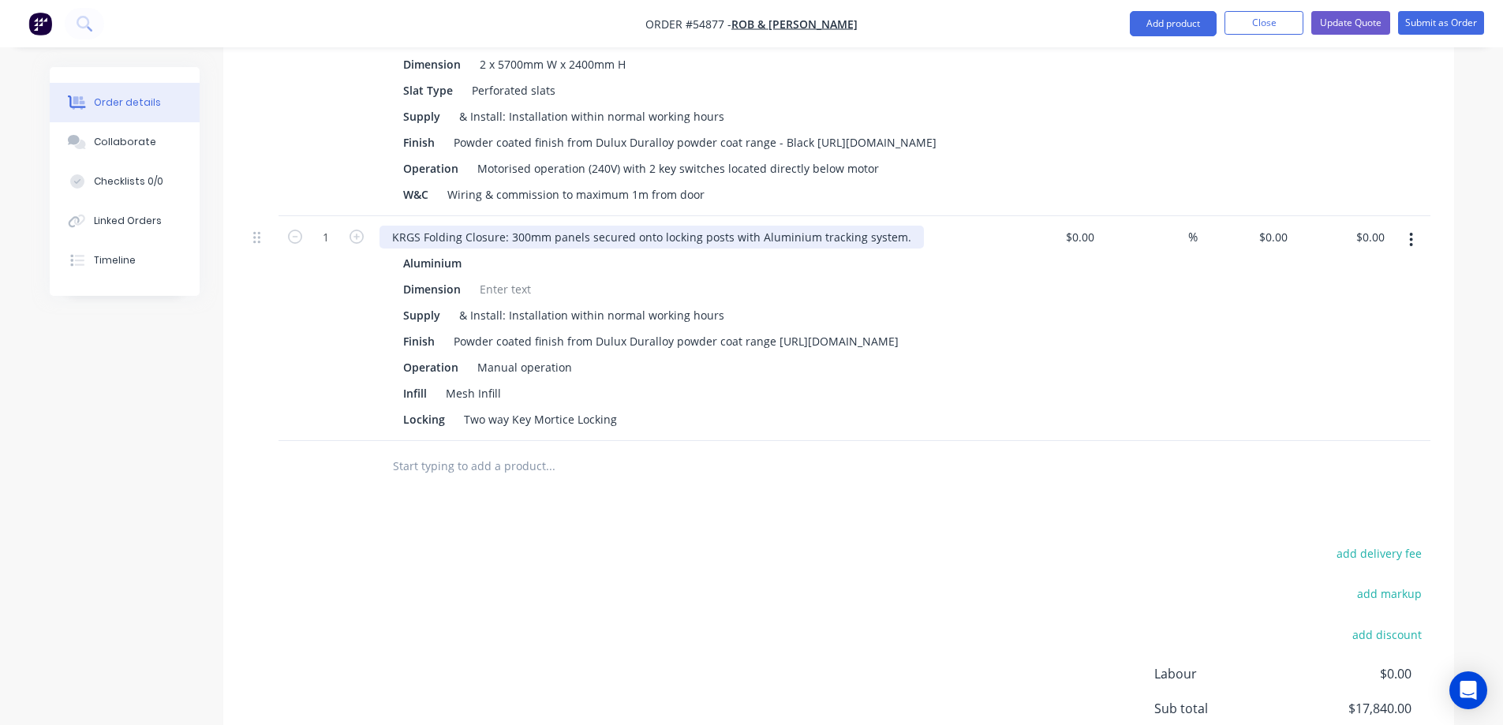
click at [386, 226] on div "KRGS Folding Closure: 300mm panels secured onto locking posts with Aluminium tr…" at bounding box center [651, 237] width 544 height 23
drag, startPoint x: 386, startPoint y: 226, endPoint x: 399, endPoint y: 224, distance: 12.7
click at [399, 226] on div "2 KRGS Folding Closure: 300mm panels secured onto locking posts with Aluminium …" at bounding box center [656, 237] width 554 height 23
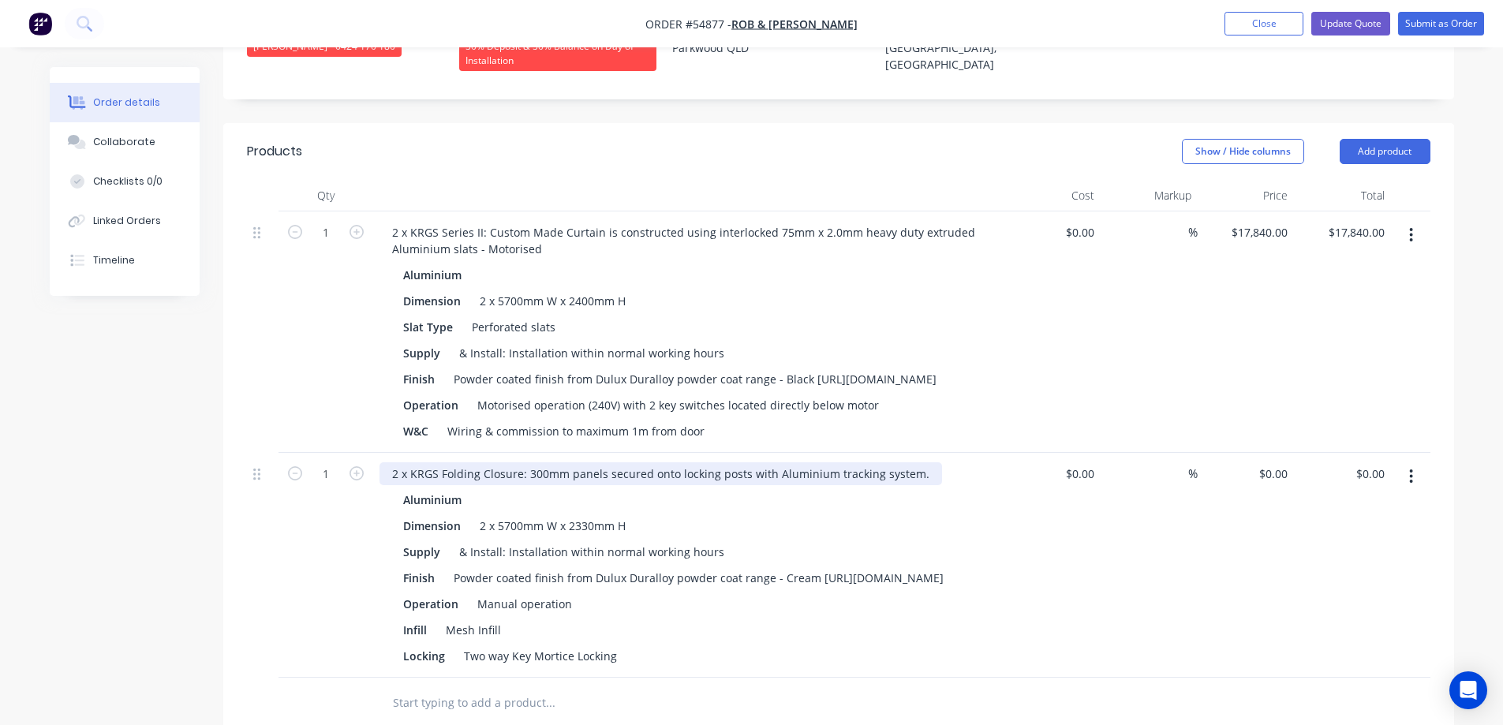
click at [588, 468] on div "2 x KRGS Folding Closure: 300mm panels secured onto locking posts with Aluminiu…" at bounding box center [660, 473] width 562 height 23
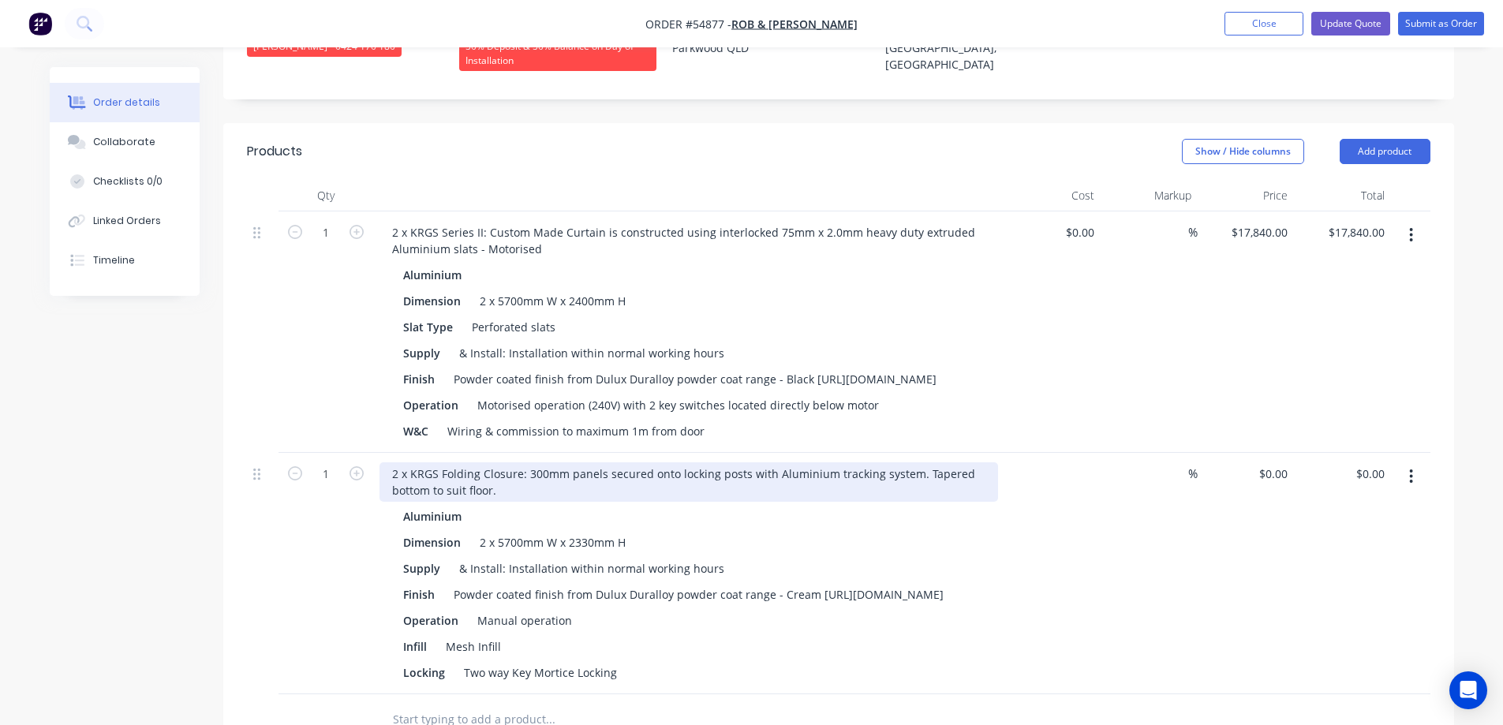
type input "$0.00"
type input "$13,920.00"
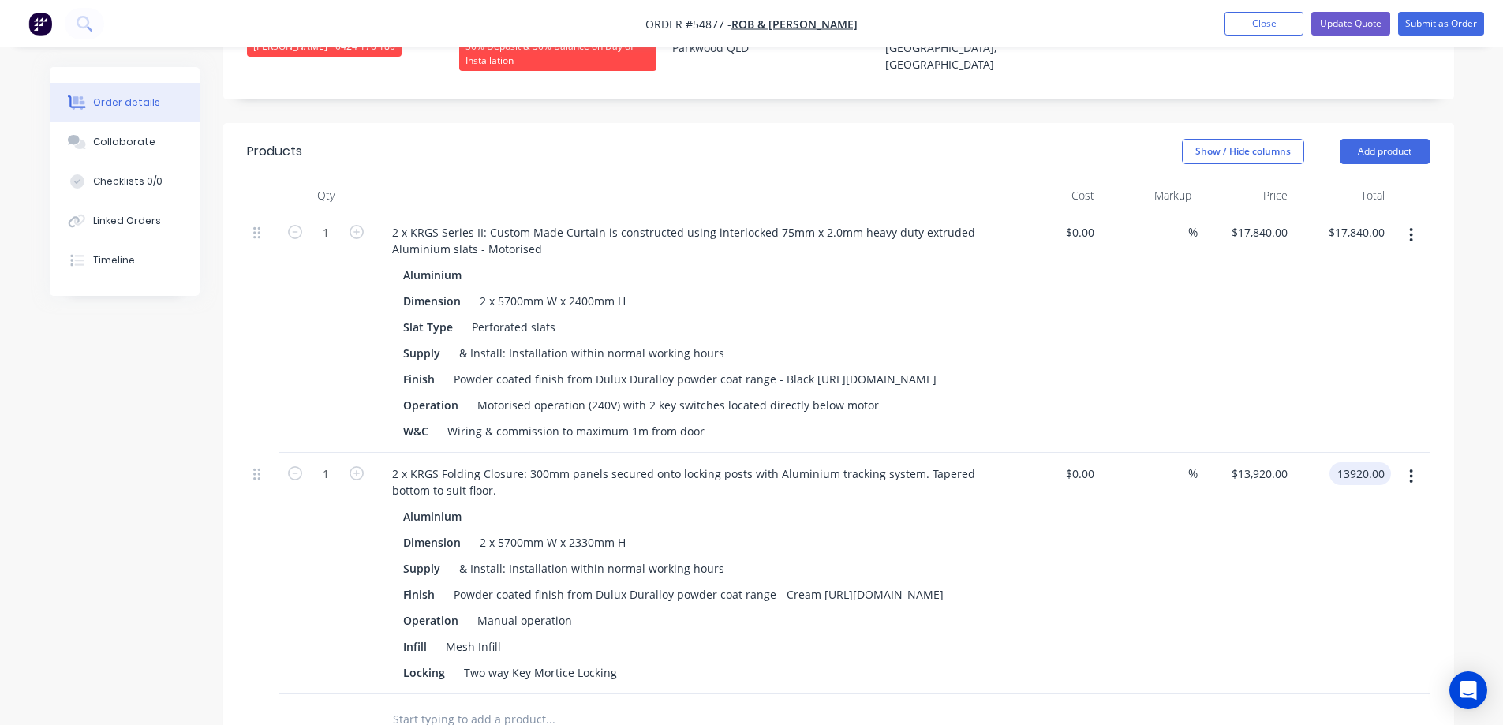
type input "$13,920.00"
click at [1407, 221] on button "button" at bounding box center [1410, 235] width 37 height 28
click at [1329, 360] on div "Delete" at bounding box center [1354, 371] width 121 height 23
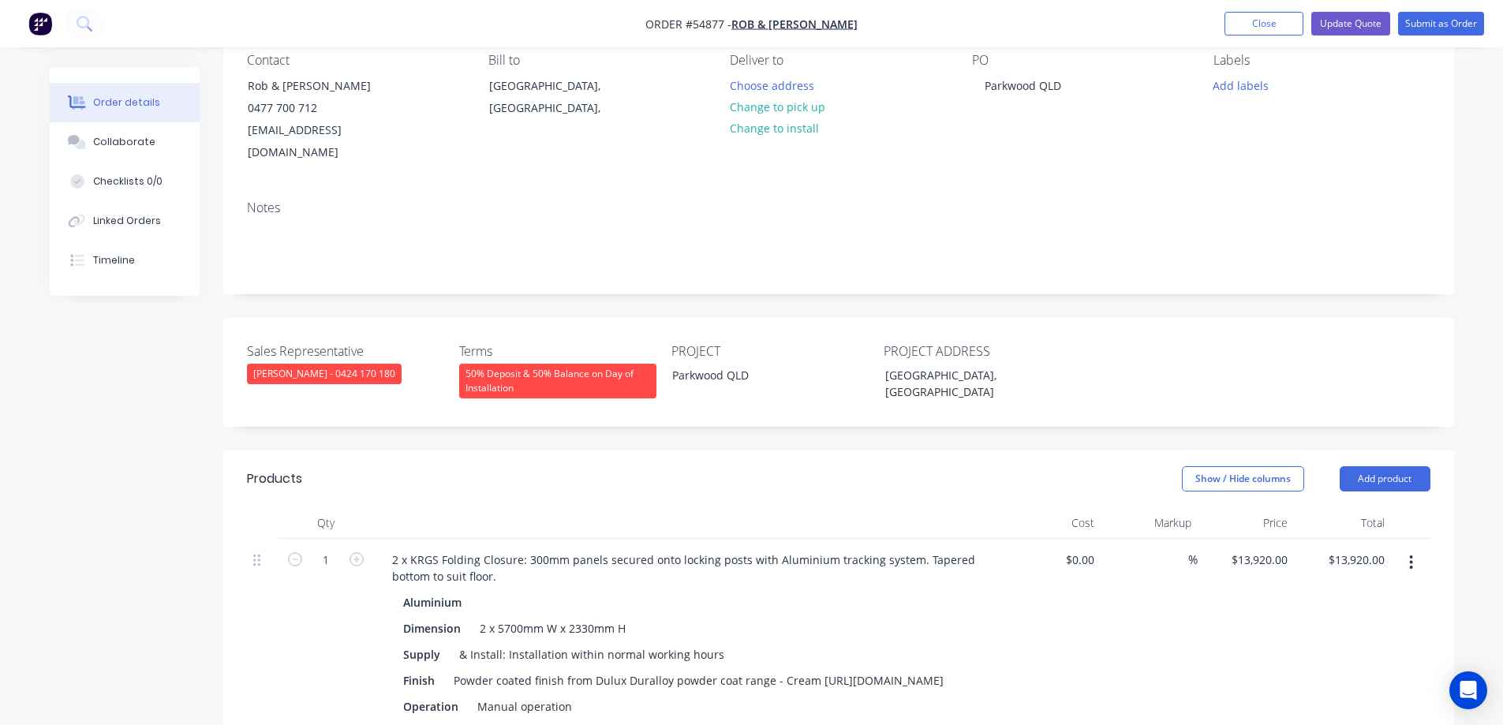
scroll to position [0, 0]
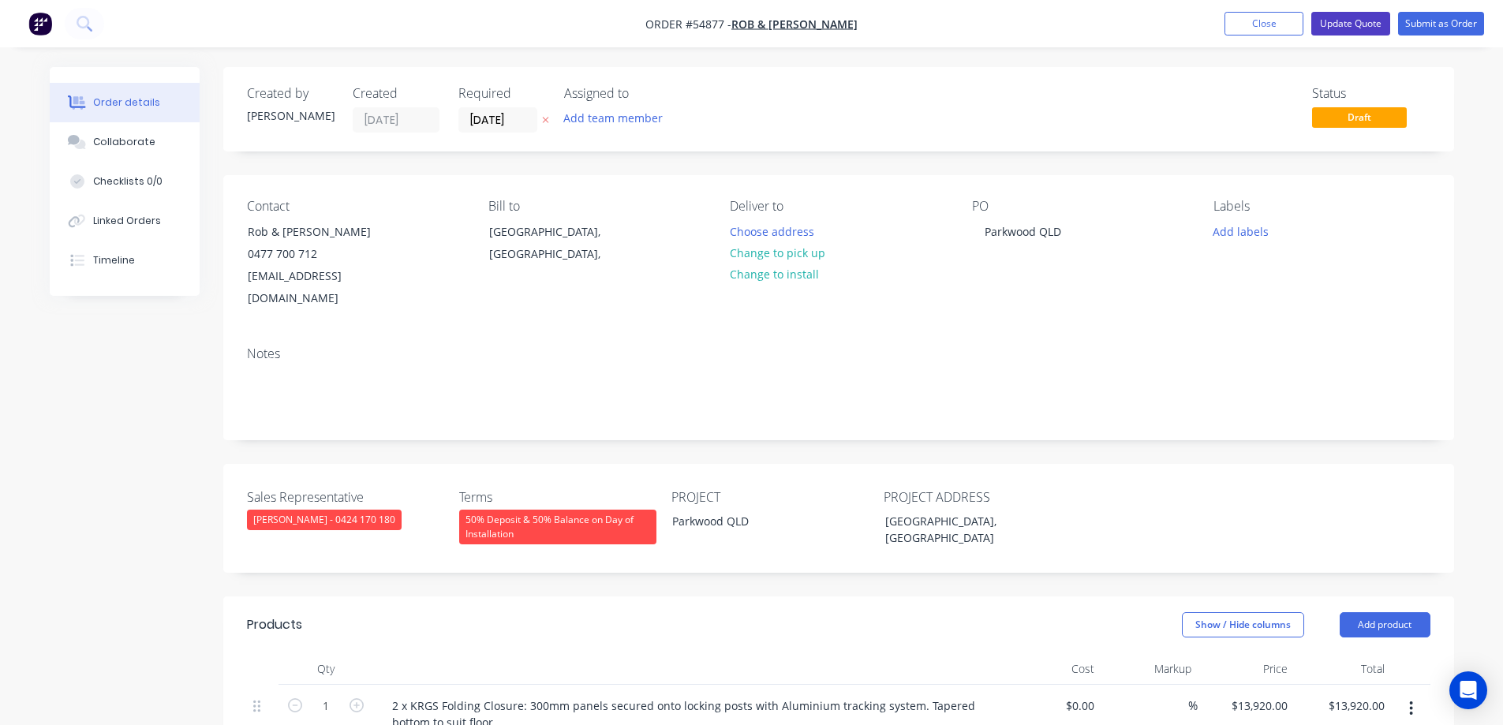
click at [1350, 26] on button "Update Quote" at bounding box center [1350, 24] width 79 height 24
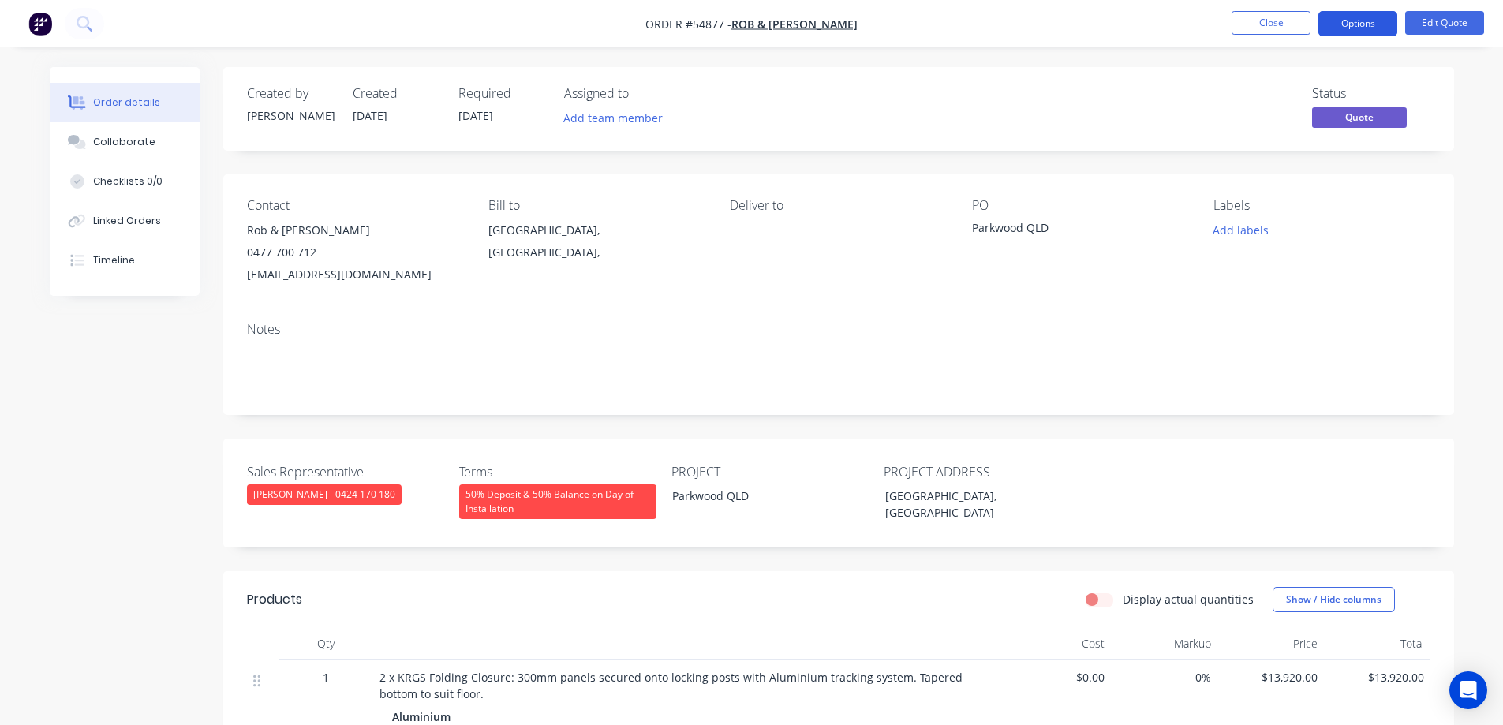
click at [1362, 29] on button "Options" at bounding box center [1357, 23] width 79 height 25
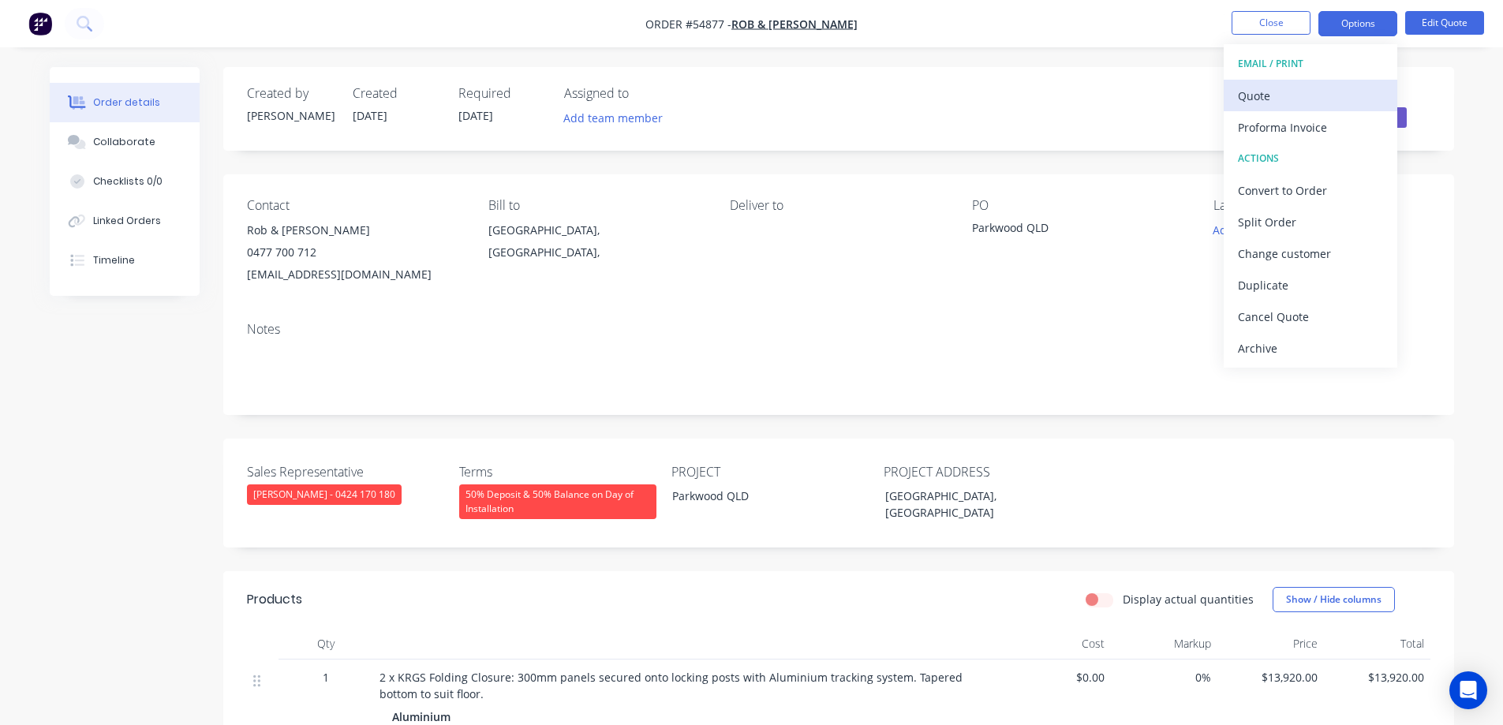
click at [1329, 92] on div "Quote" at bounding box center [1310, 95] width 145 height 23
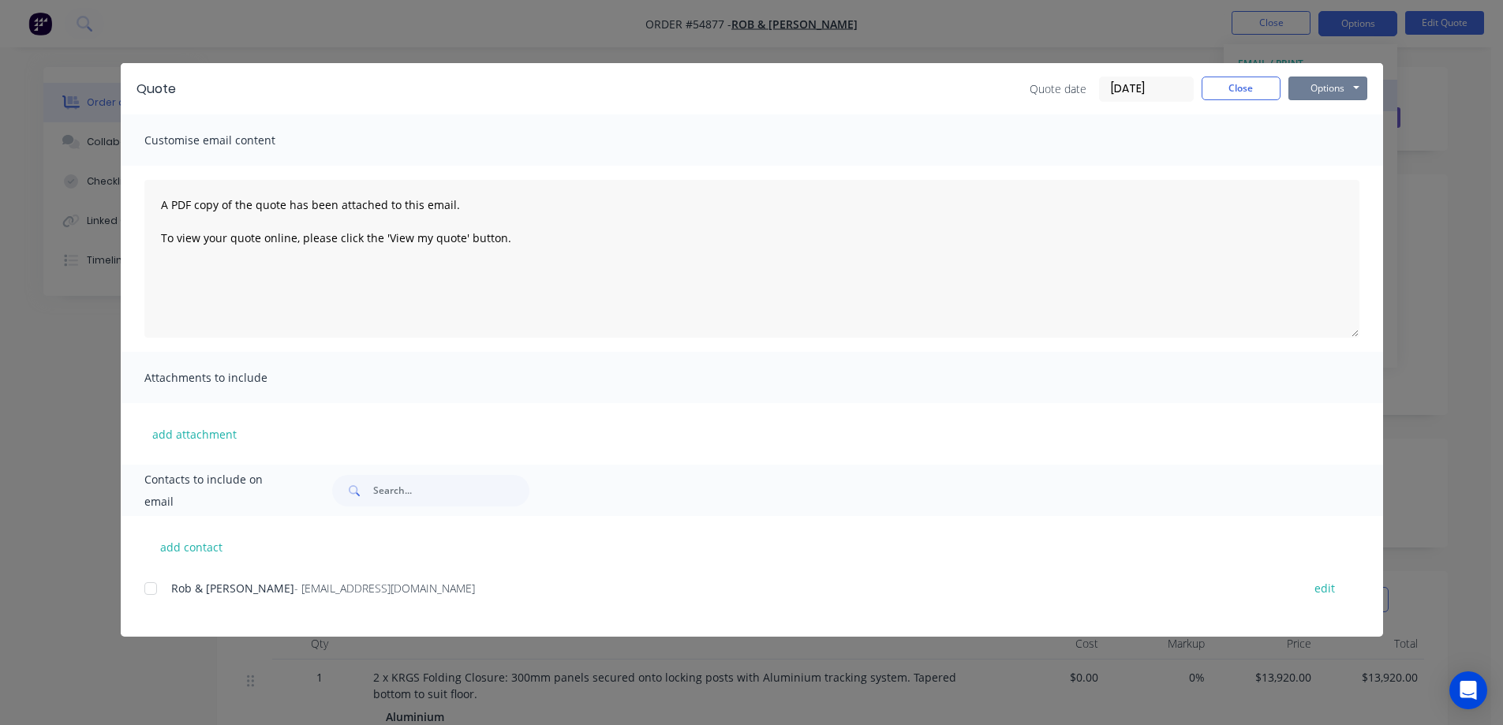
click at [1329, 92] on button "Options" at bounding box center [1327, 89] width 79 height 24
click at [1329, 131] on button "Print" at bounding box center [1338, 142] width 101 height 26
click at [1267, 92] on button "Close" at bounding box center [1240, 89] width 79 height 24
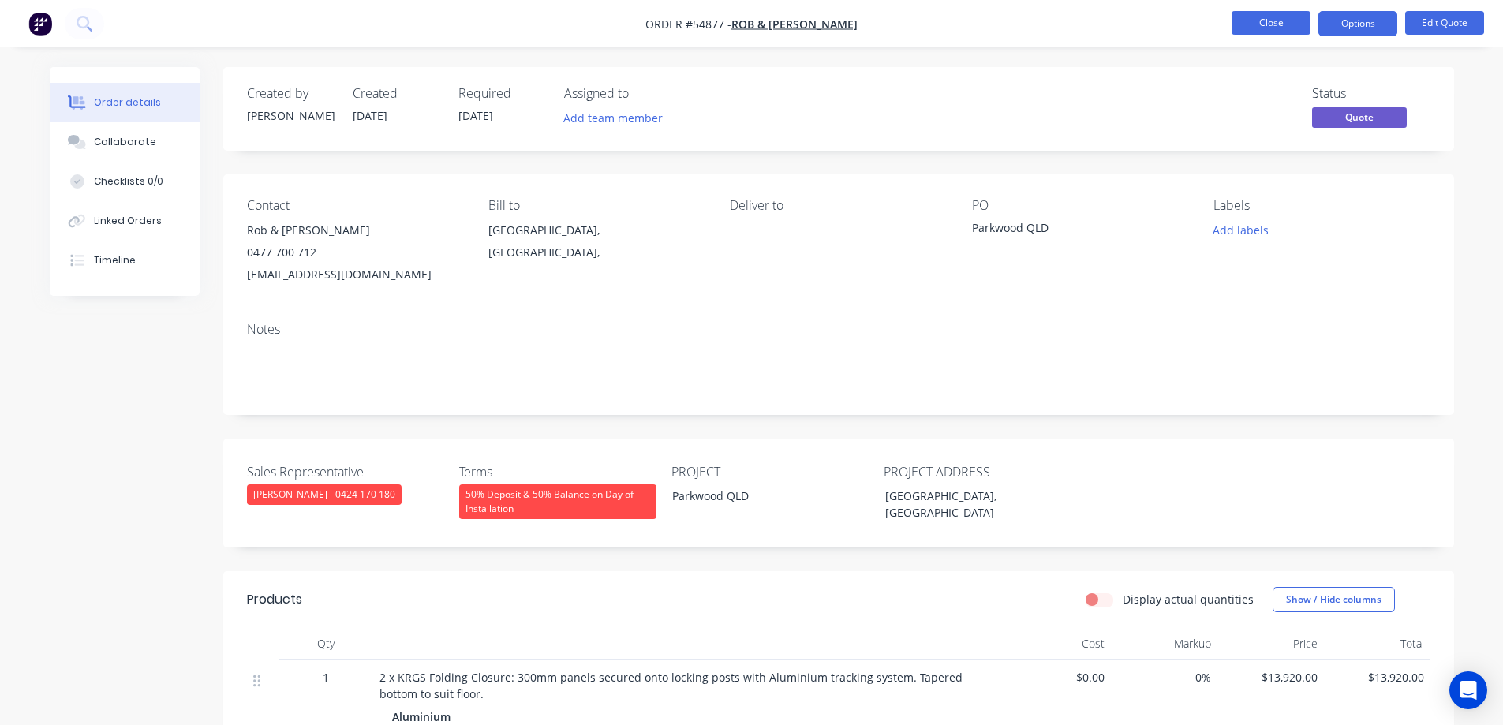
click at [1268, 26] on button "Close" at bounding box center [1270, 23] width 79 height 24
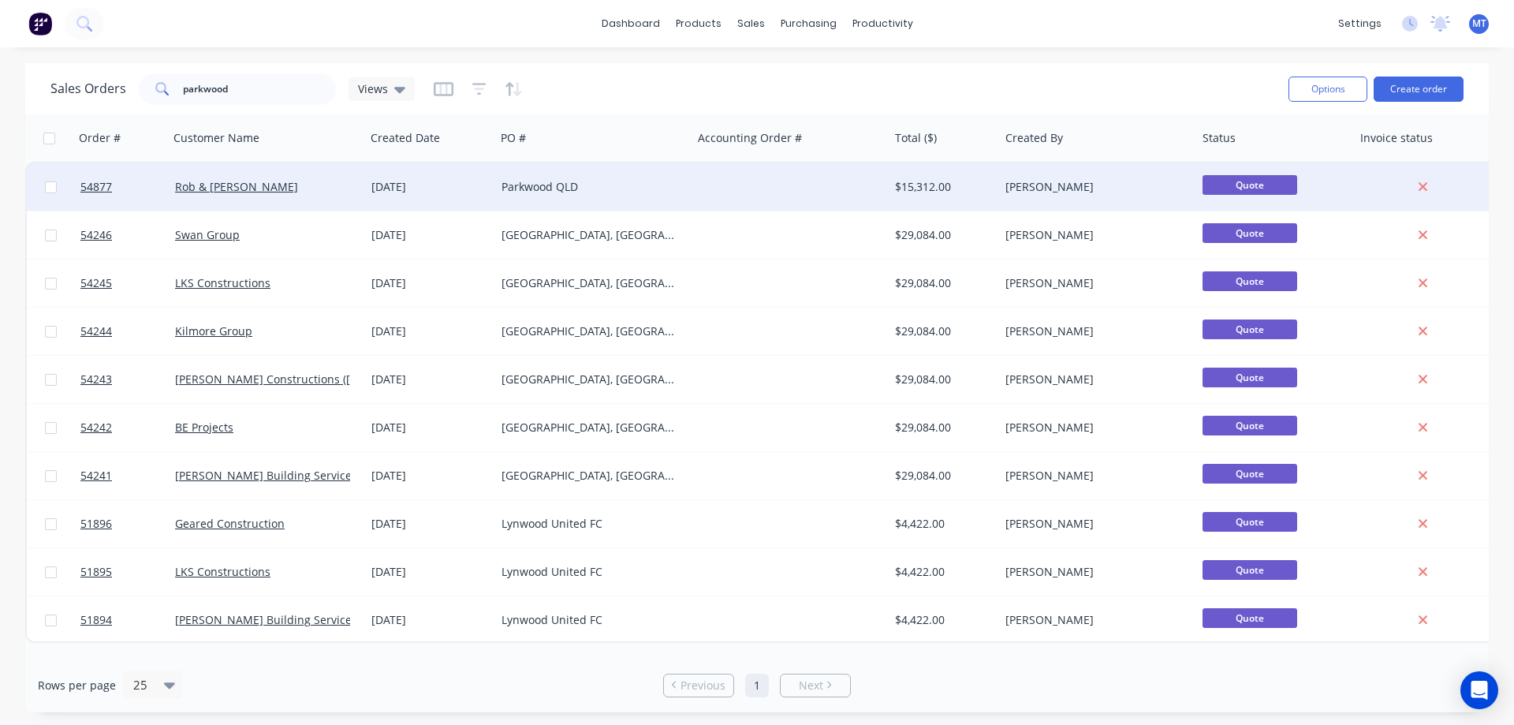
click at [528, 184] on div "Parkwood QLD" at bounding box center [589, 187] width 175 height 16
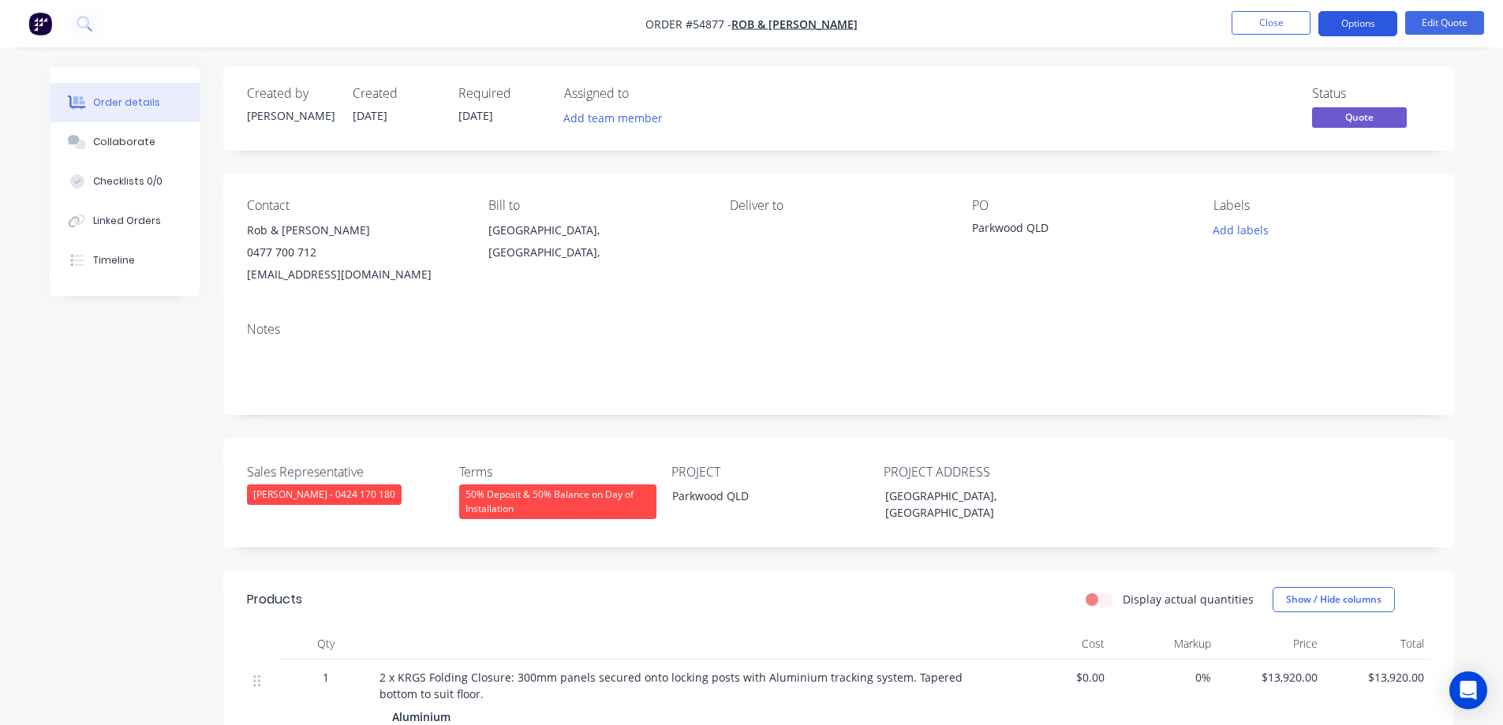
click at [1384, 22] on button "Options" at bounding box center [1357, 23] width 79 height 25
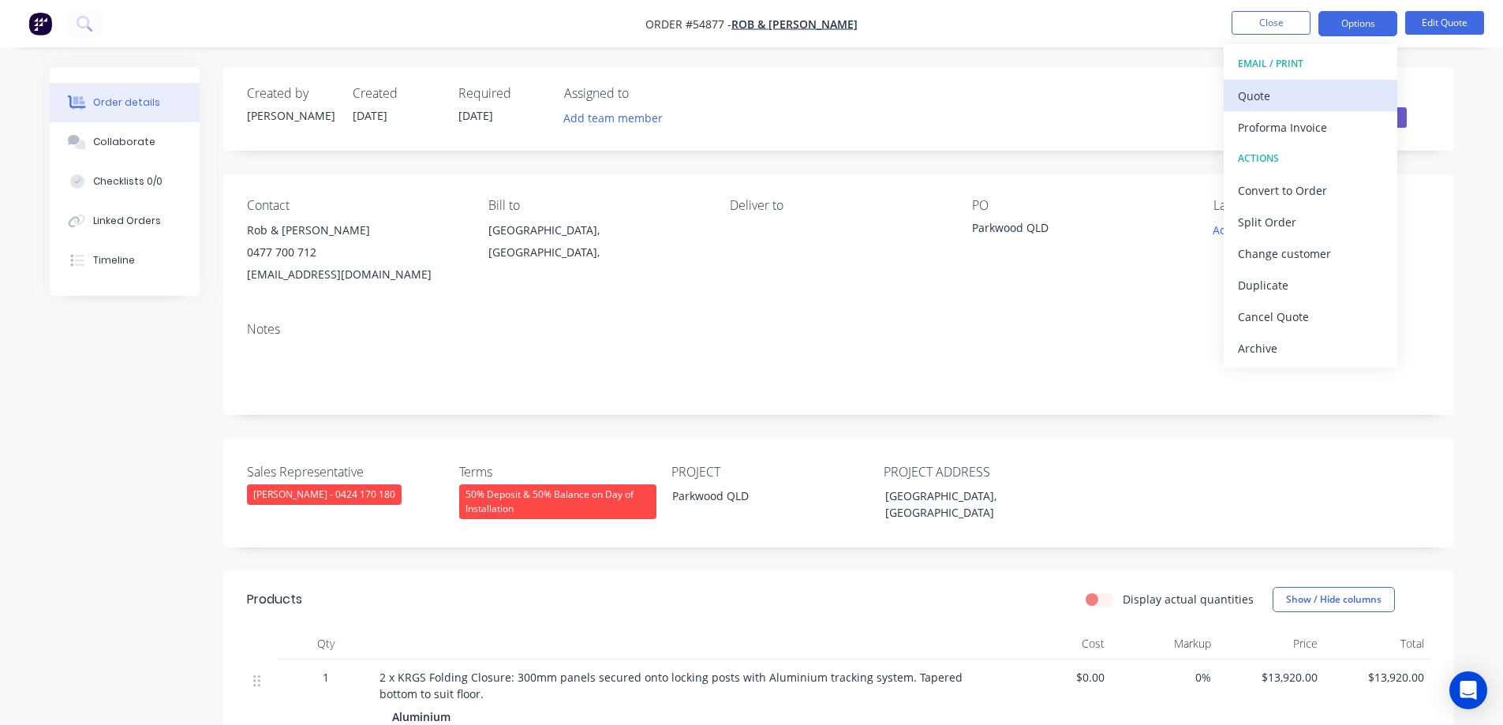
click at [1261, 95] on div "Quote" at bounding box center [1310, 95] width 145 height 23
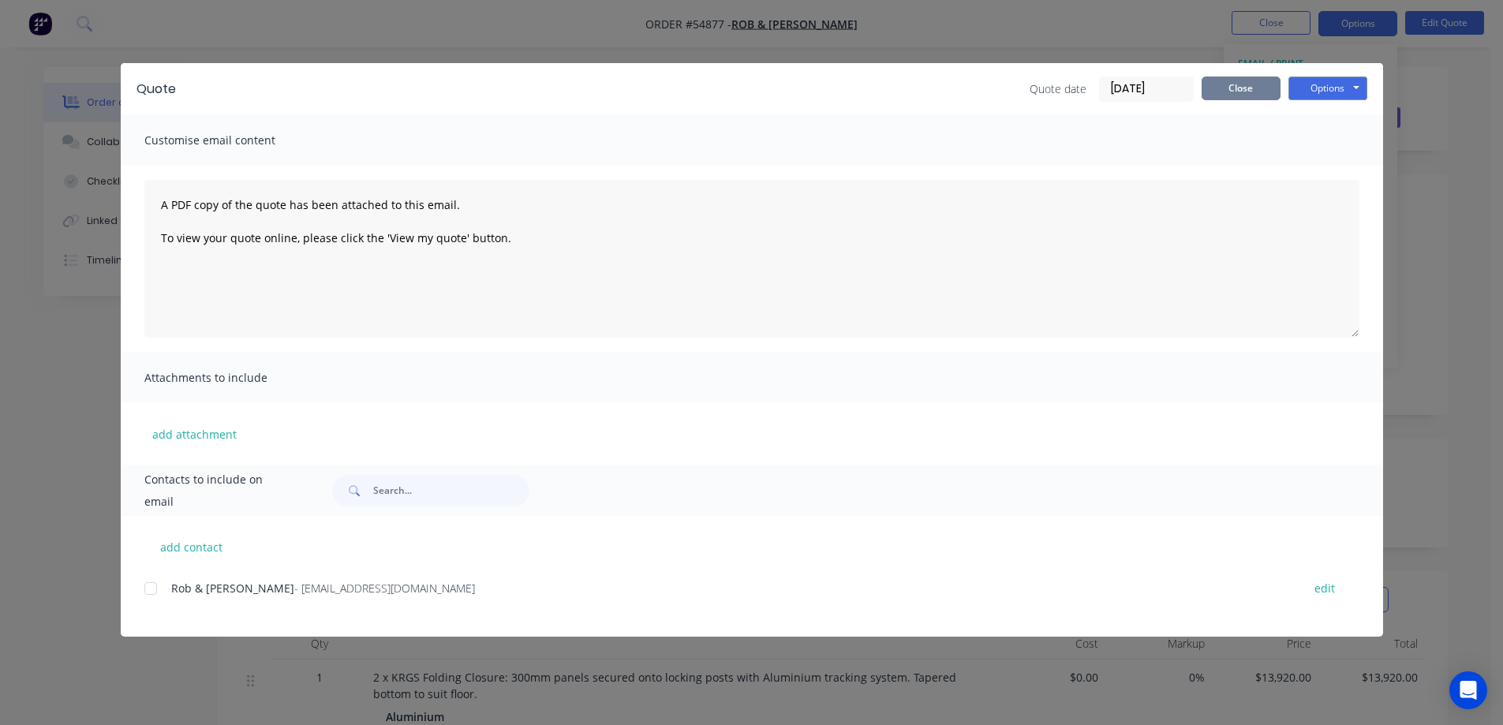
click at [1266, 91] on button "Close" at bounding box center [1240, 89] width 79 height 24
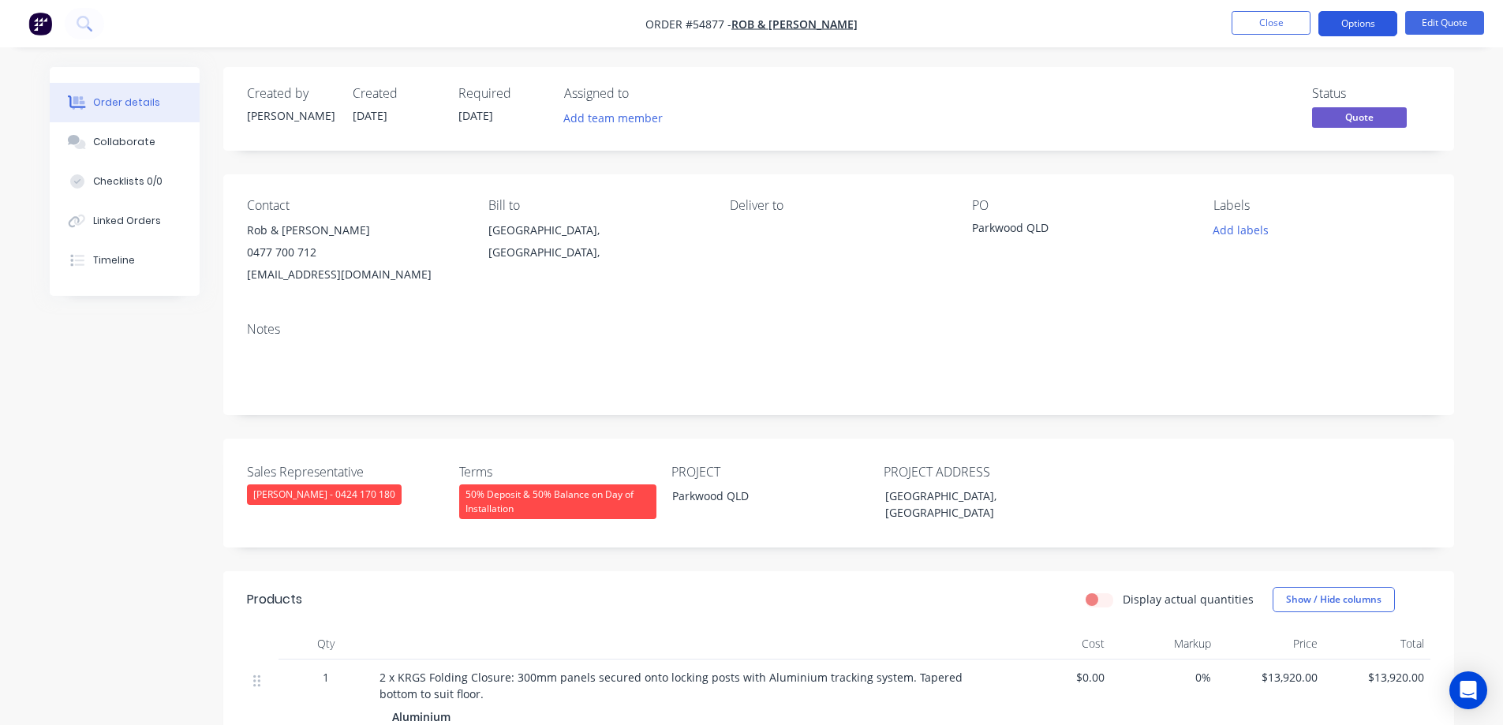
click at [1338, 19] on button "Options" at bounding box center [1357, 23] width 79 height 25
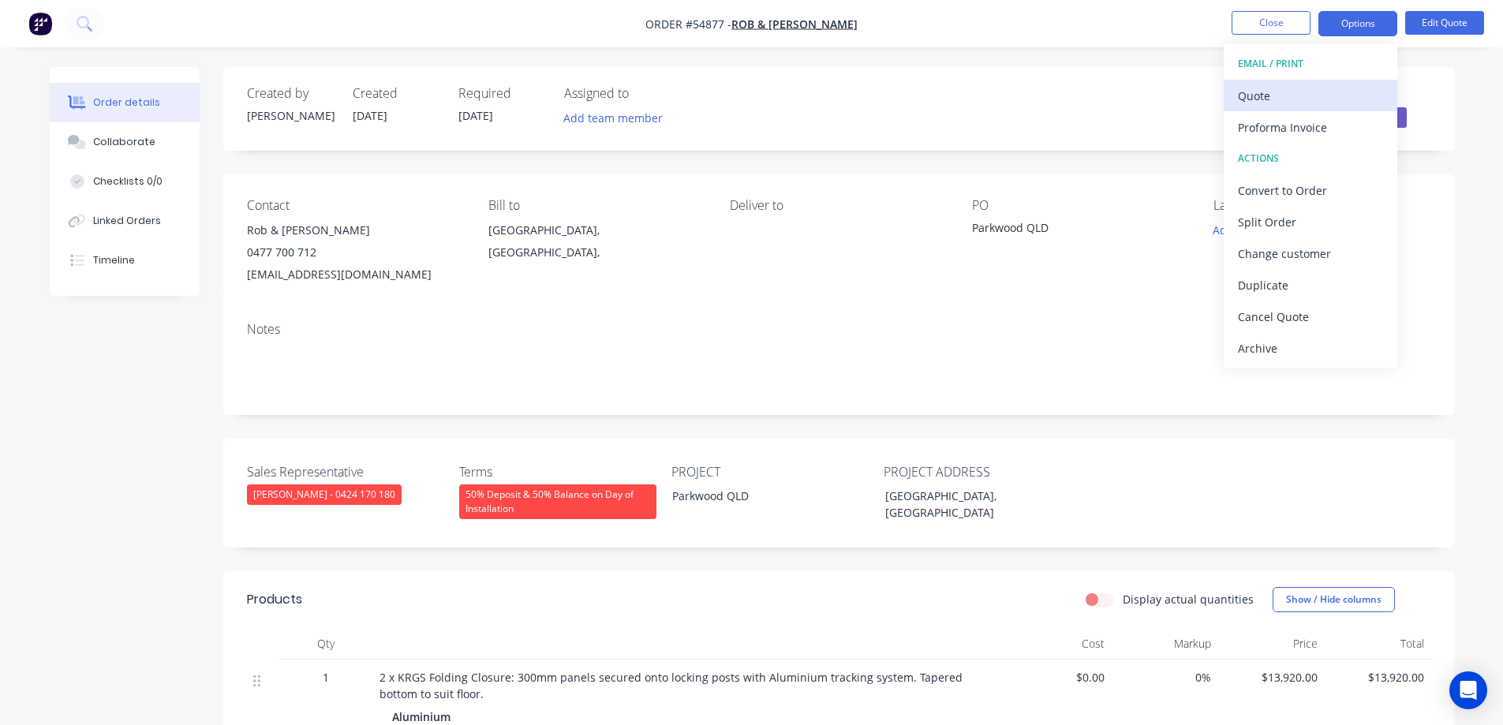
click at [1307, 101] on div "Quote" at bounding box center [1310, 95] width 145 height 23
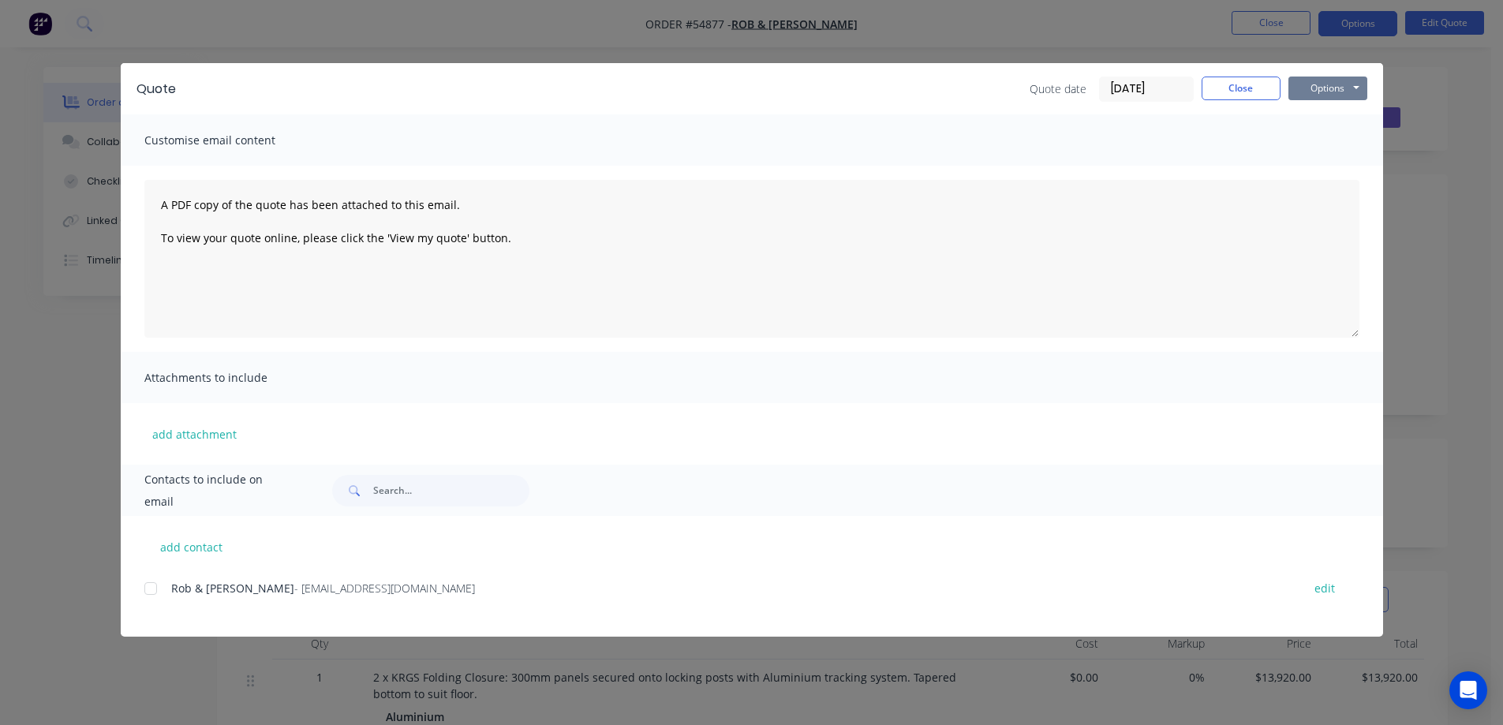
click at [1329, 96] on button "Options" at bounding box center [1327, 89] width 79 height 24
click at [1322, 136] on button "Print" at bounding box center [1338, 142] width 101 height 26
drag, startPoint x: 584, startPoint y: 6, endPoint x: 1189, endPoint y: 17, distance: 605.9
click at [589, 6] on div "Quote Quote date [DATE] Close Options Preview Print Email Customise email conte…" at bounding box center [751, 362] width 1503 height 725
